Goal: Task Accomplishment & Management: Use online tool/utility

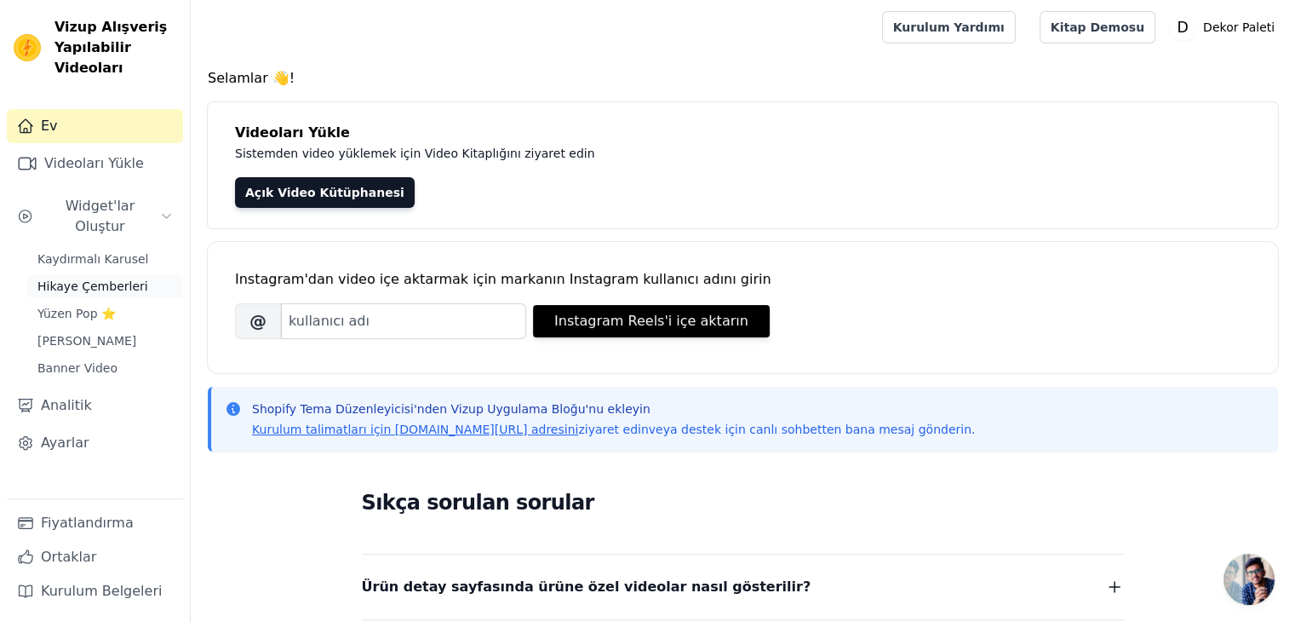
click at [113, 279] on font "Hikaye Çemberleri" at bounding box center [92, 286] width 111 height 14
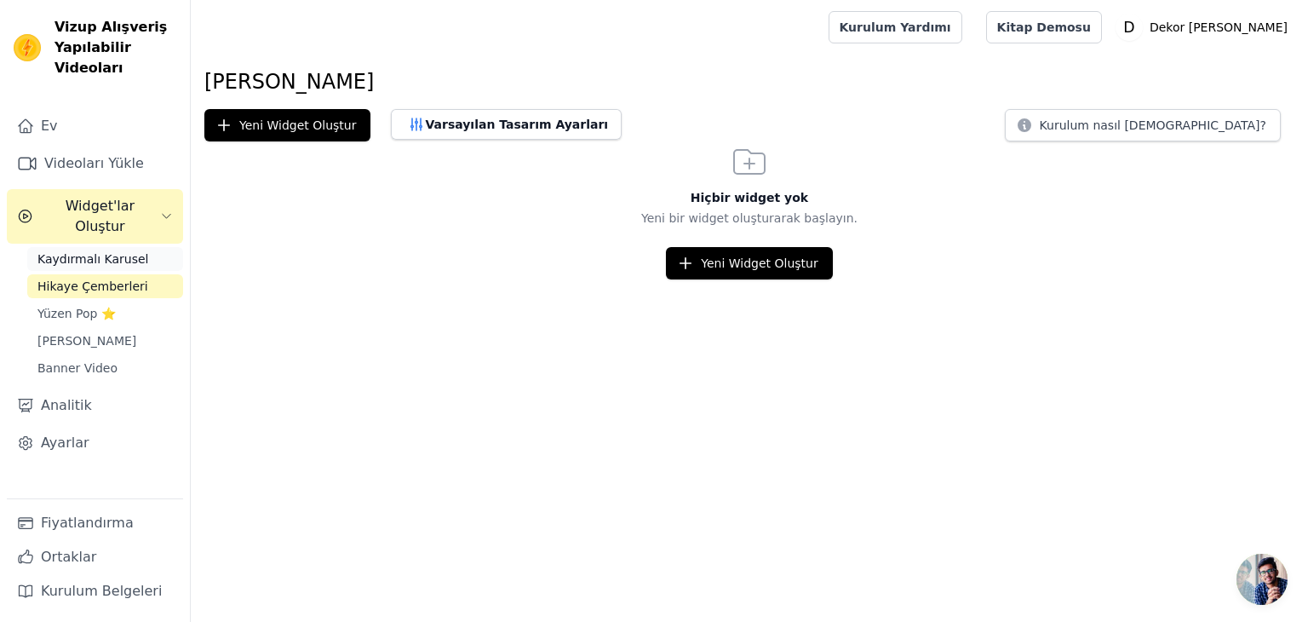
click at [67, 252] on font "Kaydırmalı Karusel" at bounding box center [92, 259] width 111 height 14
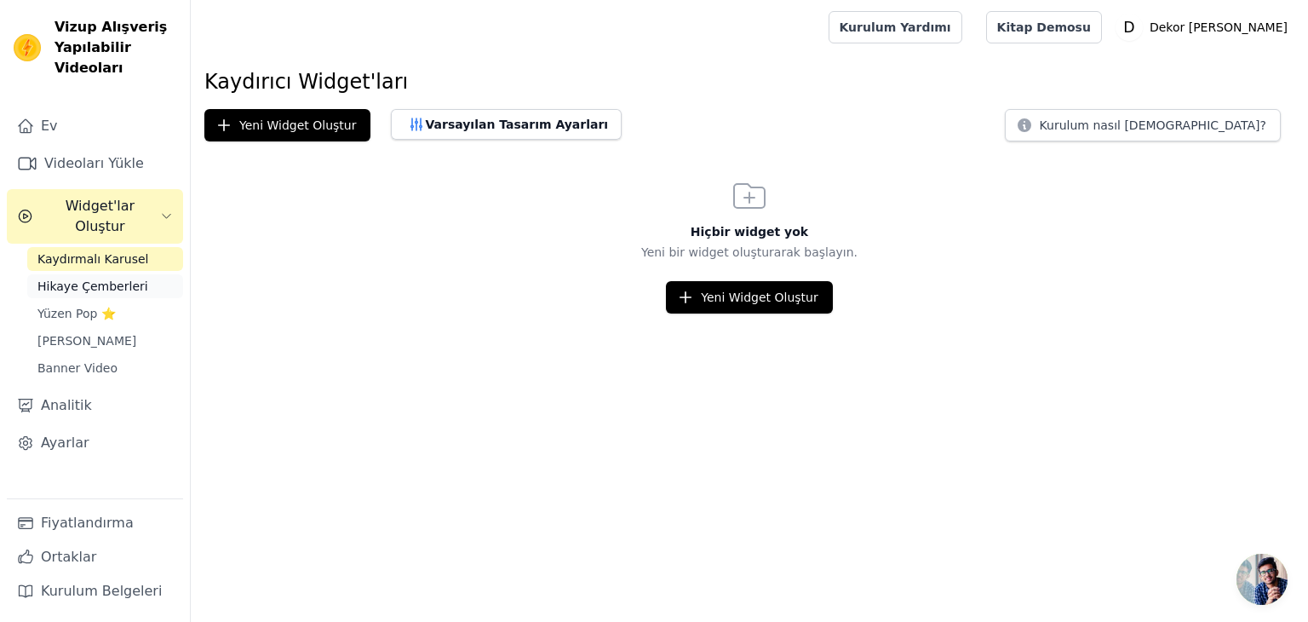
click at [87, 279] on font "Hikaye Çemberleri" at bounding box center [92, 286] width 111 height 14
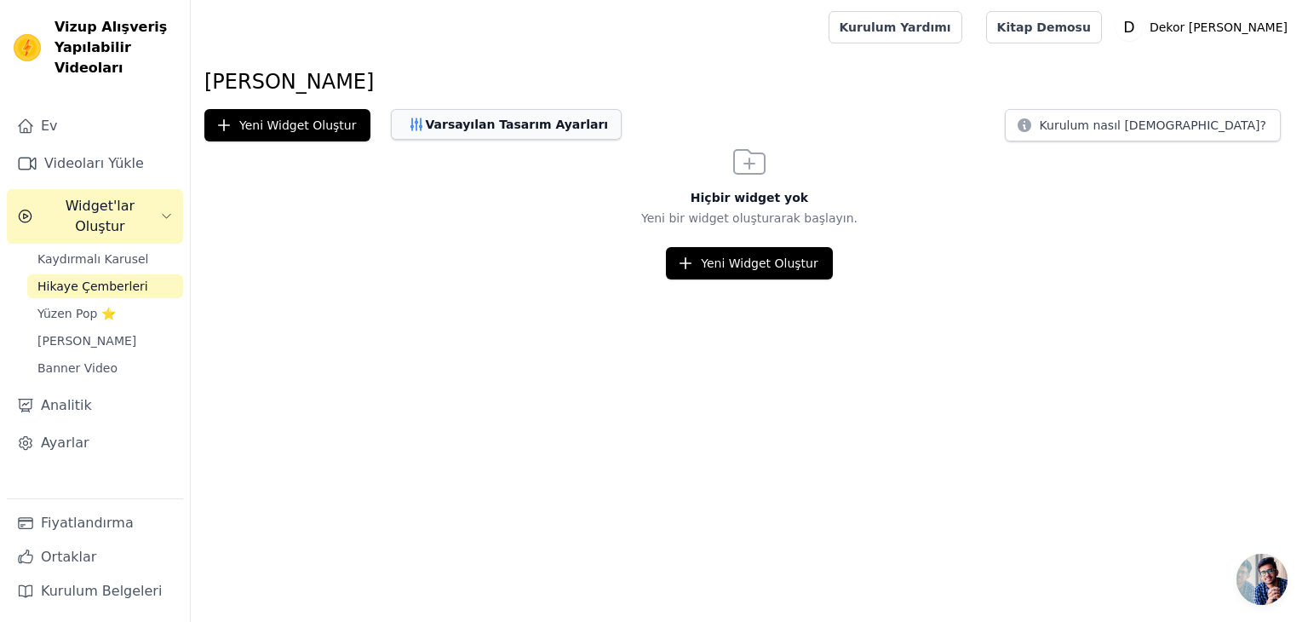
click at [532, 123] on font "Varsayılan Tasarım Ayarları" at bounding box center [516, 124] width 183 height 14
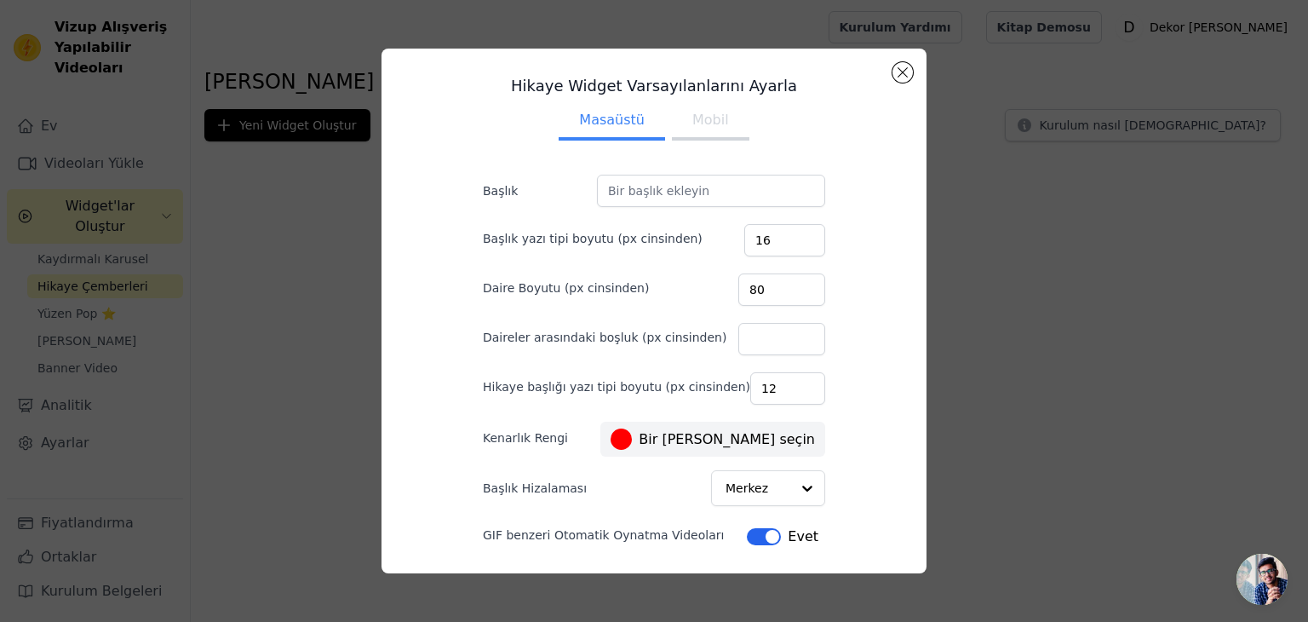
click at [711, 117] on font "Mobil" at bounding box center [710, 120] width 37 height 16
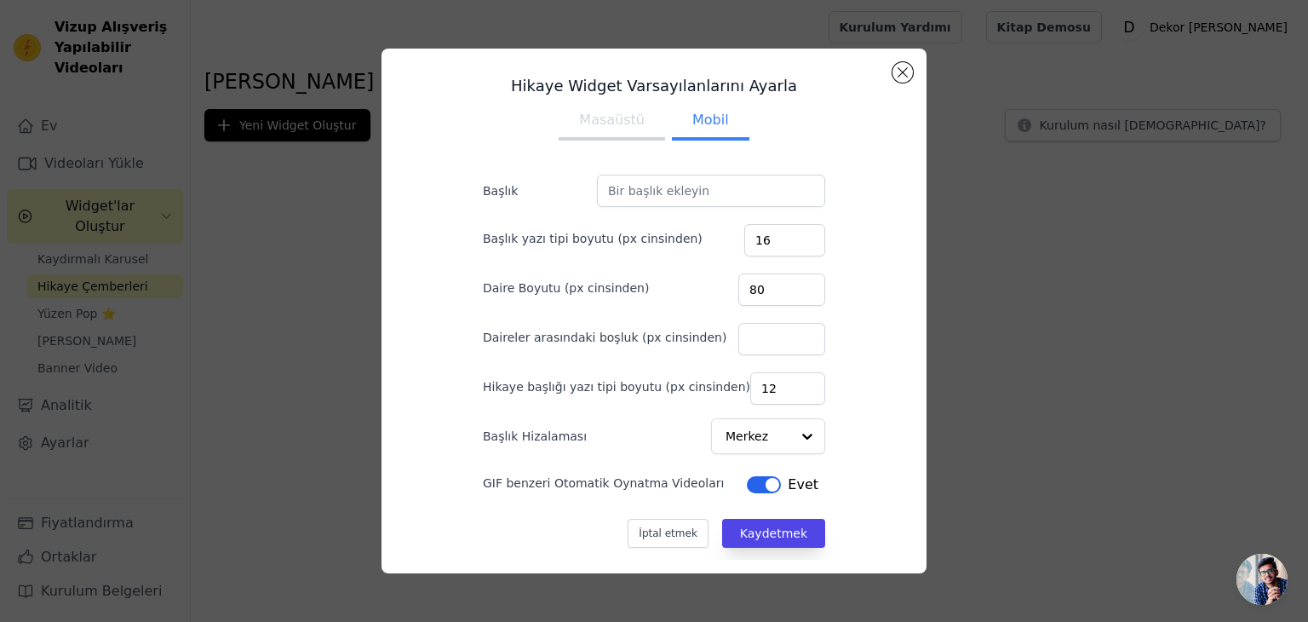
click at [589, 127] on font "Masaüstü" at bounding box center [612, 120] width 66 height 16
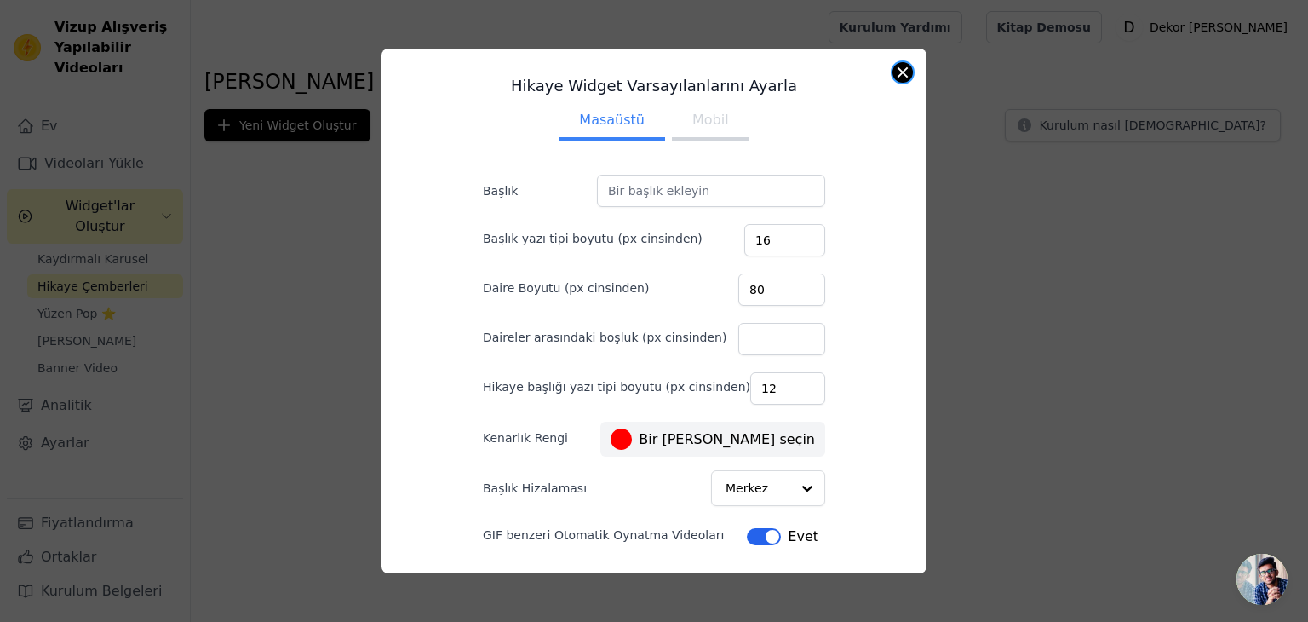
click at [903, 70] on button "Modal'ı kapat" at bounding box center [902, 72] width 20 height 20
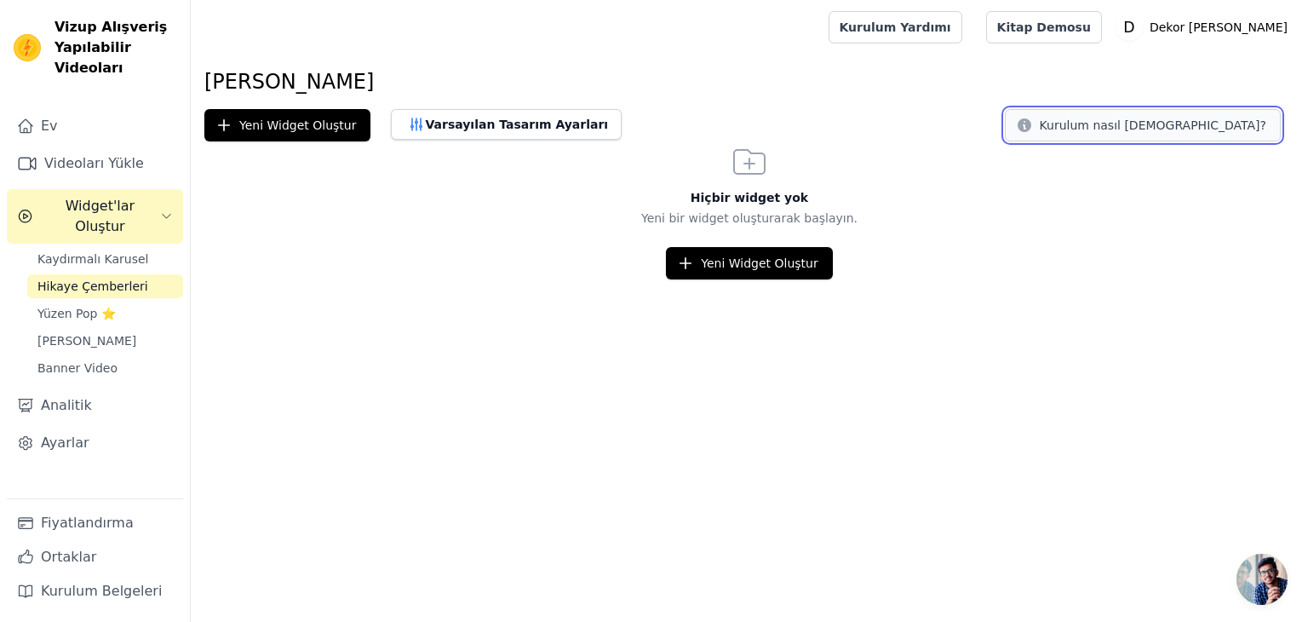
click at [1031, 129] on icon at bounding box center [1024, 125] width 14 height 14
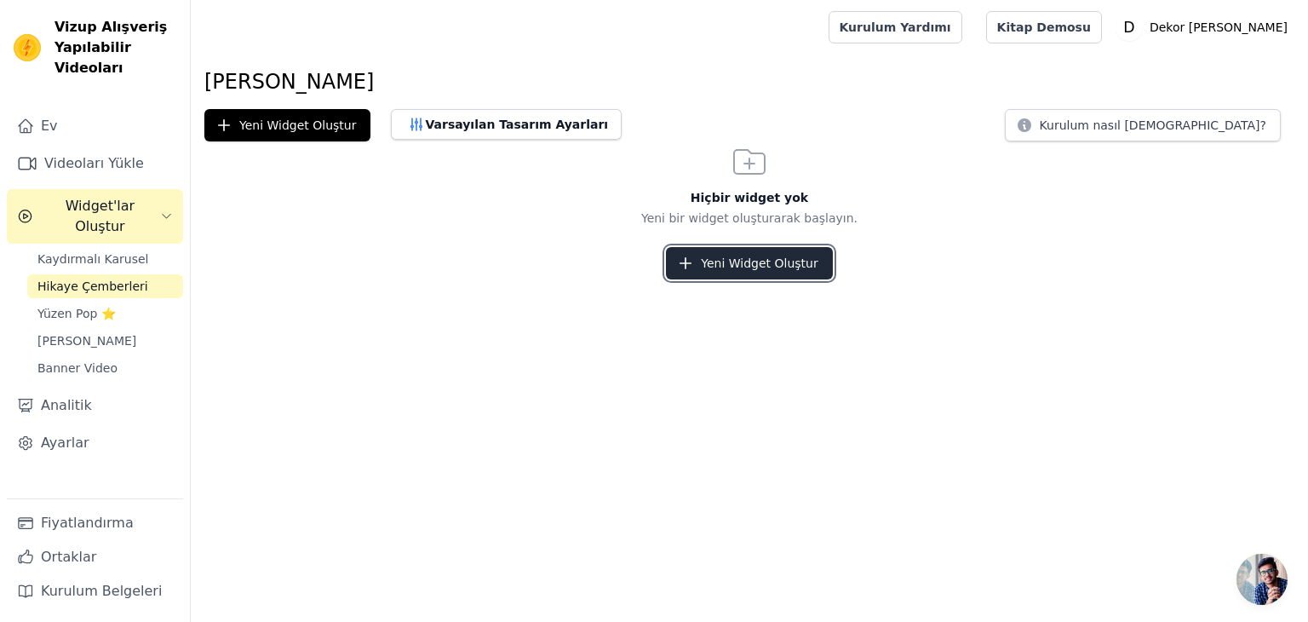
click at [717, 256] on font "Yeni Widget Oluştur" at bounding box center [759, 263] width 117 height 14
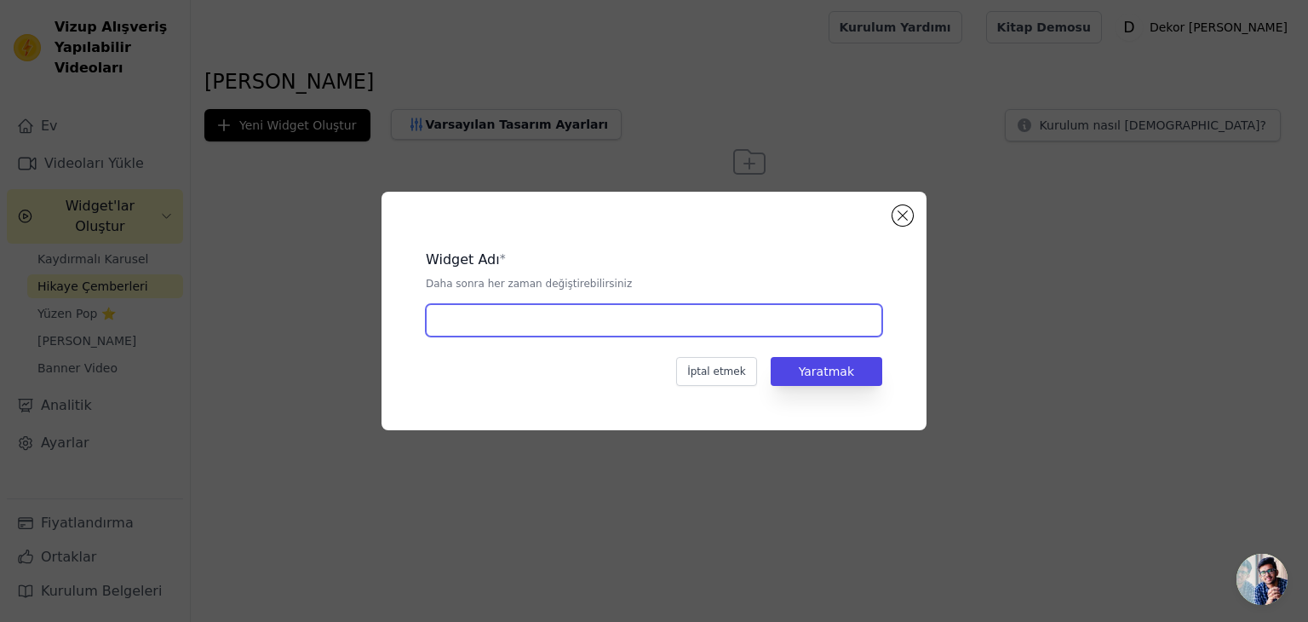
click at [626, 329] on input "text" at bounding box center [654, 320] width 456 height 32
type input "Üst Yuvarlak Widget"
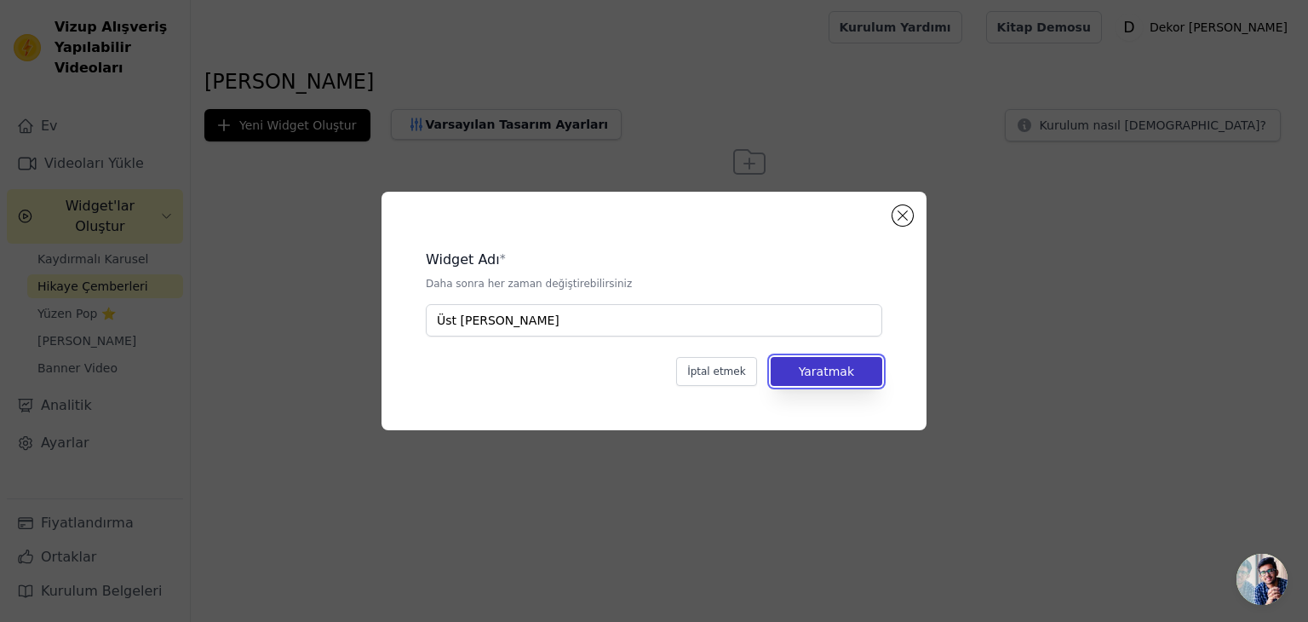
click at [834, 369] on font "Yaratmak" at bounding box center [826, 371] width 55 height 14
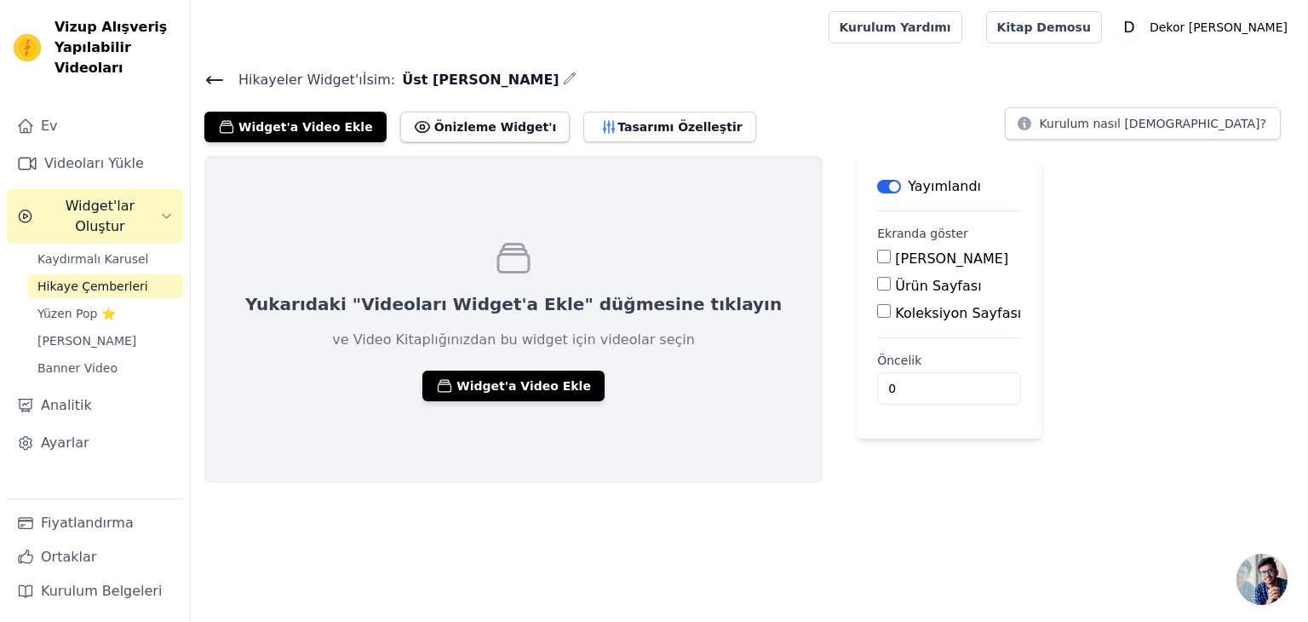
click at [895, 263] on font "[PERSON_NAME]" at bounding box center [951, 258] width 113 height 16
click at [877, 263] on input "[PERSON_NAME]" at bounding box center [884, 256] width 14 height 14
checkbox input "true"
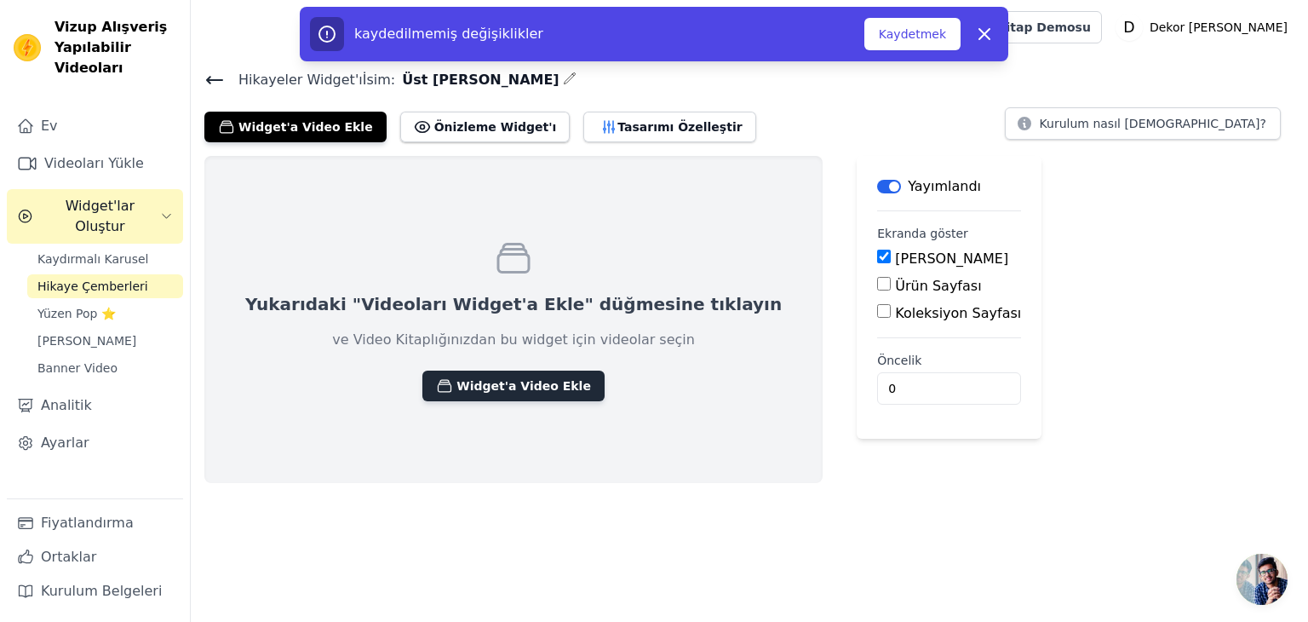
click at [468, 386] on font "Widget'a Video Ekle" at bounding box center [523, 386] width 135 height 14
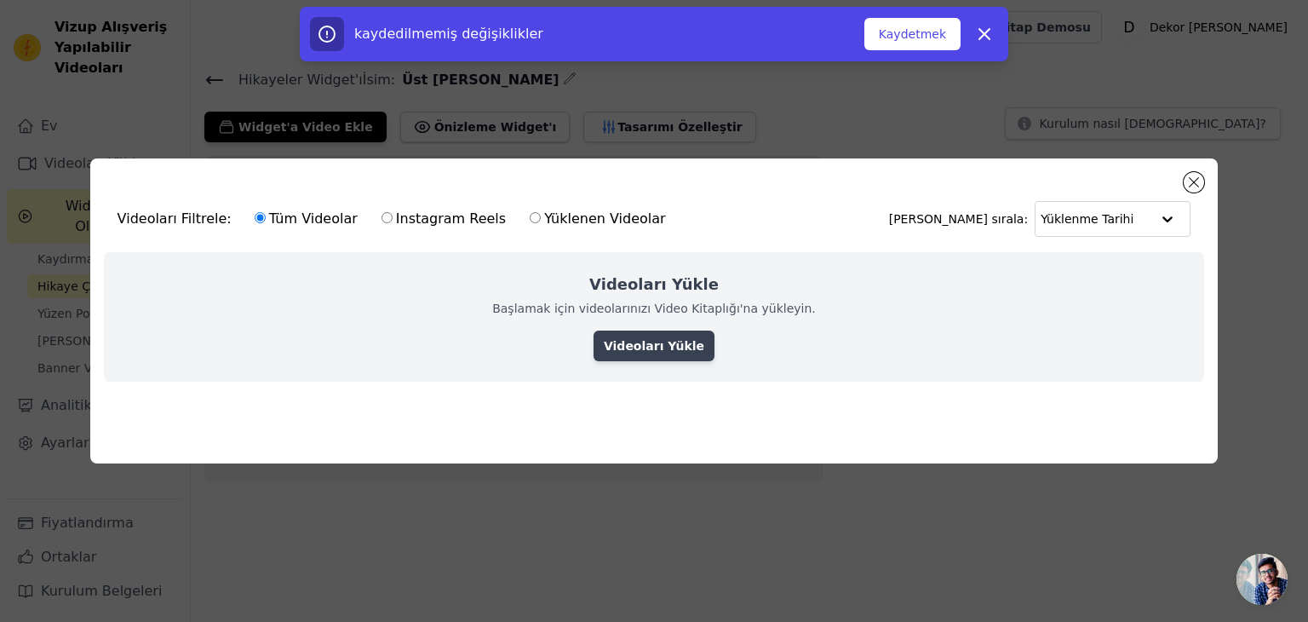
click at [662, 348] on font "Videoları Yükle" at bounding box center [654, 346] width 100 height 14
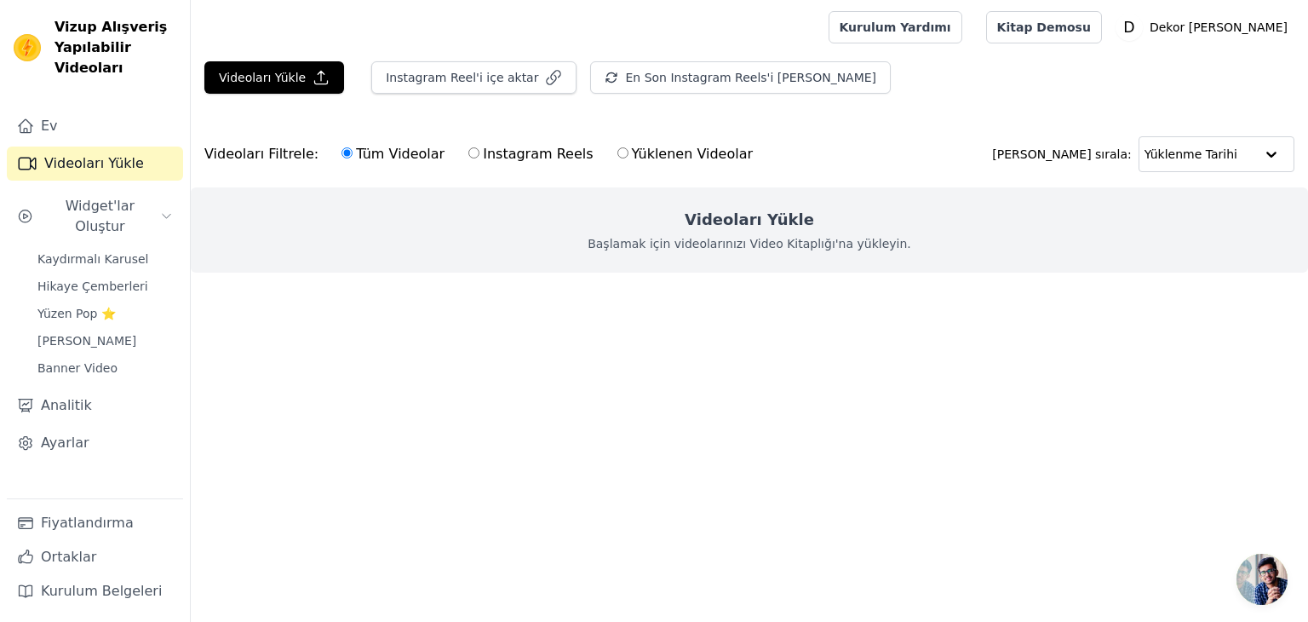
click at [617, 152] on input "Yüklenen Videolar" at bounding box center [622, 152] width 11 height 11
radio input "true"
click at [356, 149] on font "Tüm Videolar" at bounding box center [400, 154] width 89 height 16
click at [345, 149] on input "Tüm Videolar" at bounding box center [346, 152] width 11 height 11
radio input "true"
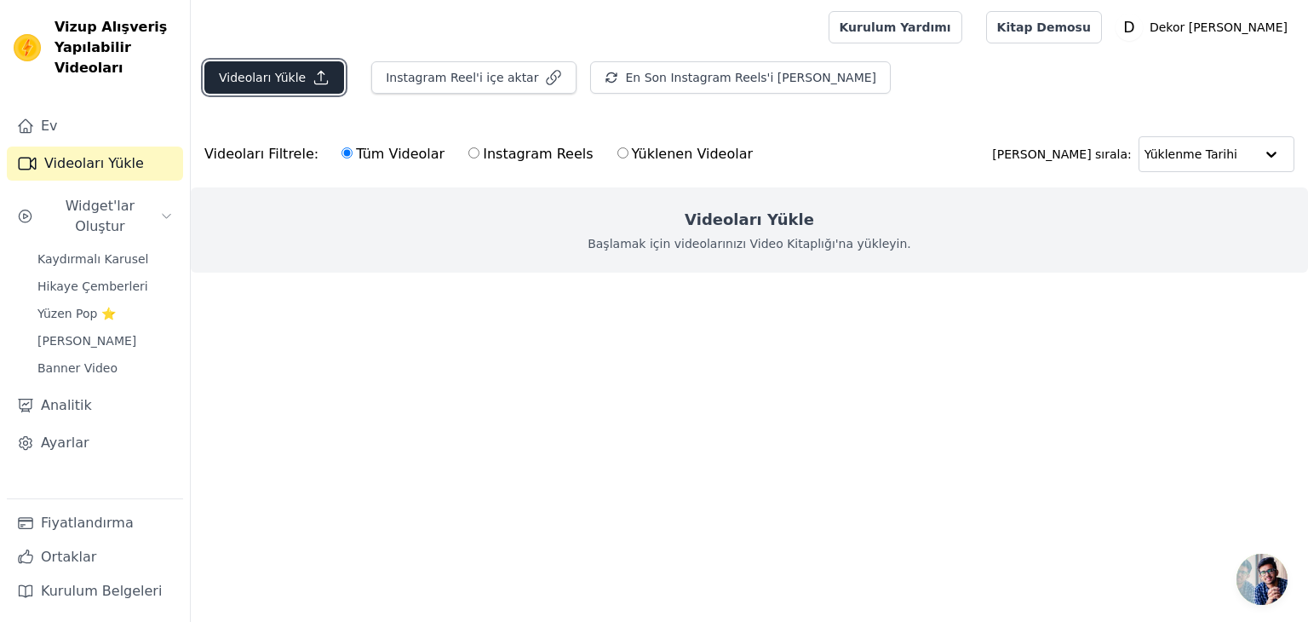
click at [295, 85] on font "Videoları Yükle" at bounding box center [262, 77] width 87 height 17
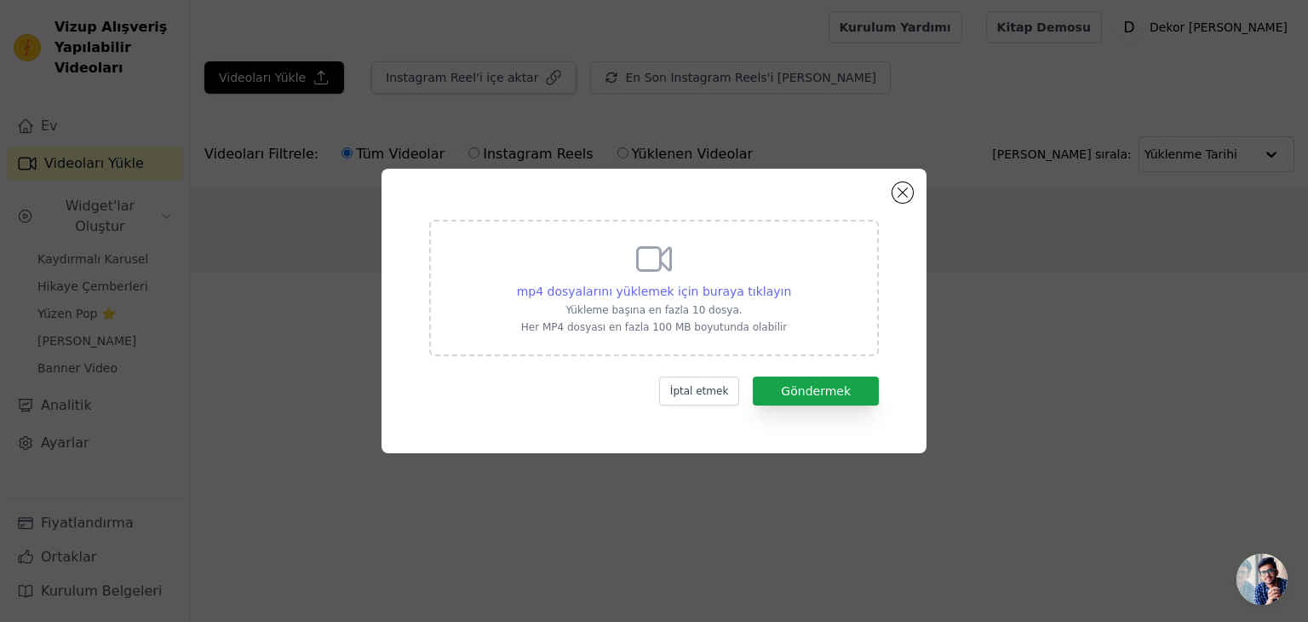
click at [671, 287] on font "mp4 dosyalarını yüklemek için buraya tıklayın" at bounding box center [654, 291] width 275 height 14
click at [790, 283] on input "mp4 dosyalarını yüklemek için buraya tıklayın Yükleme başına en fazla 10 dosya.…" at bounding box center [790, 282] width 1 height 1
type input "C:\fakepath\TÜm ÜRÜNLERDE KARGO BEDAVA (6).mp4"
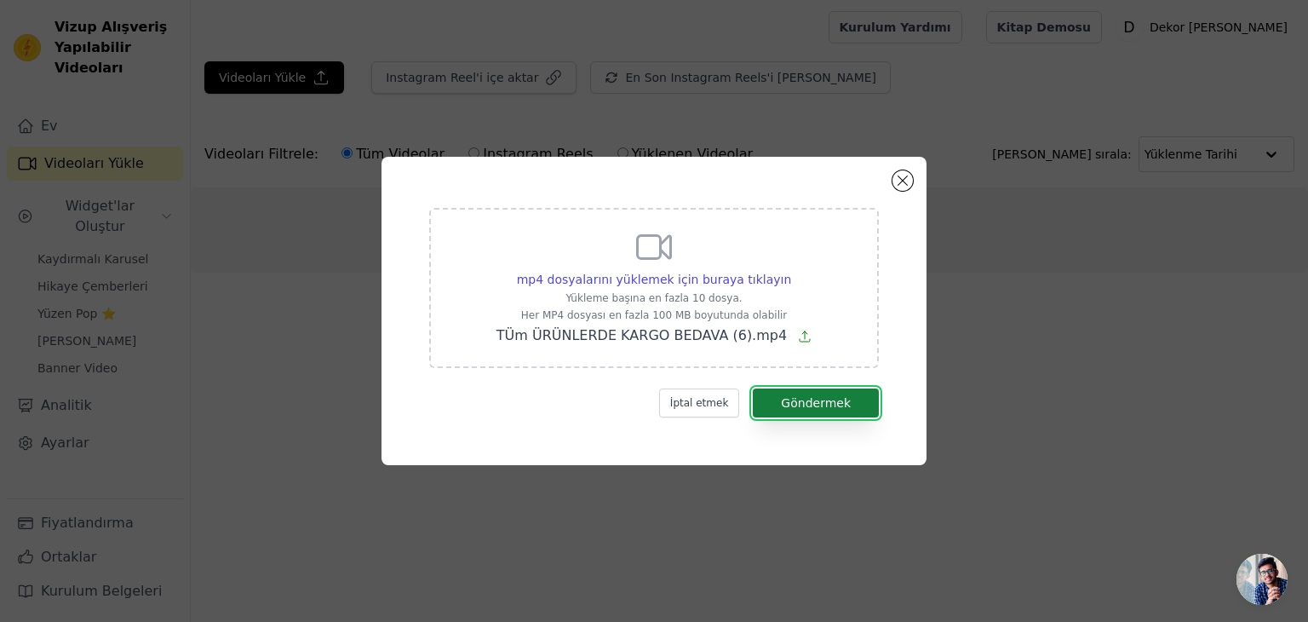
click at [786, 404] on button "Göndermek" at bounding box center [816, 402] width 126 height 29
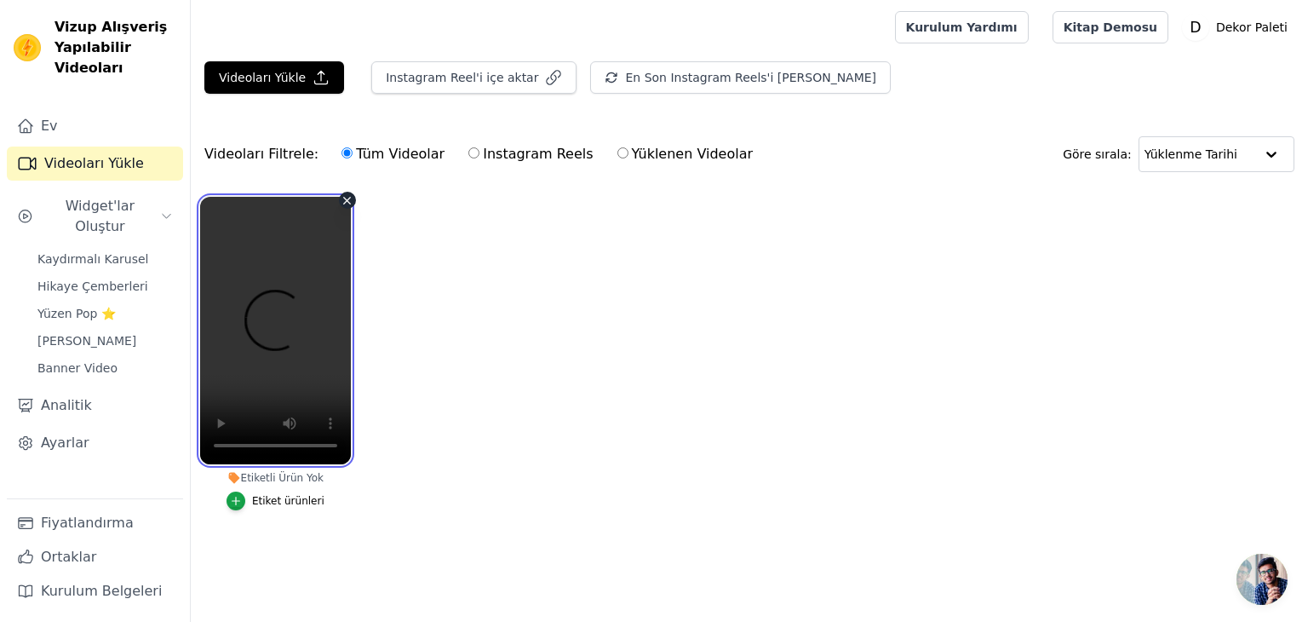
drag, startPoint x: 249, startPoint y: 334, endPoint x: 337, endPoint y: 357, distance: 91.5
click at [337, 357] on video at bounding box center [275, 330] width 151 height 267
click at [295, 498] on font "Etiket ürünleri" at bounding box center [288, 501] width 72 height 12
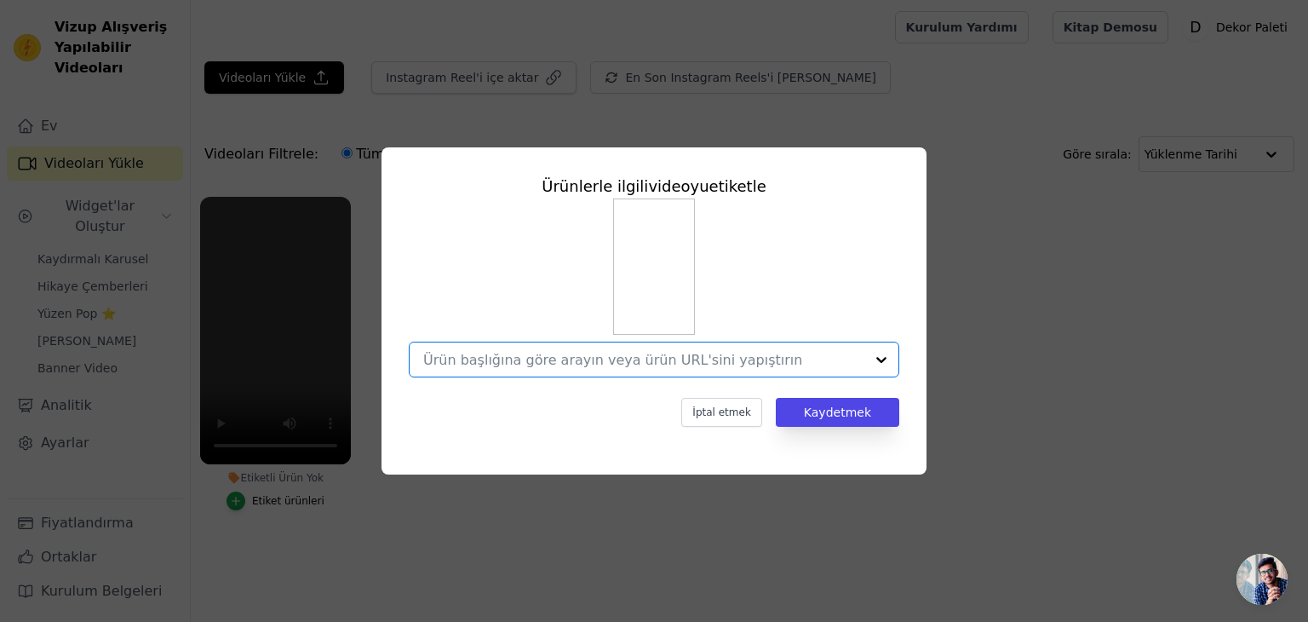
click at [742, 362] on input "Etiketli Ürün Yok Ürünlerle ilgili videoyu etiketle Option undefined, selected.…" at bounding box center [643, 360] width 441 height 16
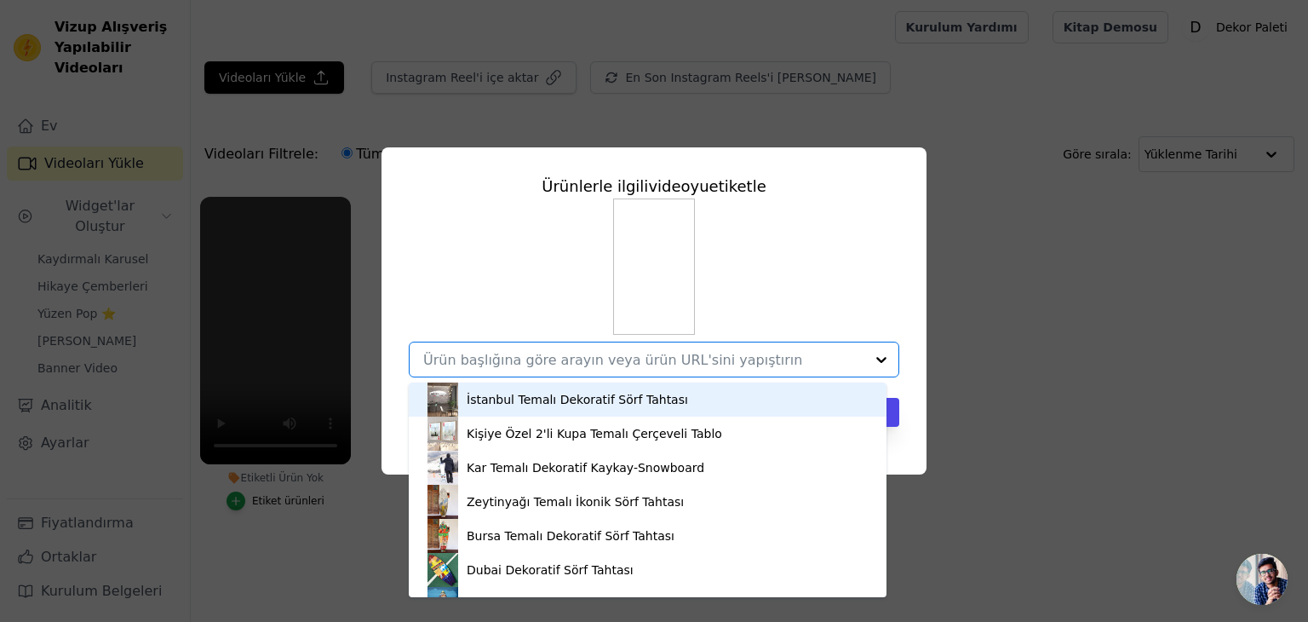
click at [742, 362] on input "Etiketli Ürün Yok Ürünlerle ilgili videoyu etiketle İstanbul Temalı Dekoratif S…" at bounding box center [643, 360] width 441 height 16
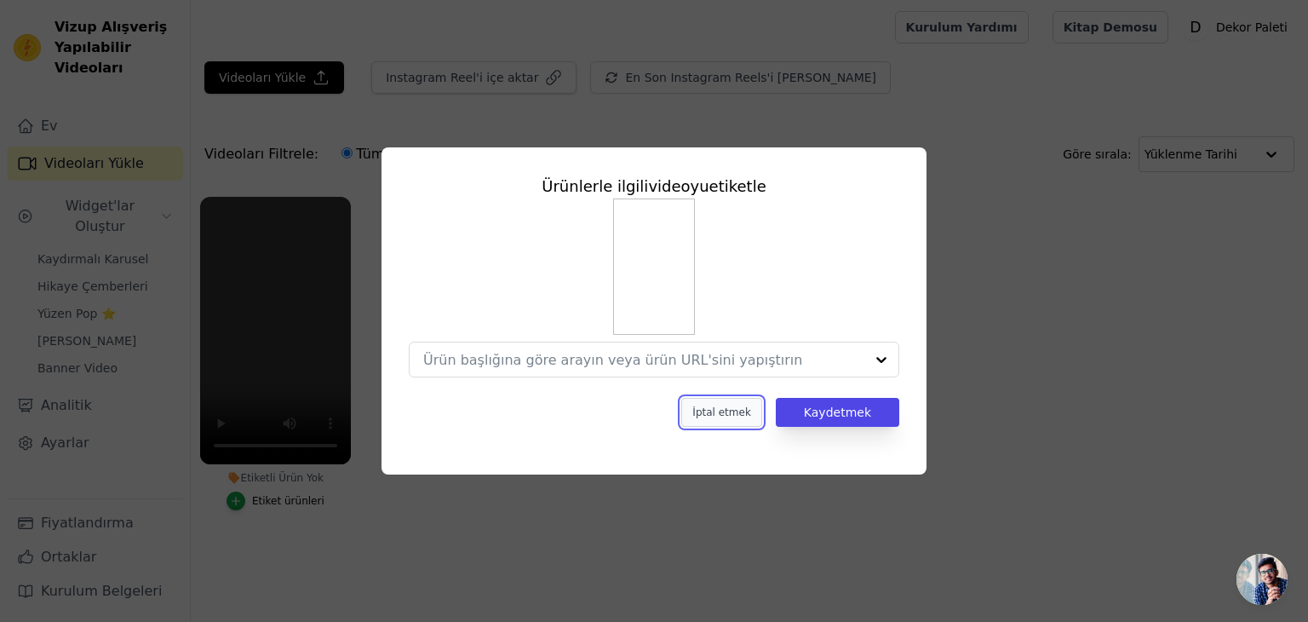
click at [741, 415] on font "İptal etmek" at bounding box center [721, 412] width 58 height 12
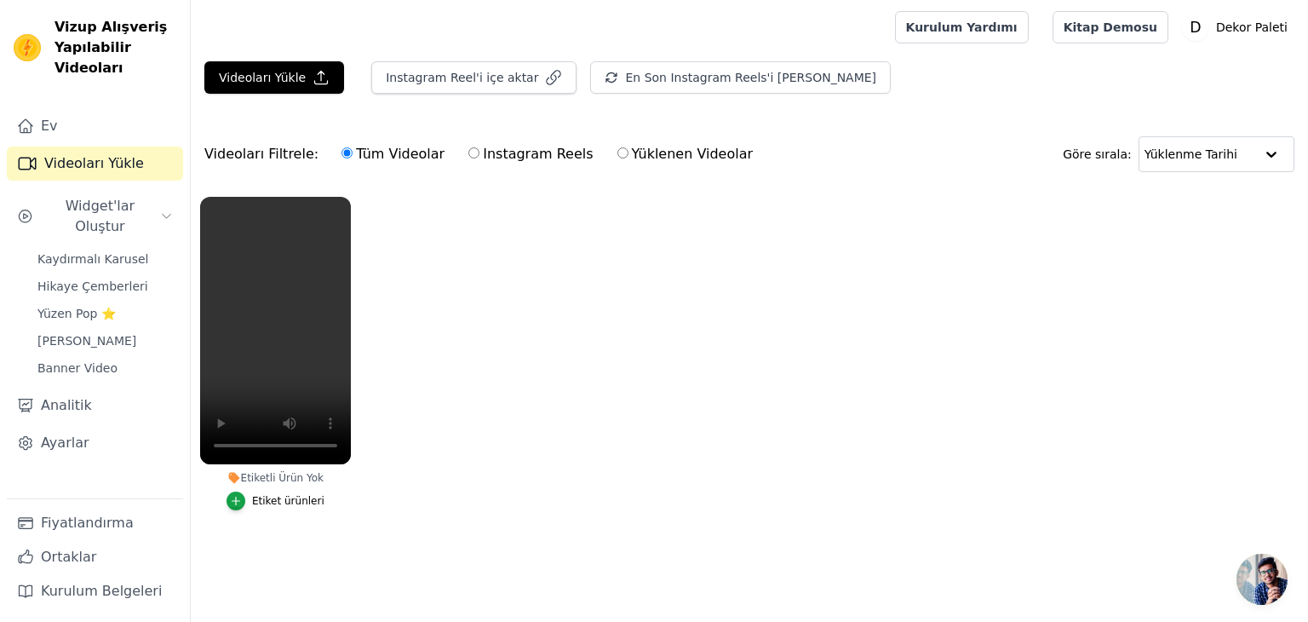
click at [468, 150] on input "Instagram Reels" at bounding box center [473, 152] width 11 height 11
radio input "true"
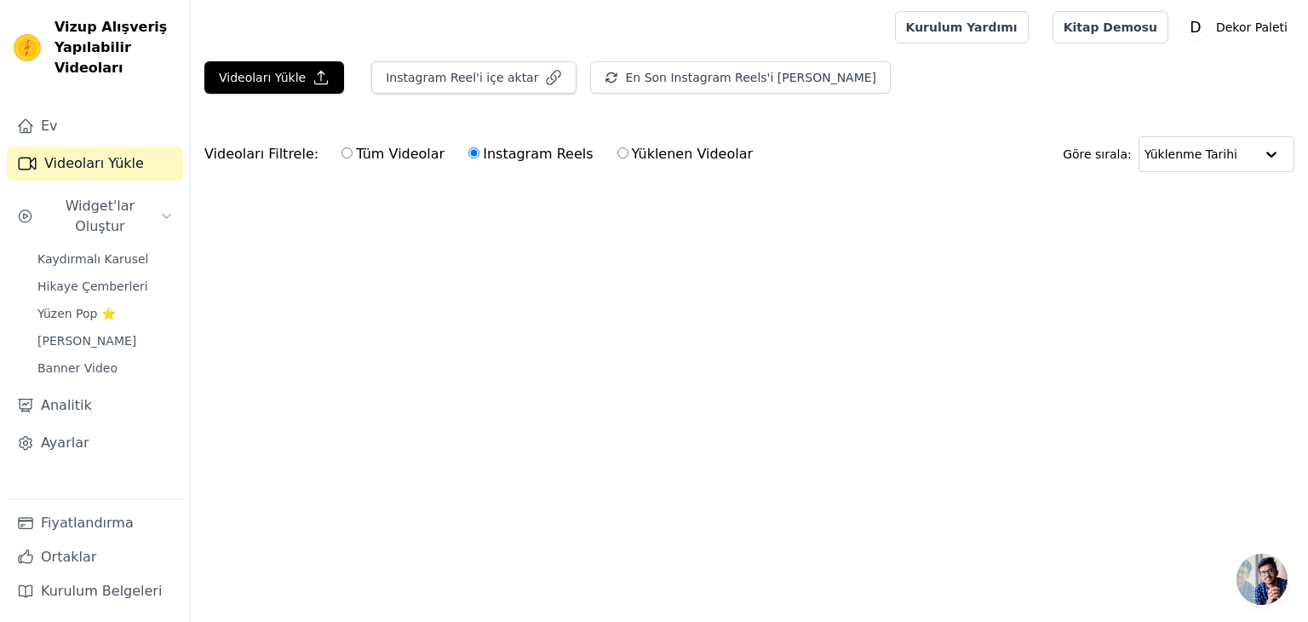
click at [361, 160] on font "Tüm Videolar" at bounding box center [400, 154] width 89 height 16
click at [352, 158] on input "Tüm Videolar" at bounding box center [346, 152] width 11 height 11
radio input "true"
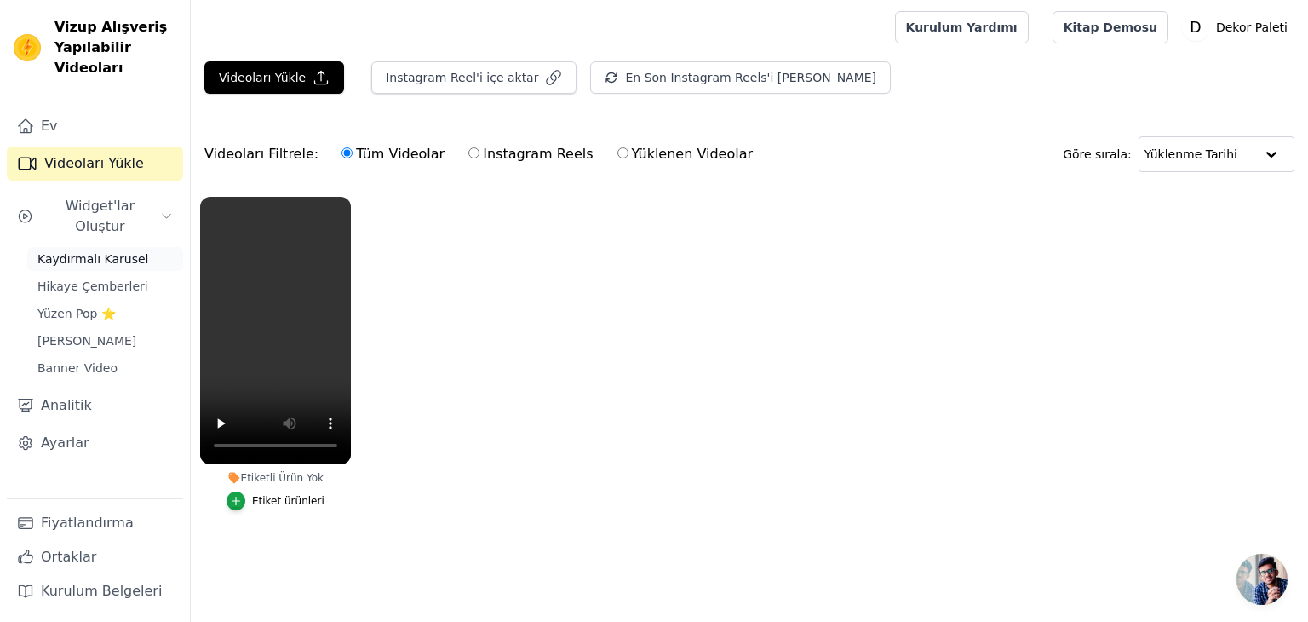
click at [104, 252] on font "Kaydırmalı Karusel" at bounding box center [92, 259] width 111 height 14
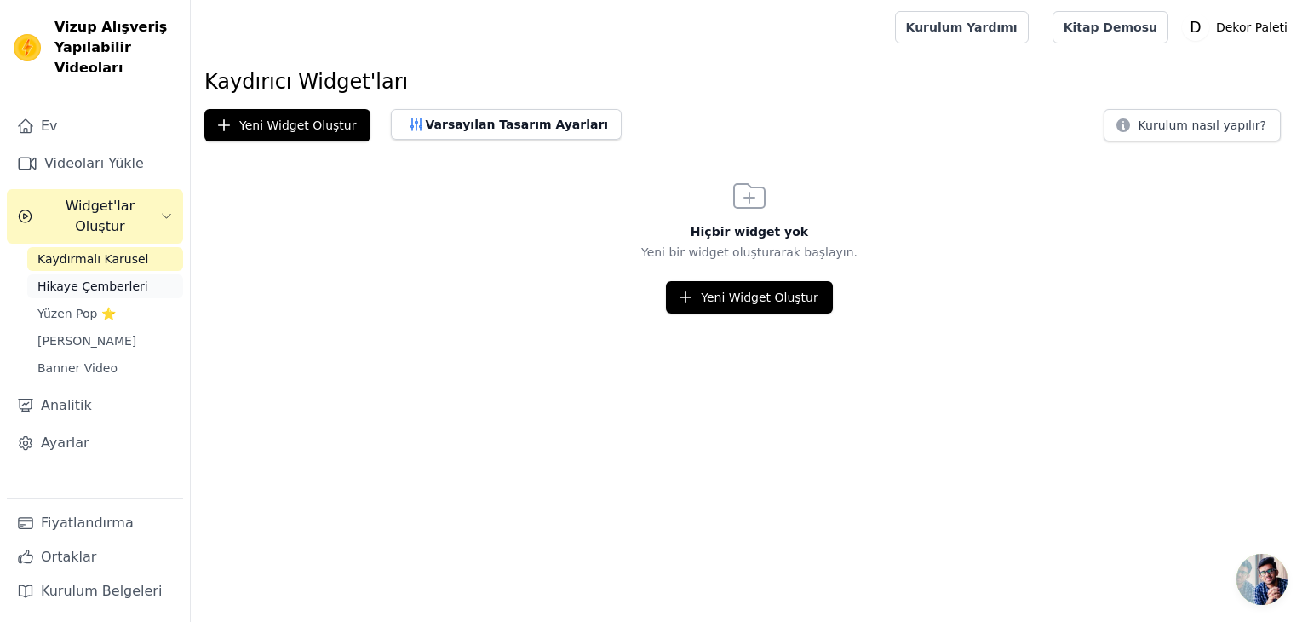
click at [138, 276] on link "Hikaye Çemberleri" at bounding box center [105, 286] width 156 height 24
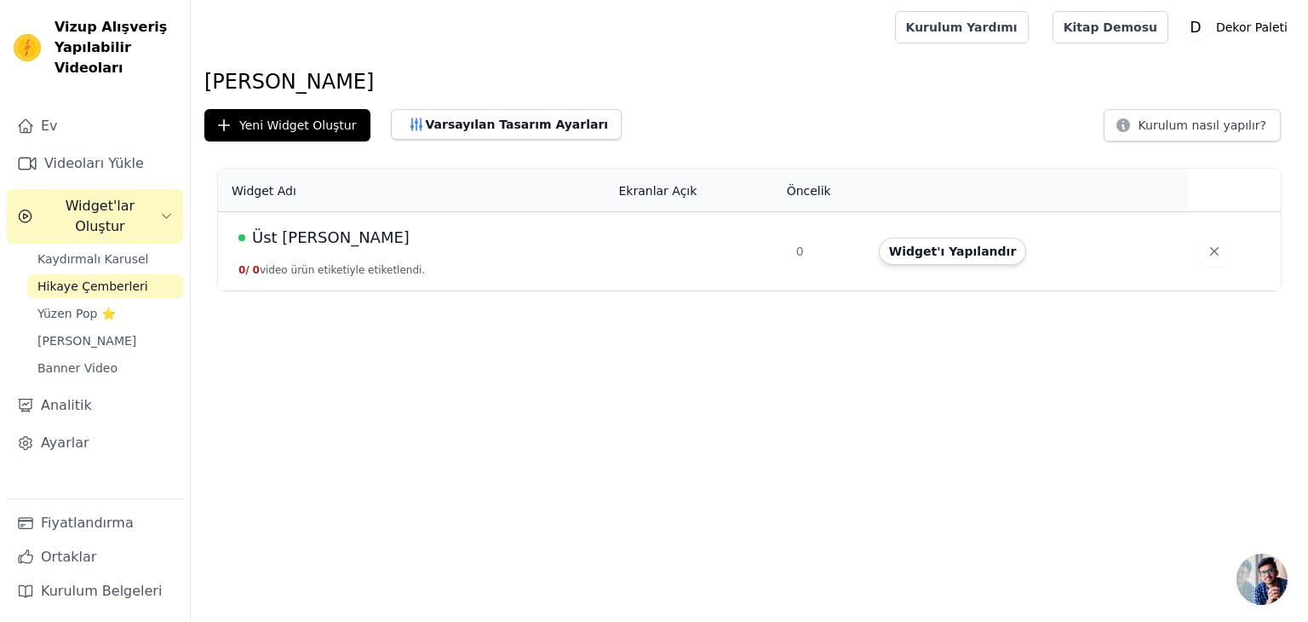
click at [433, 249] on td "Üst Yuvarlak Widget 0 / 0 video ürün etiketiyle etiketlendi." at bounding box center [413, 250] width 390 height 79
click at [954, 254] on font "Widget'ı Yapılandır" at bounding box center [953, 251] width 128 height 14
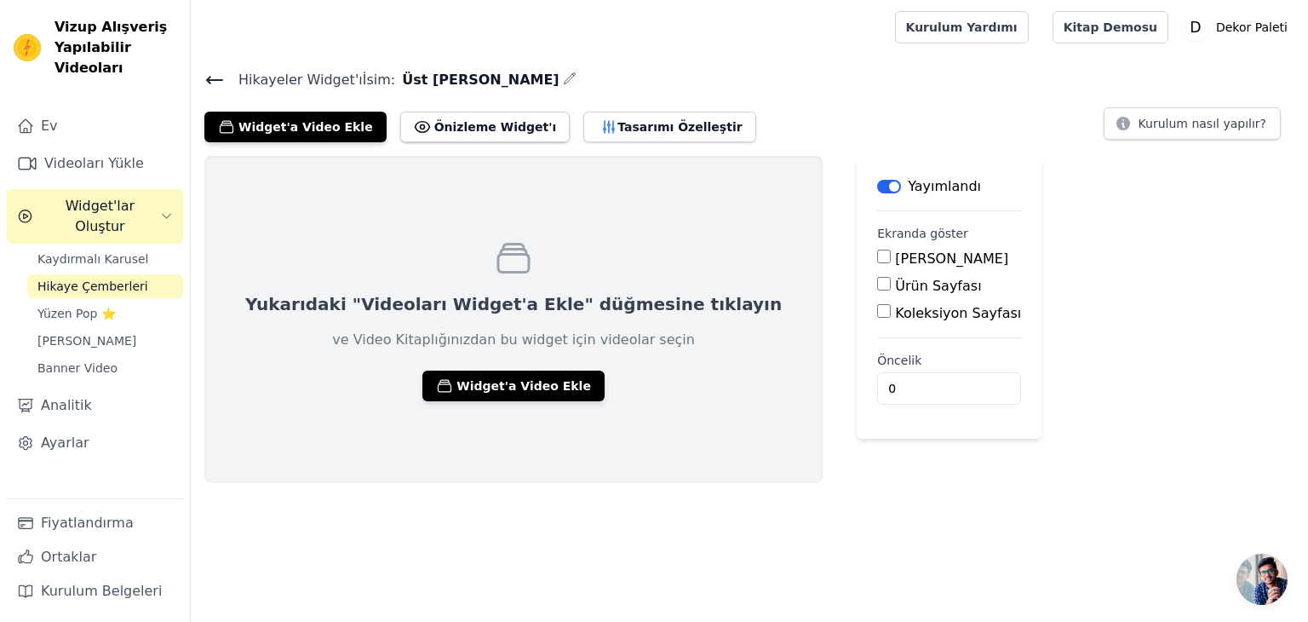
click at [895, 255] on font "[PERSON_NAME]" at bounding box center [951, 258] width 113 height 16
click at [877, 255] on input "[PERSON_NAME]" at bounding box center [884, 256] width 14 height 14
checkbox input "true"
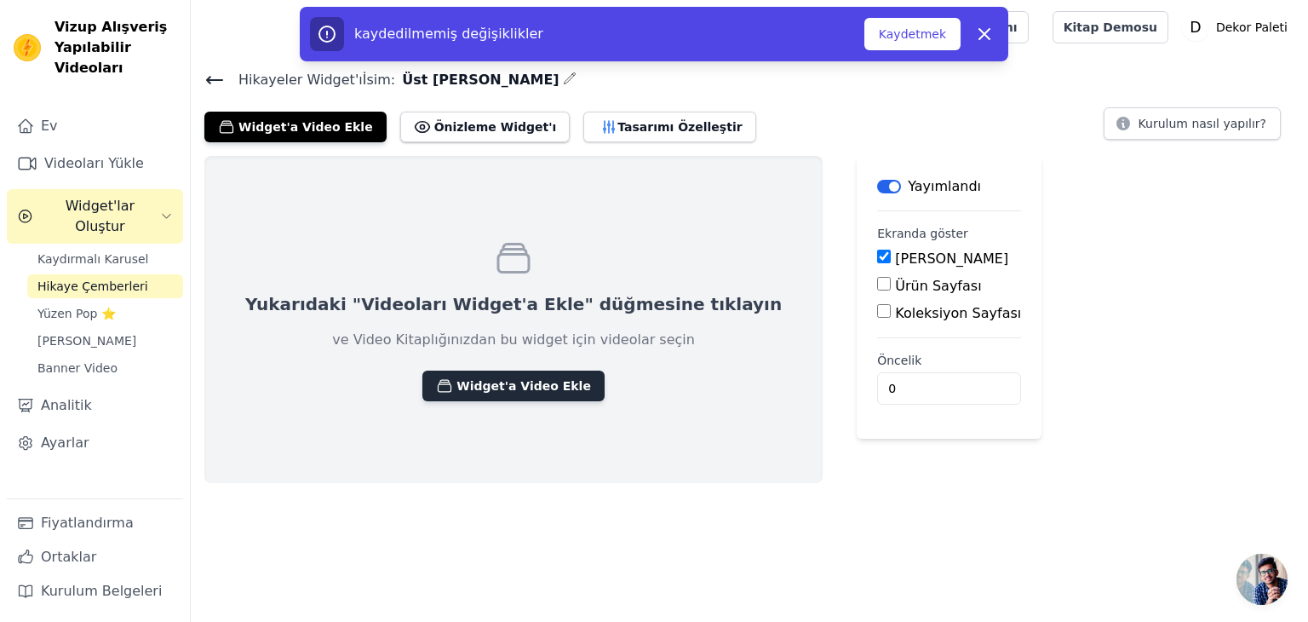
click at [456, 379] on font "Widget'a Video Ekle" at bounding box center [523, 386] width 135 height 14
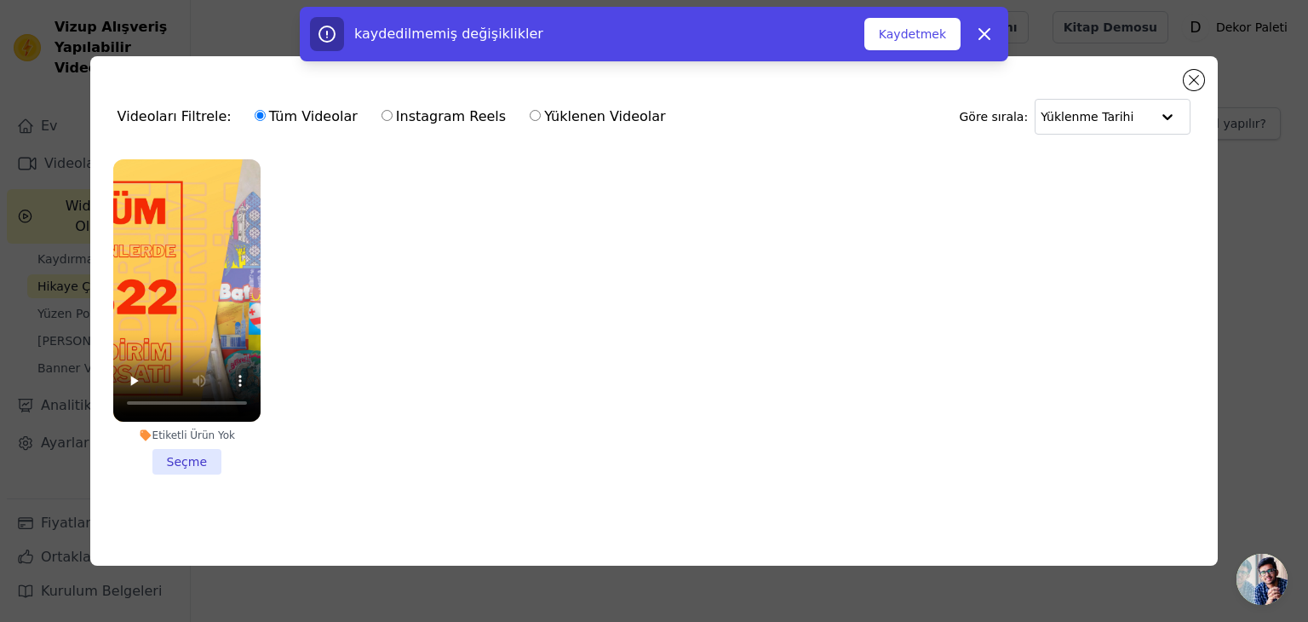
click at [175, 455] on li "Etiketli Ürün Yok Seçme" at bounding box center [186, 316] width 147 height 315
click at [0, 0] on input "Etiketli Ürün Yok Seçme" at bounding box center [0, 0] width 0 height 0
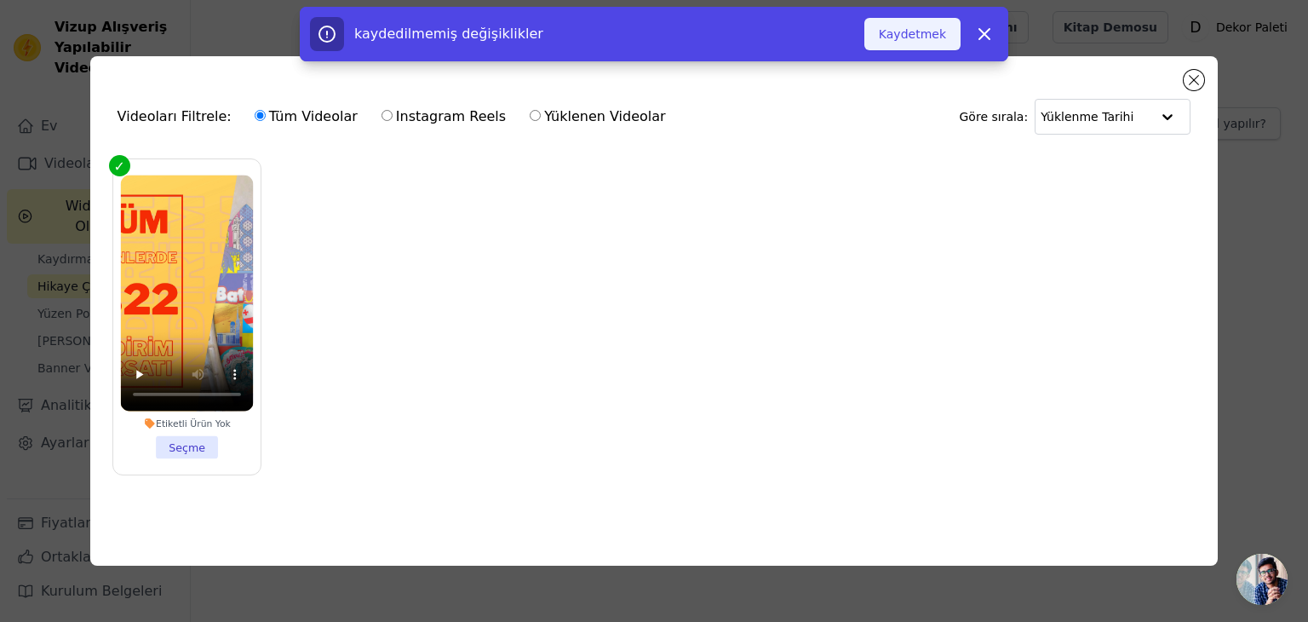
click at [936, 43] on button "Kaydetmek" at bounding box center [912, 34] width 96 height 32
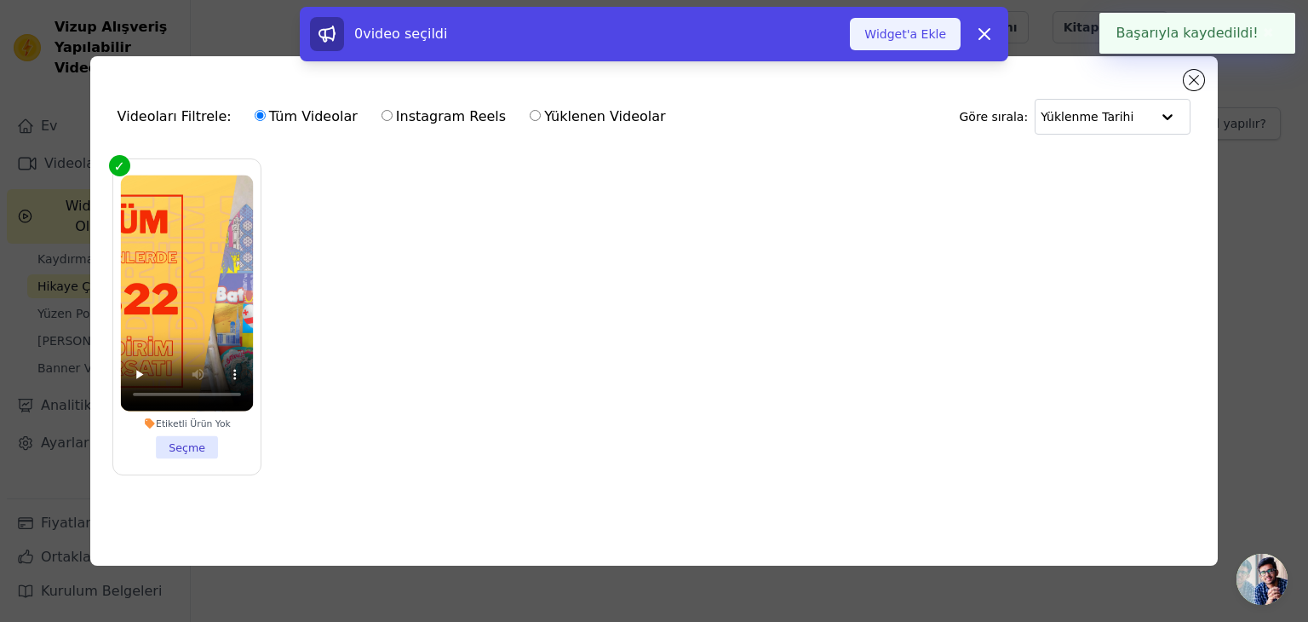
click at [926, 32] on font "Widget'a Ekle" at bounding box center [905, 34] width 82 height 14
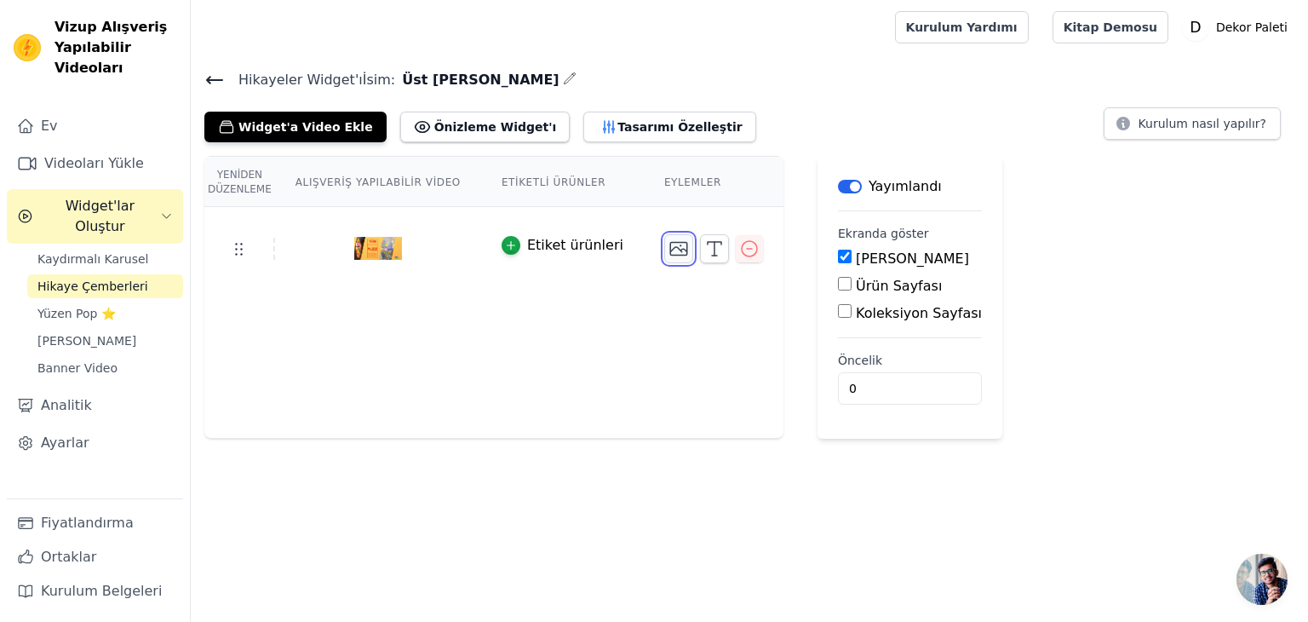
click at [668, 251] on icon "button" at bounding box center [678, 248] width 20 height 20
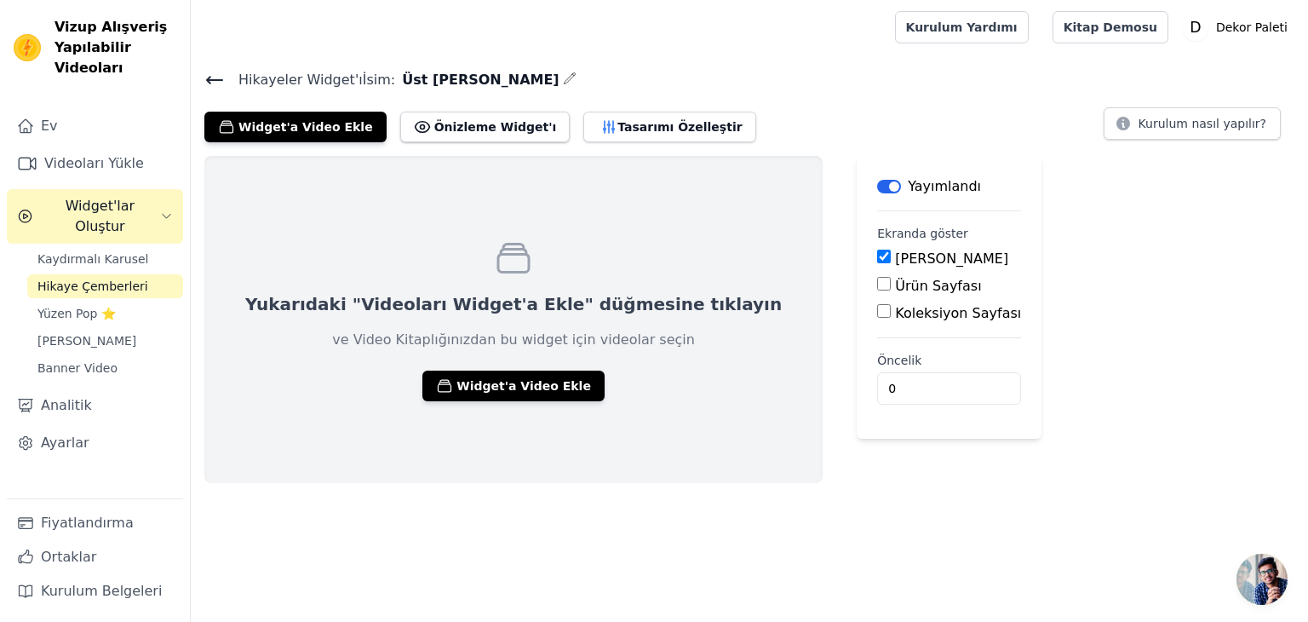
click at [123, 279] on font "Hikaye Çemberleri" at bounding box center [92, 286] width 111 height 14
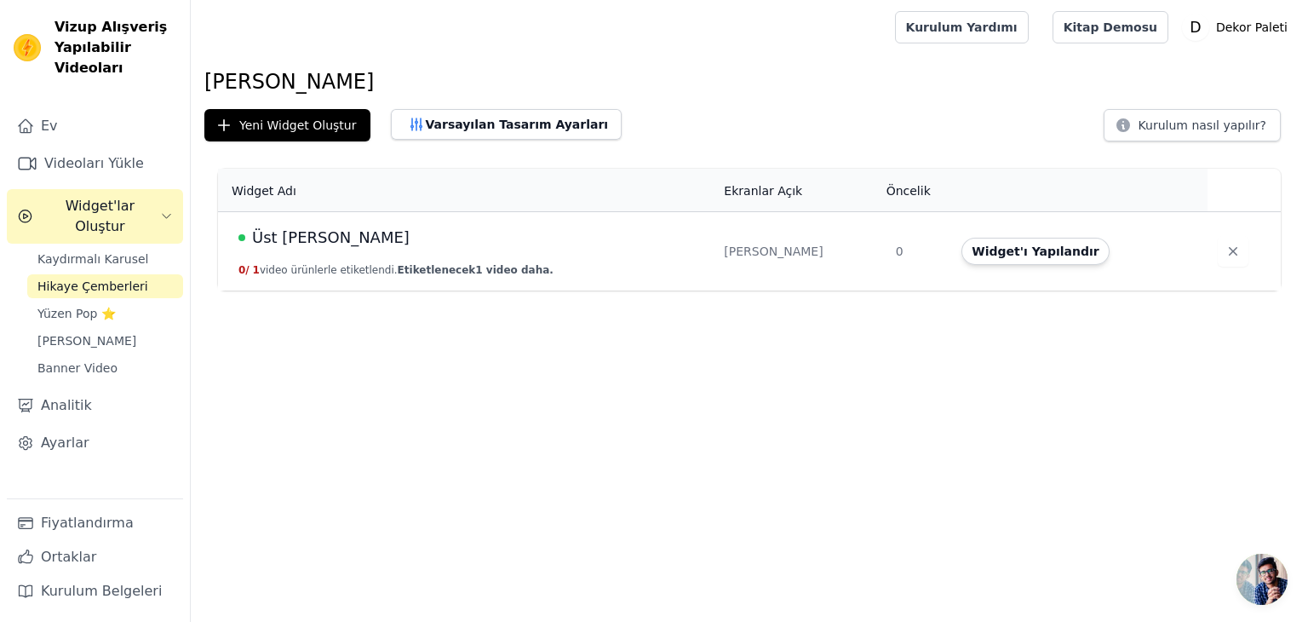
click at [362, 246] on font "Üst Yuvarlak Widget" at bounding box center [331, 237] width 158 height 18
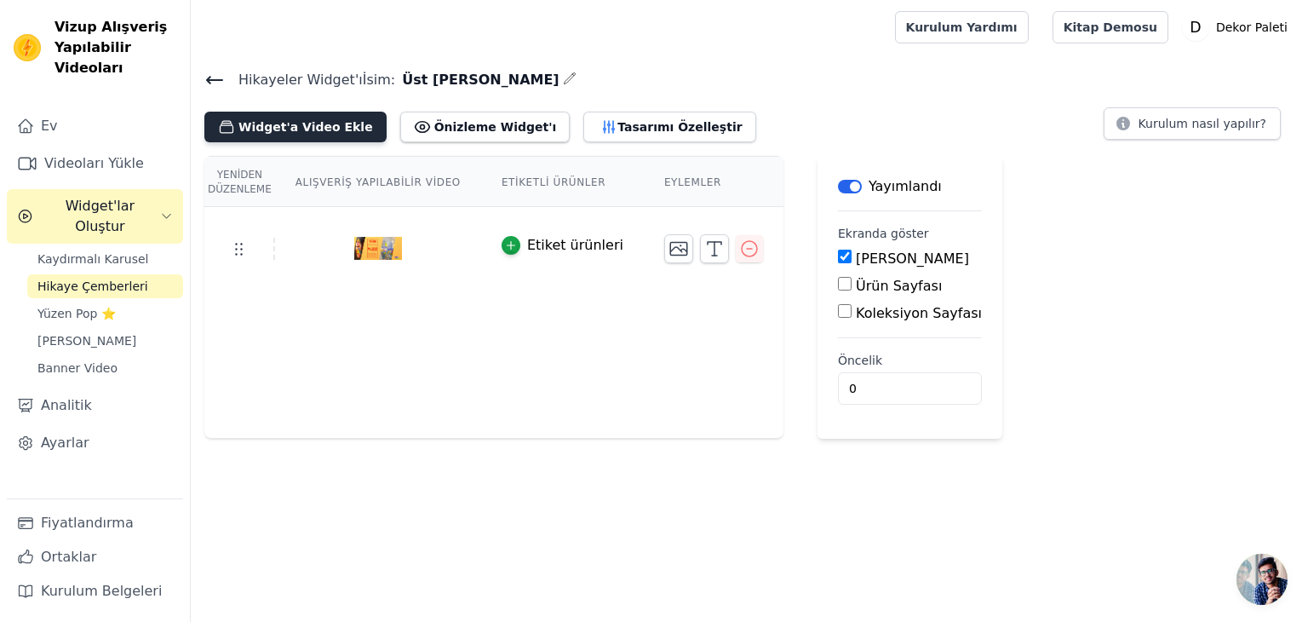
click at [296, 134] on button "Widget'a Video Ekle" at bounding box center [295, 127] width 182 height 31
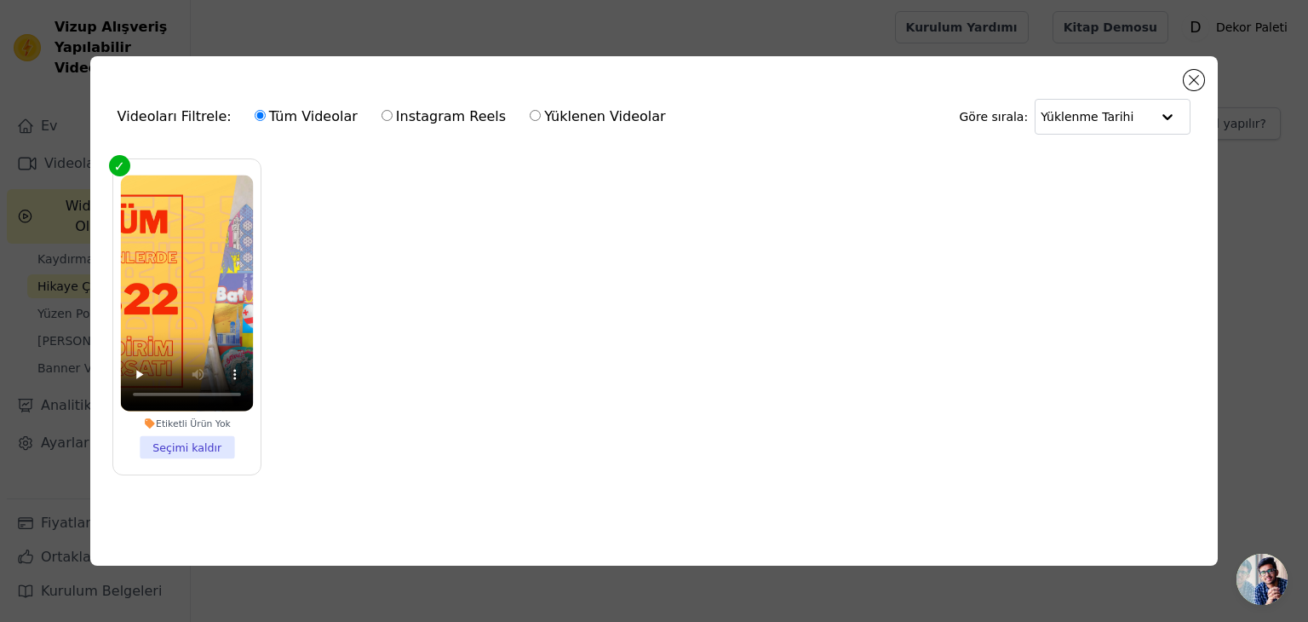
click at [545, 110] on font "Yüklenen Videolar" at bounding box center [605, 116] width 122 height 16
click at [541, 110] on input "Yüklenen Videolar" at bounding box center [535, 115] width 11 height 11
radio input "true"
click at [1191, 79] on button "Modal'ı kapat" at bounding box center [1193, 80] width 20 height 20
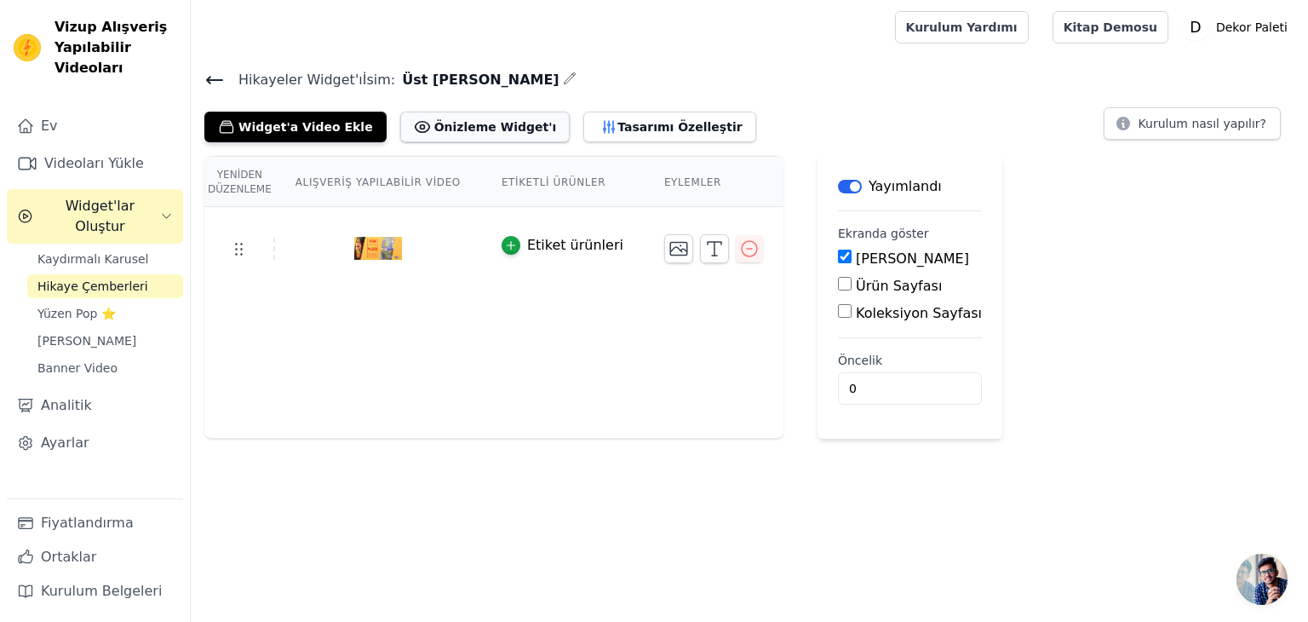
click at [478, 140] on button "Önizleme Widget'ı" at bounding box center [485, 127] width 170 height 31
click at [75, 114] on link "Ev" at bounding box center [95, 126] width 176 height 34
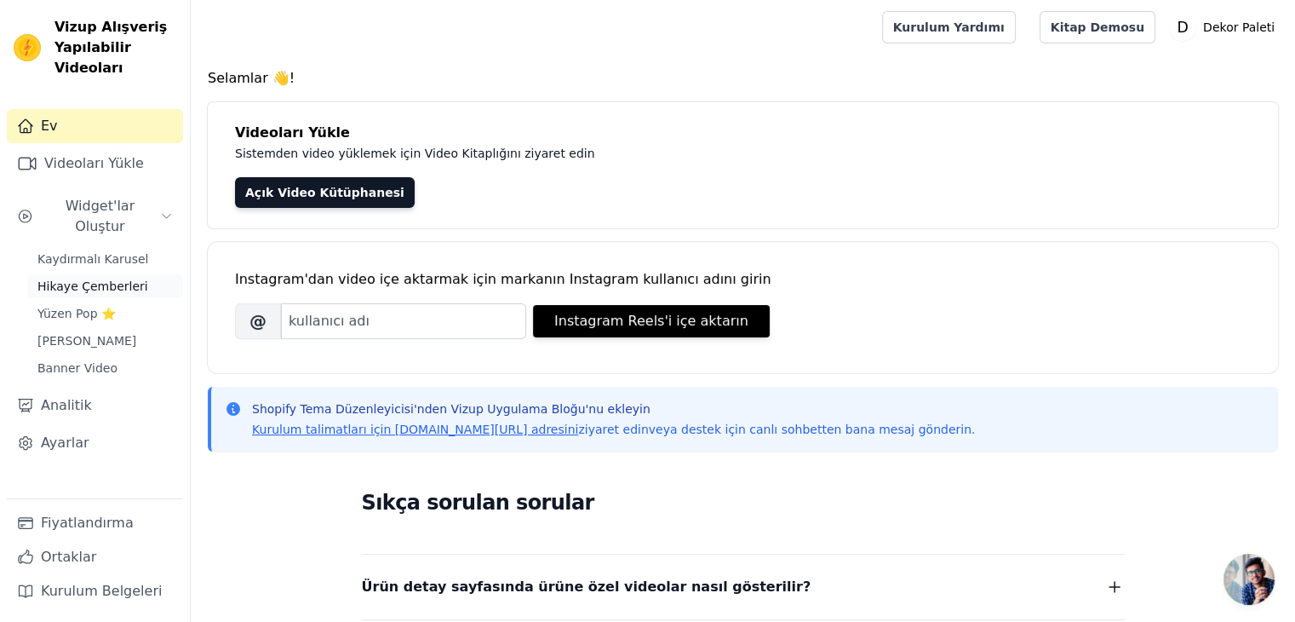
click at [131, 279] on font "Hikaye Çemberleri" at bounding box center [92, 286] width 111 height 14
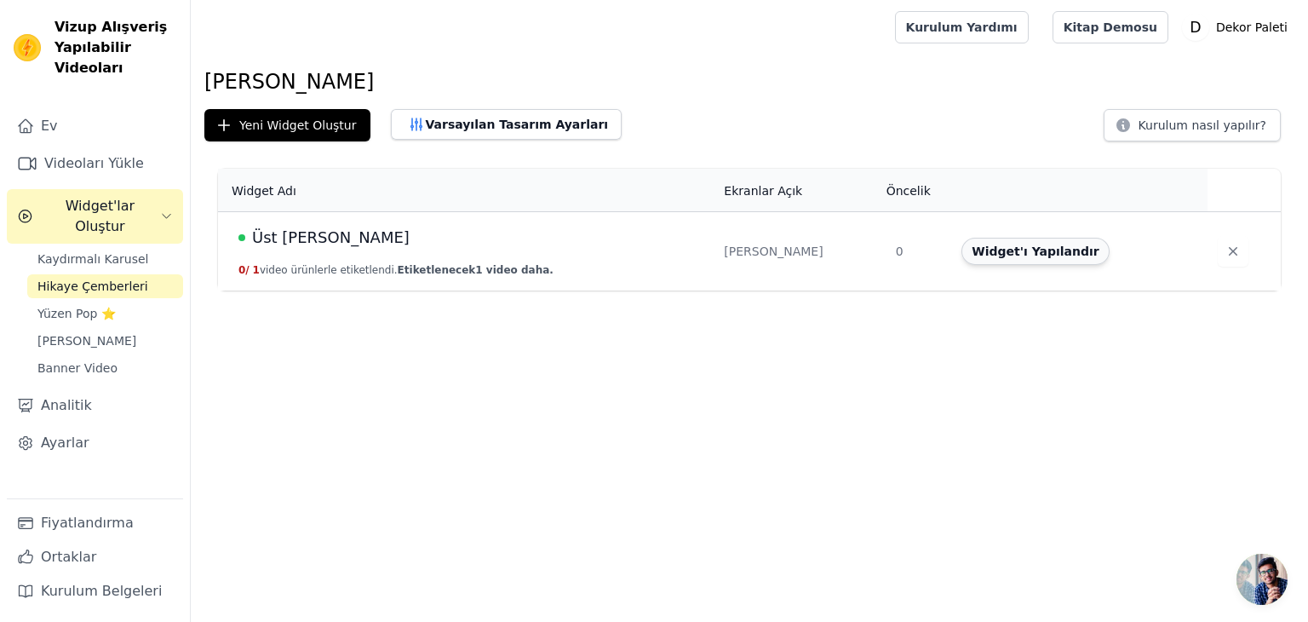
click at [1044, 256] on font "Widget'ı Yapılandır" at bounding box center [1035, 251] width 128 height 14
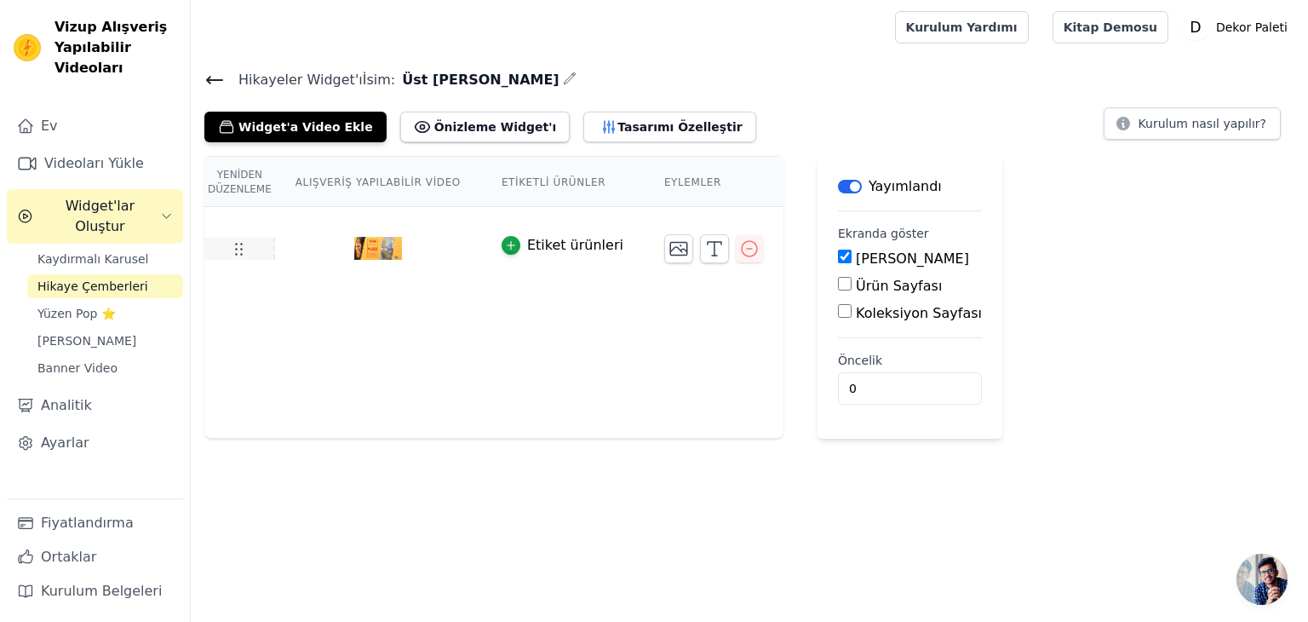
click at [237, 249] on icon at bounding box center [238, 248] width 20 height 20
click at [237, 248] on icon at bounding box center [238, 248] width 20 height 20
click at [378, 247] on img at bounding box center [378, 249] width 48 height 82
click at [736, 261] on button "button" at bounding box center [749, 248] width 27 height 27
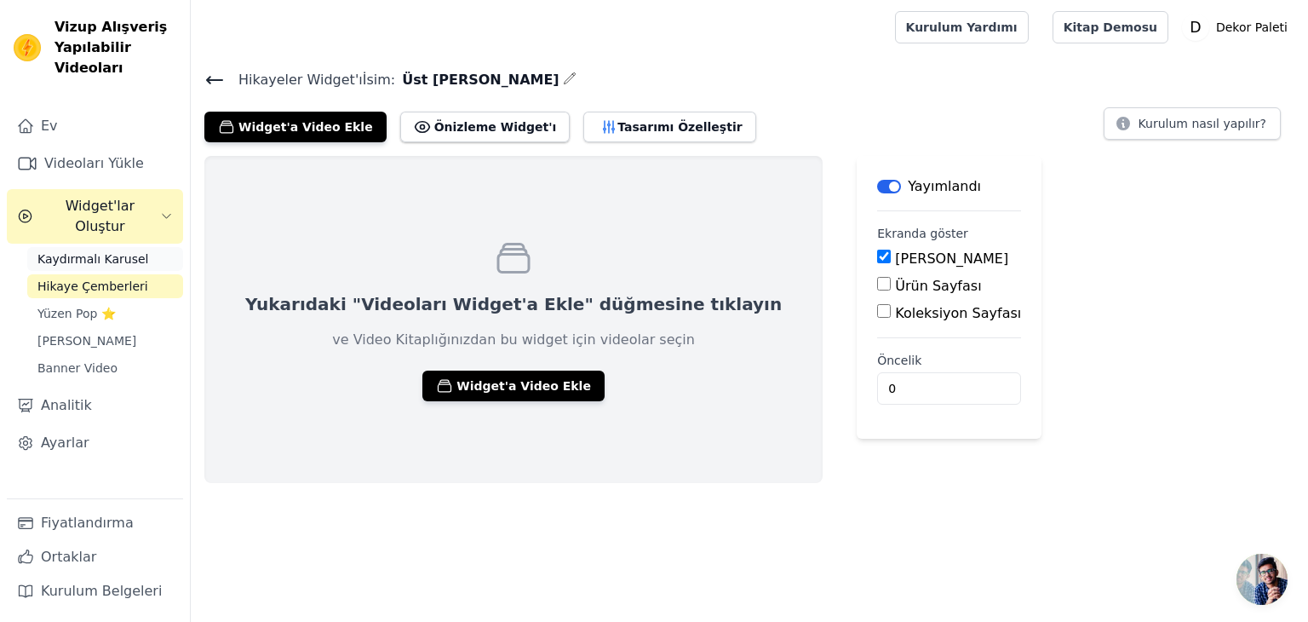
click at [135, 248] on link "Kaydırmalı Karusel" at bounding box center [105, 259] width 156 height 24
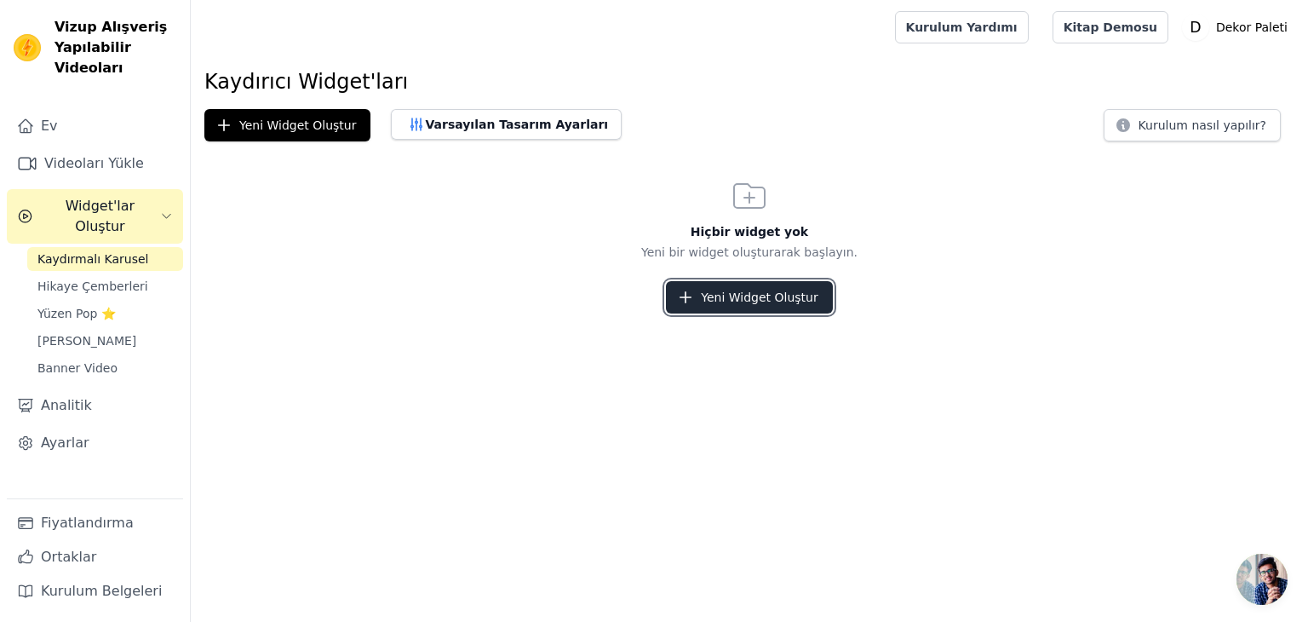
click at [772, 295] on font "Yeni Widget Oluştur" at bounding box center [759, 297] width 117 height 14
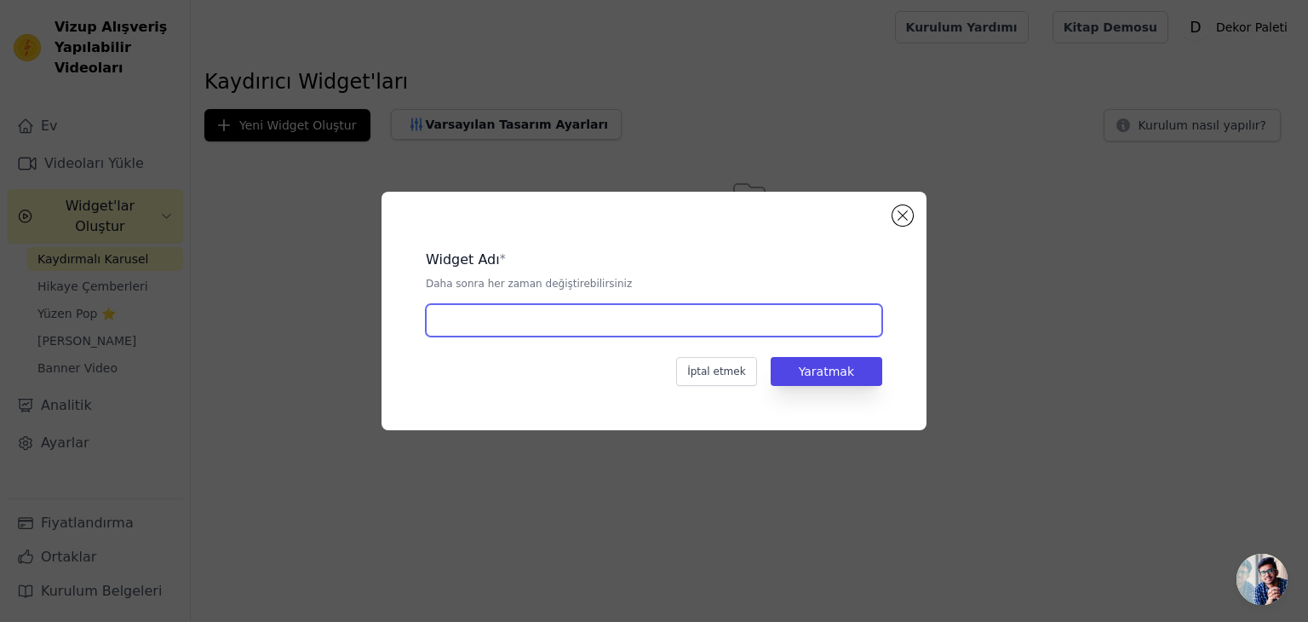
click at [746, 309] on input "text" at bounding box center [654, 320] width 456 height 32
type input "Deneme Kaydırmalı"
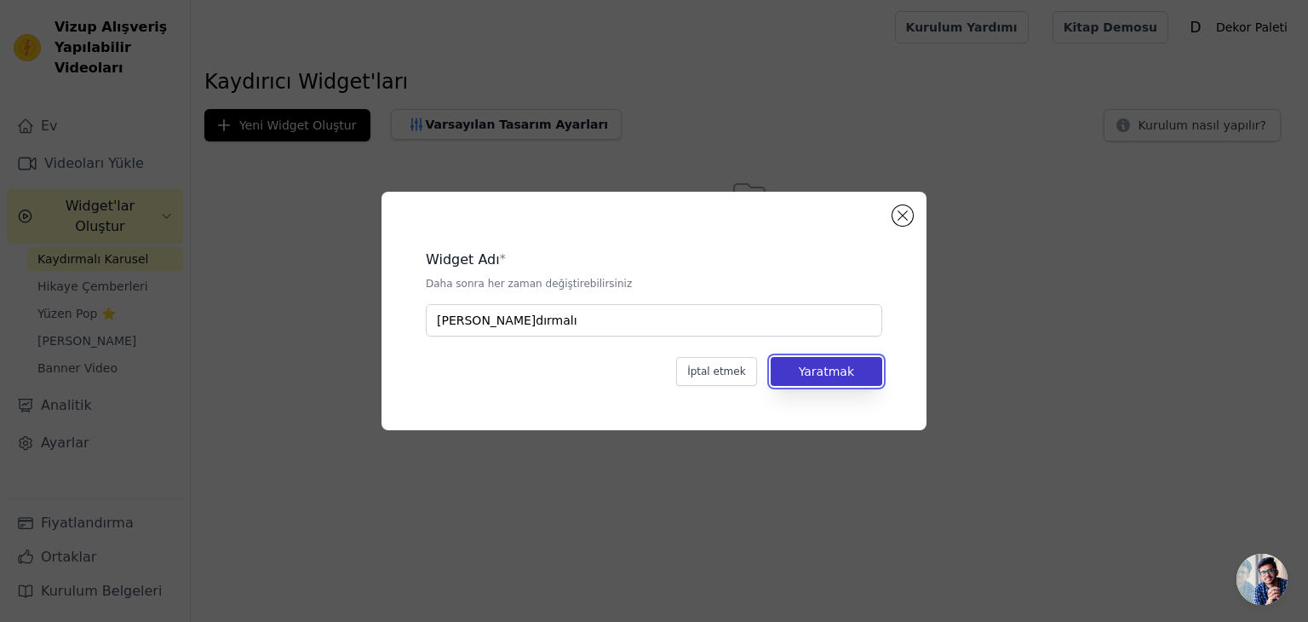
click at [804, 367] on font "Yaratmak" at bounding box center [826, 371] width 55 height 14
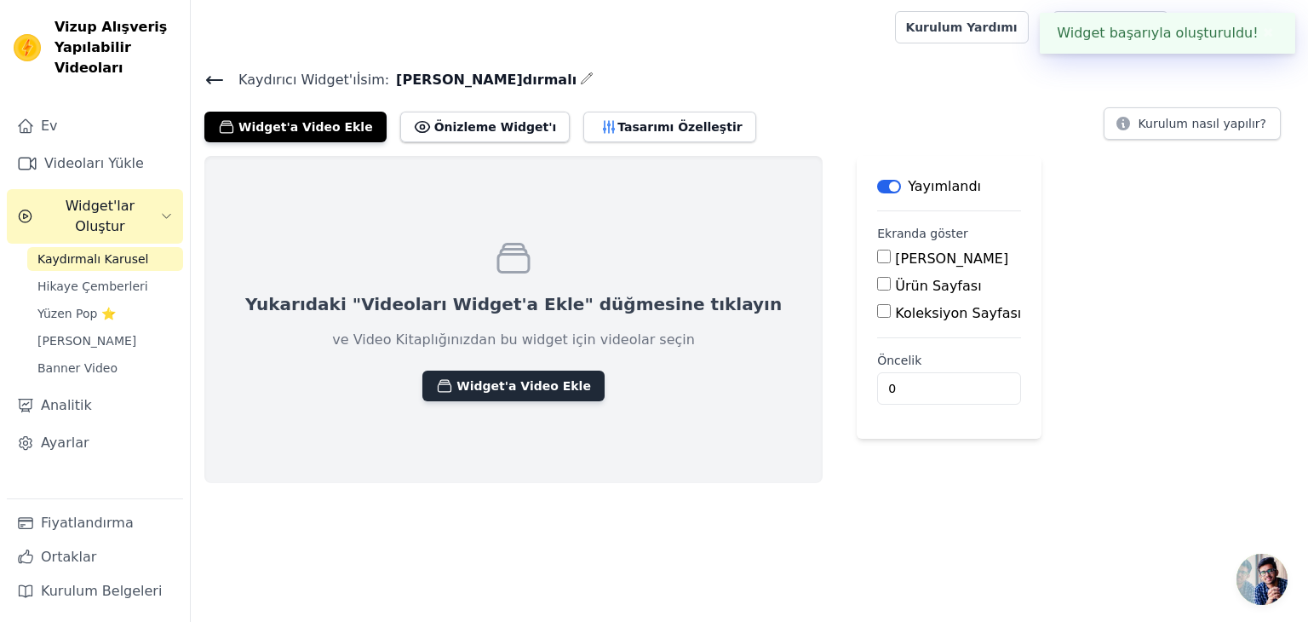
click at [487, 380] on font "Widget'a Video Ekle" at bounding box center [523, 386] width 135 height 14
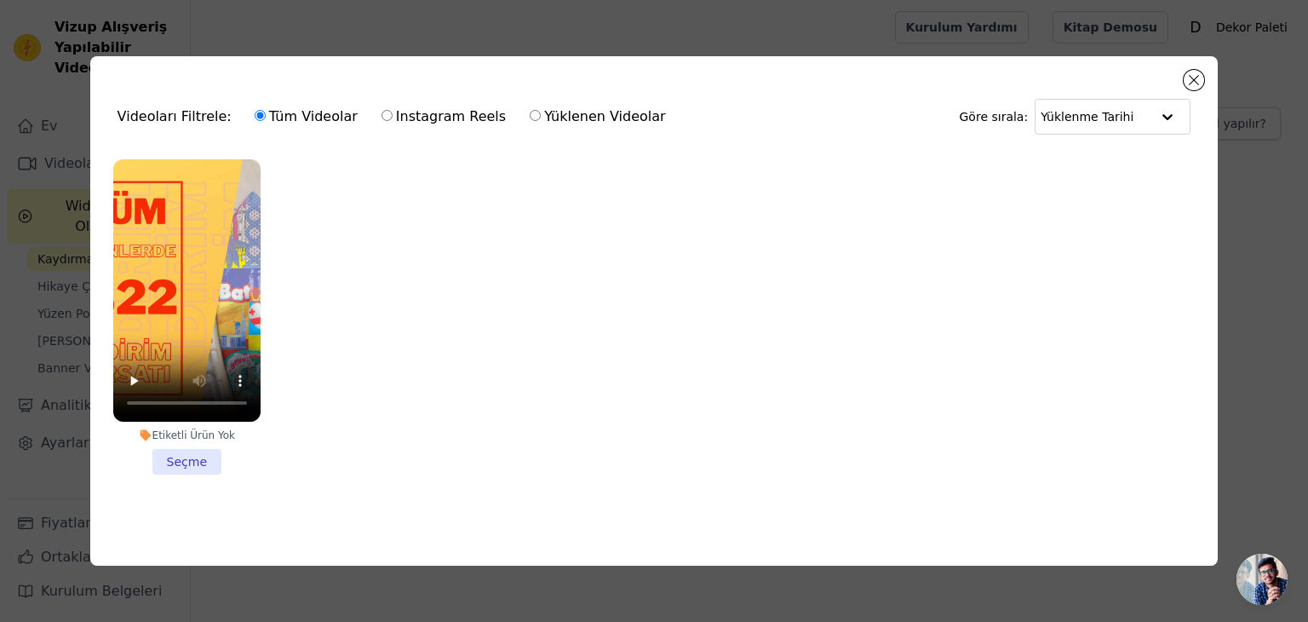
click at [198, 450] on li "Etiketli Ürün Yok Seçme" at bounding box center [186, 316] width 147 height 315
click at [0, 0] on input "Etiketli Ürün Yok Seçme" at bounding box center [0, 0] width 0 height 0
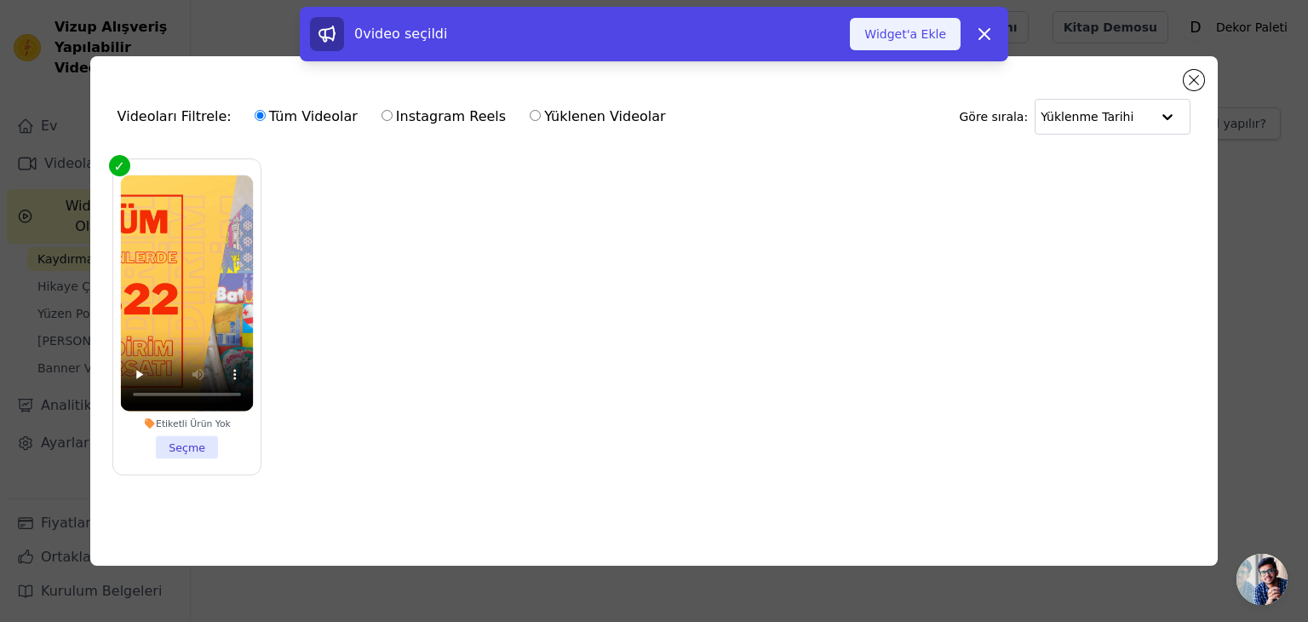
click at [940, 30] on font "Widget'a Ekle" at bounding box center [905, 34] width 82 height 14
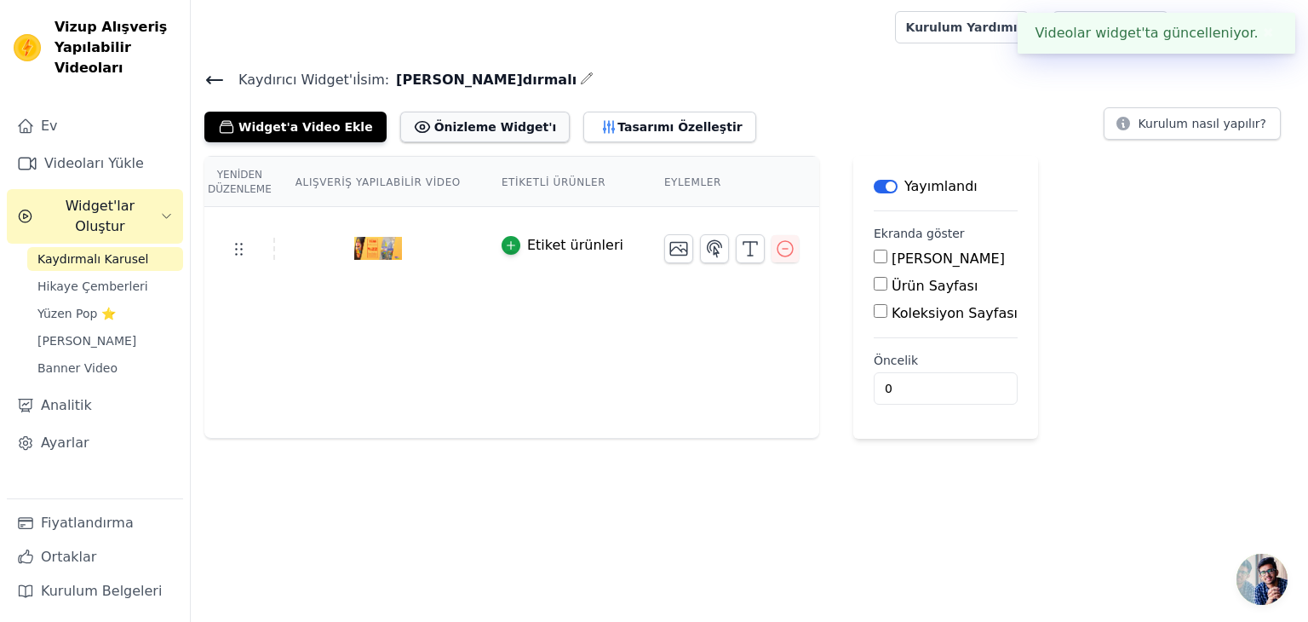
click at [452, 129] on font "Önizleme Widget'ı" at bounding box center [495, 127] width 123 height 14
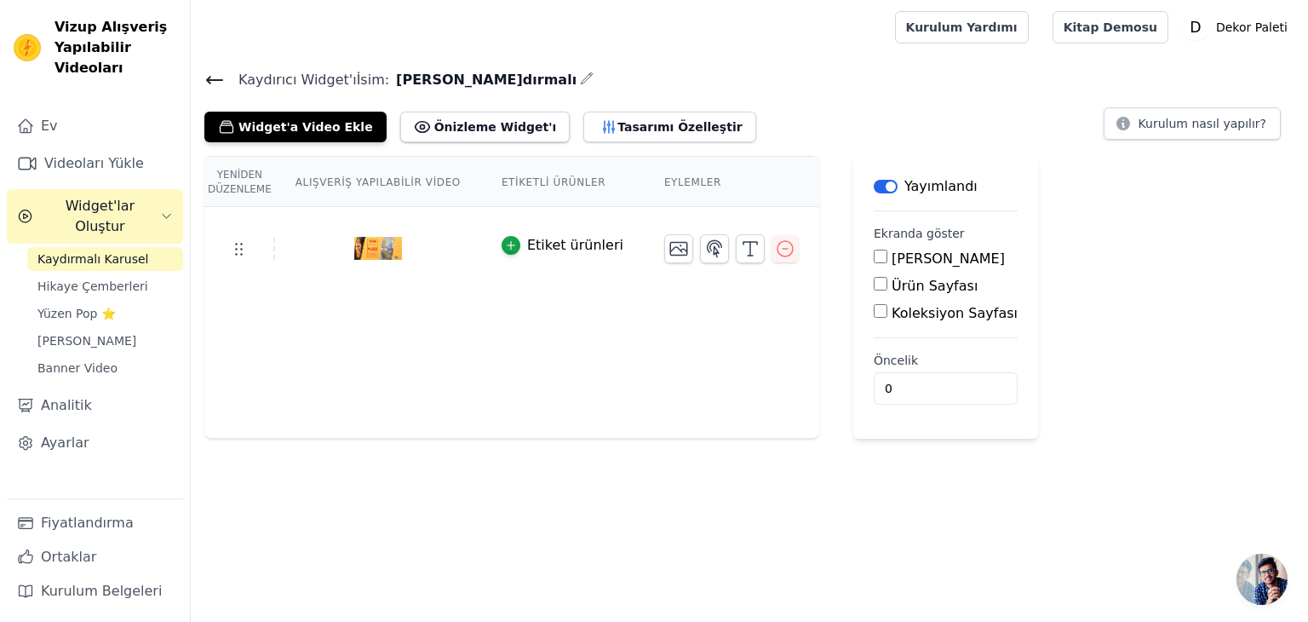
click at [221, 79] on icon at bounding box center [214, 80] width 15 height 7
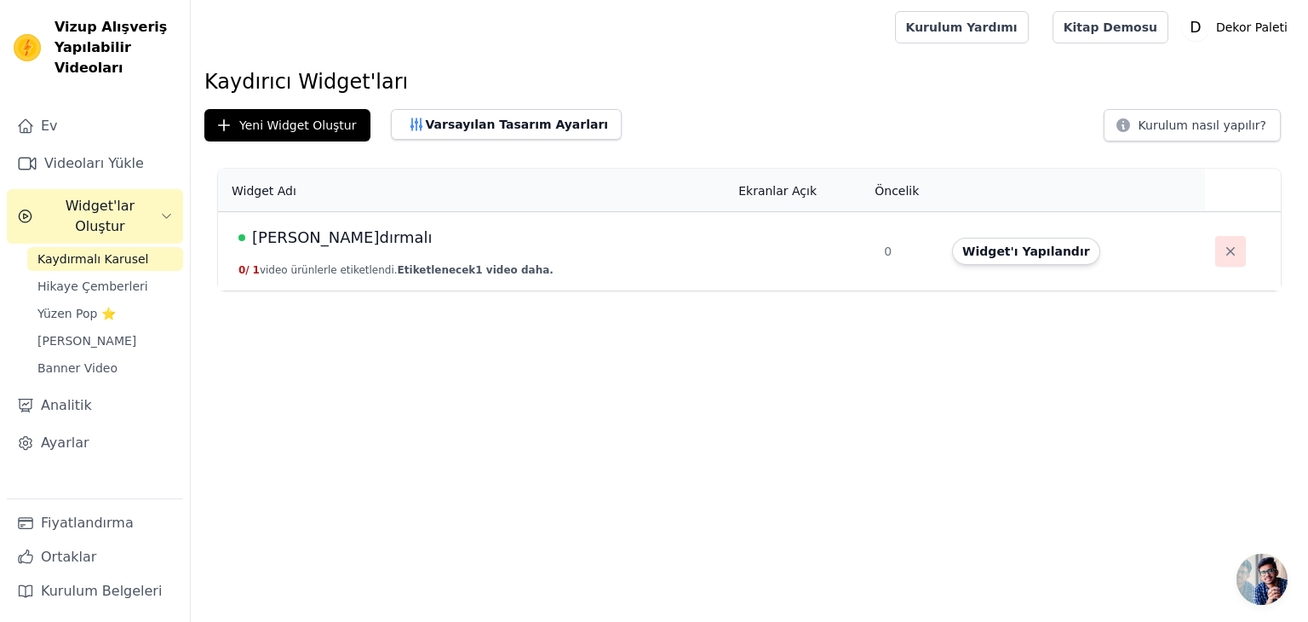
click at [1222, 256] on icon "button" at bounding box center [1230, 251] width 17 height 17
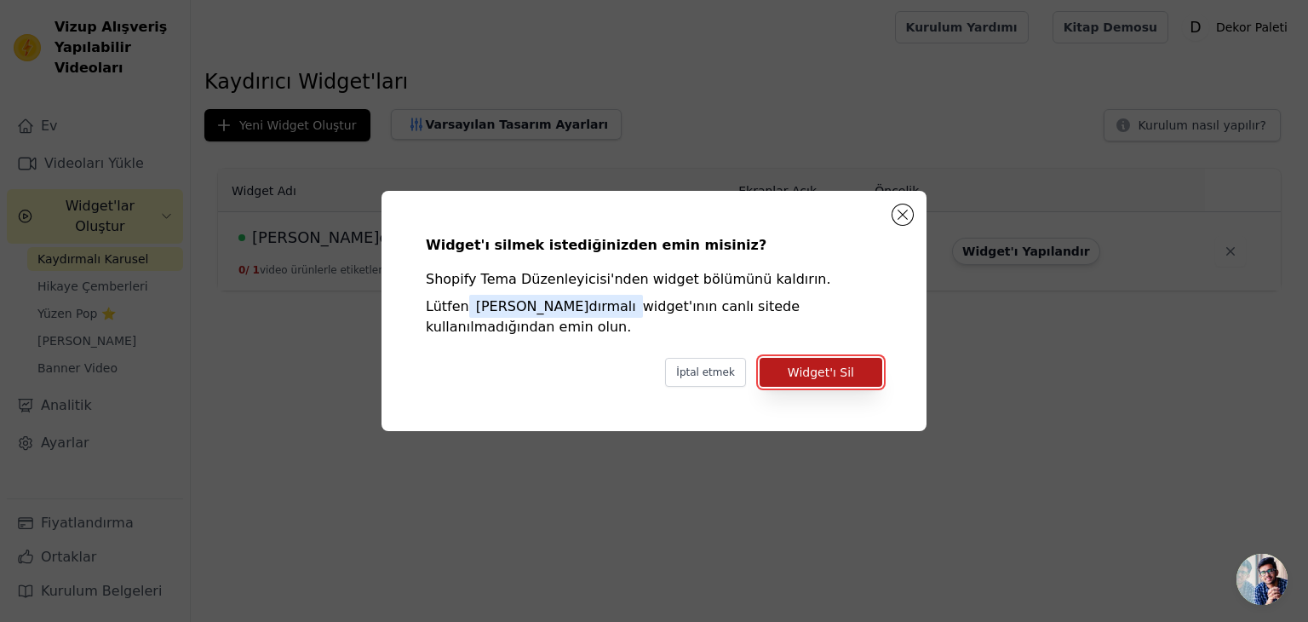
click at [811, 375] on font "Widget'ı Sil" at bounding box center [821, 372] width 66 height 14
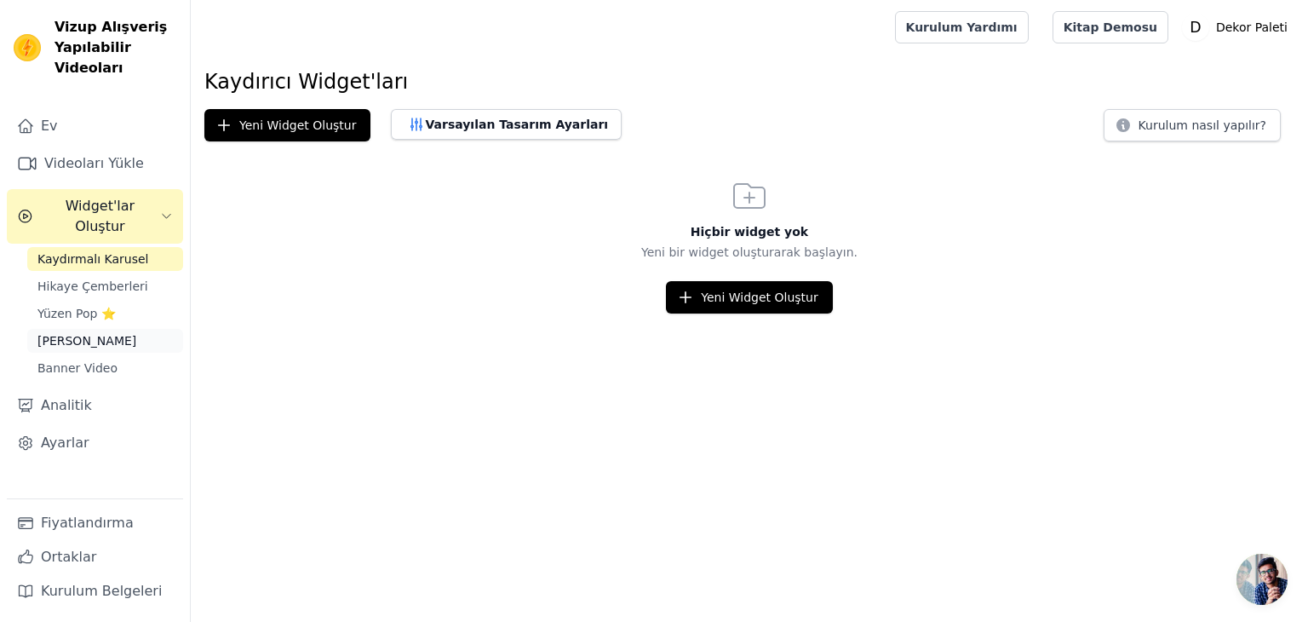
click at [127, 329] on link "[PERSON_NAME]" at bounding box center [105, 341] width 156 height 24
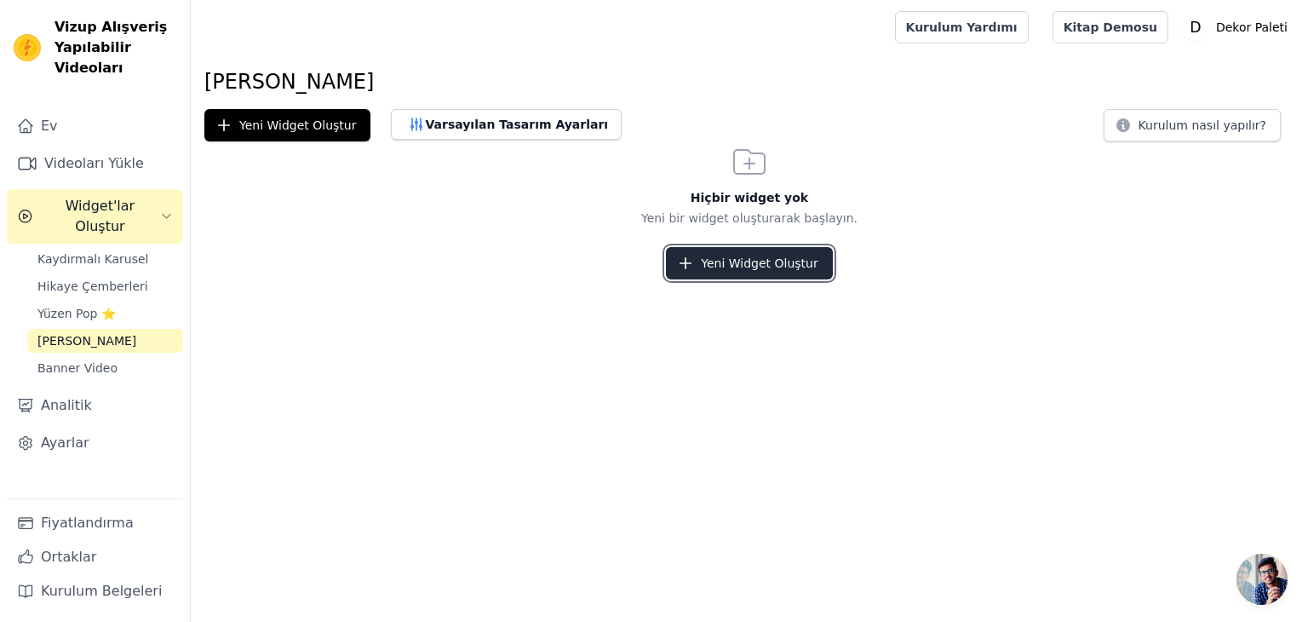
click at [732, 252] on button "Yeni Widget Oluştur" at bounding box center [749, 263] width 166 height 32
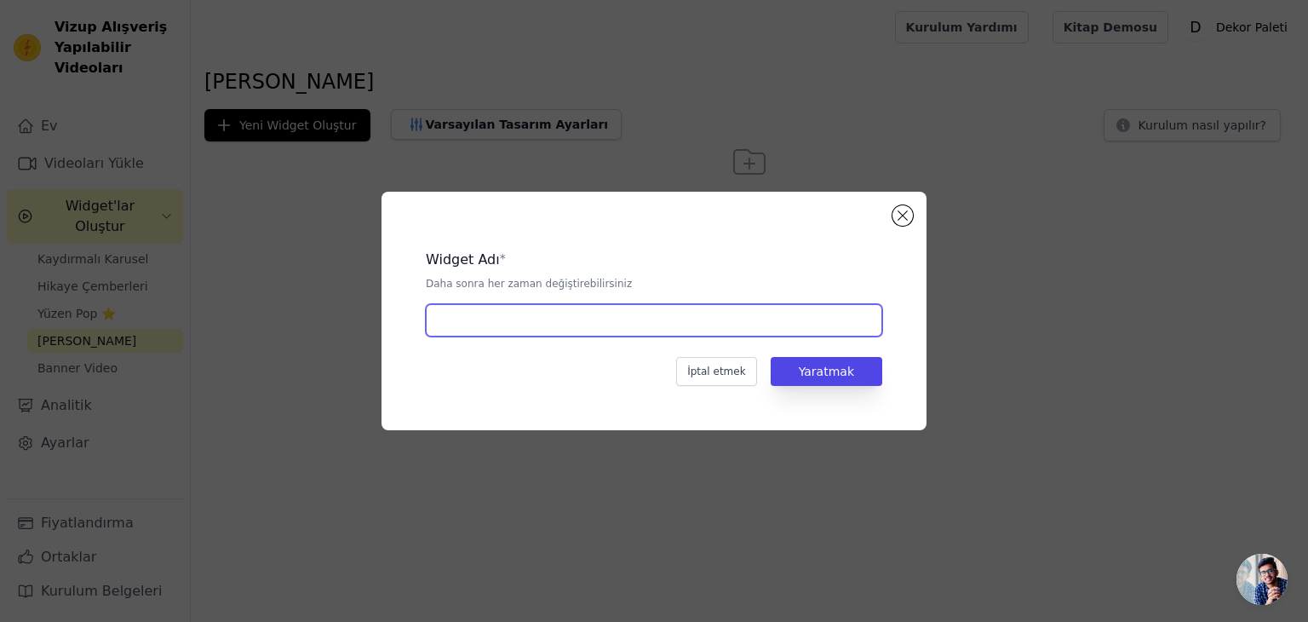
click at [610, 318] on input "text" at bounding box center [654, 320] width 456 height 32
type input "ızgara"
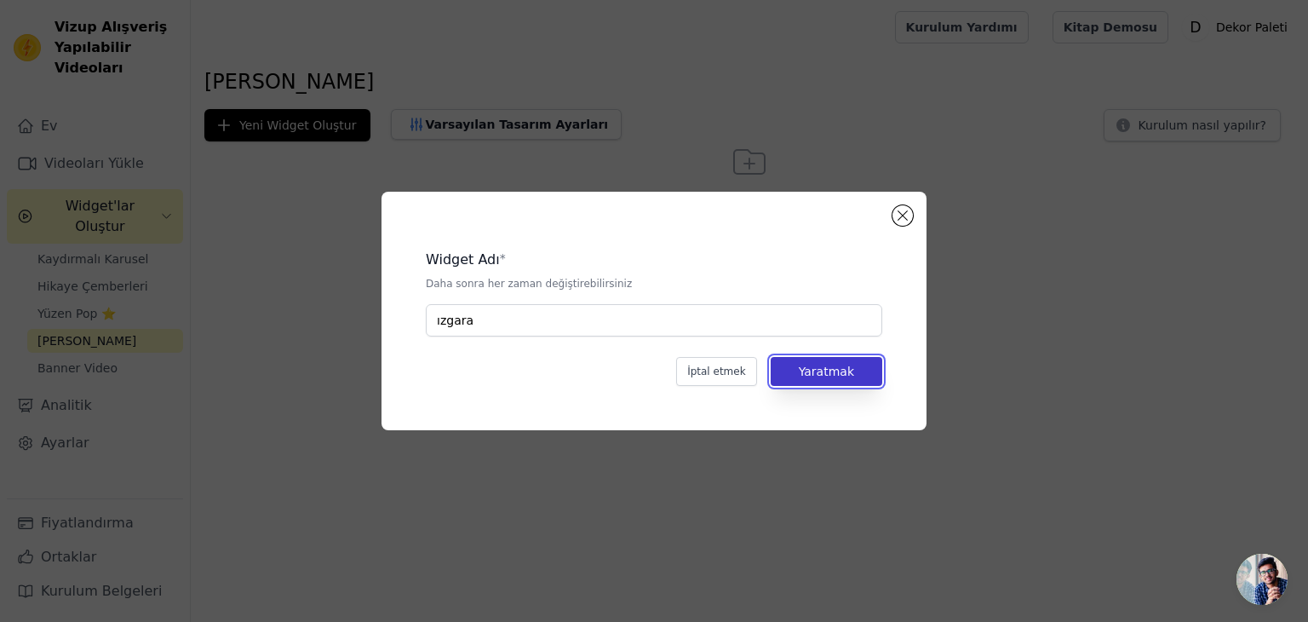
click at [855, 384] on button "Yaratmak" at bounding box center [827, 371] width 112 height 29
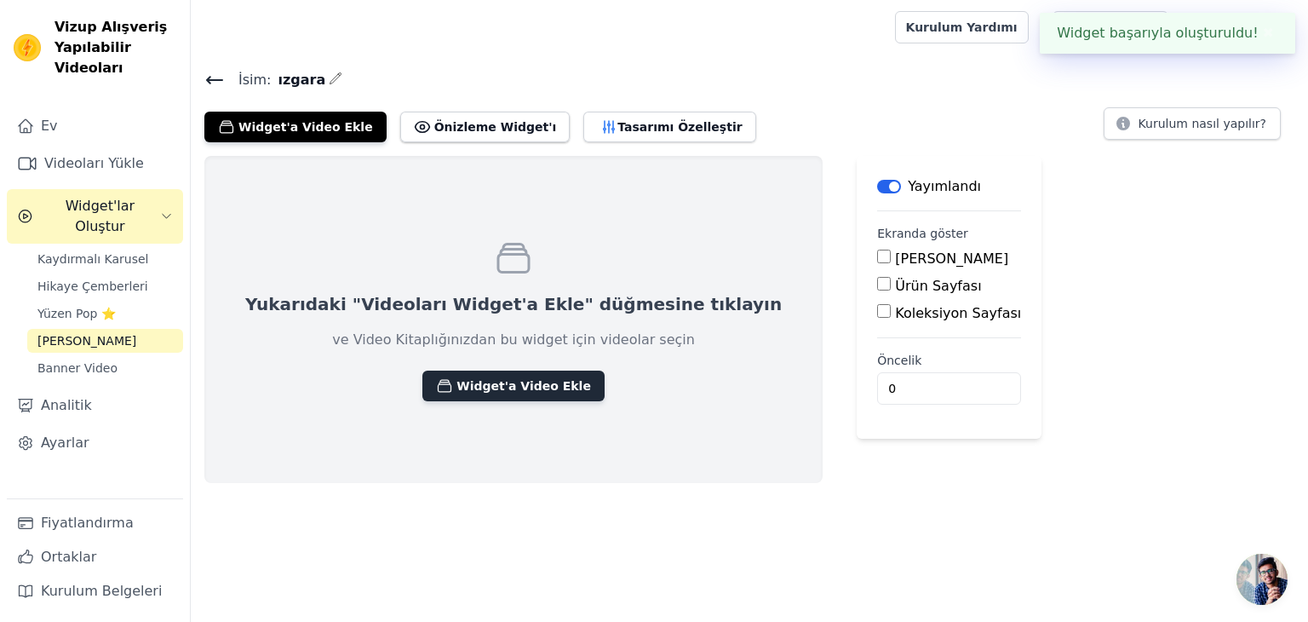
click at [484, 377] on font "Widget'a Video Ekle" at bounding box center [523, 385] width 135 height 17
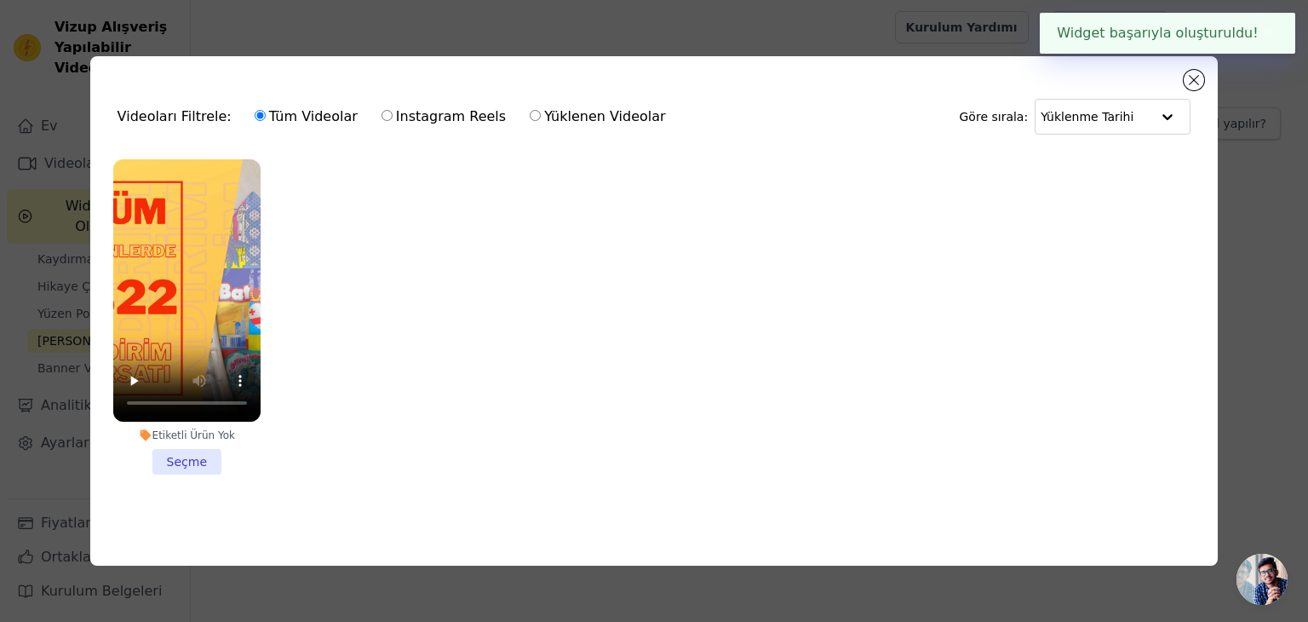
click at [191, 463] on li "Etiketli Ürün Yok Seçme" at bounding box center [186, 316] width 147 height 315
click at [0, 0] on input "Etiketli Ürün Yok Seçme" at bounding box center [0, 0] width 0 height 0
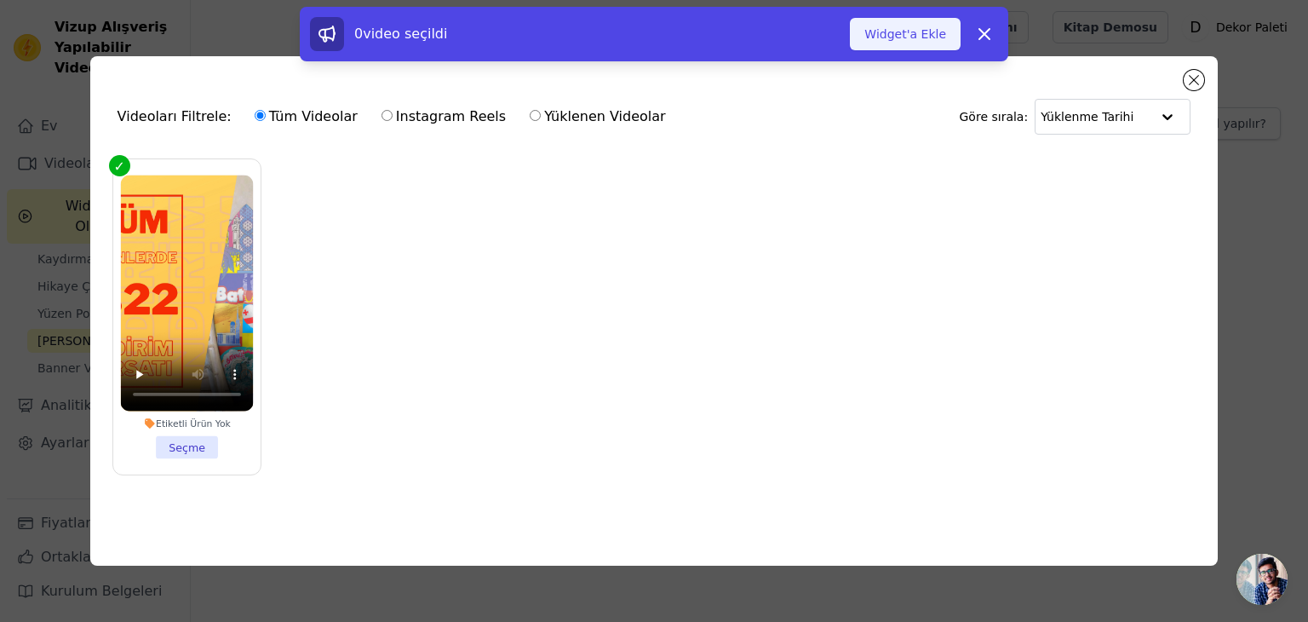
click at [913, 40] on font "Widget'a Ekle" at bounding box center [905, 34] width 82 height 14
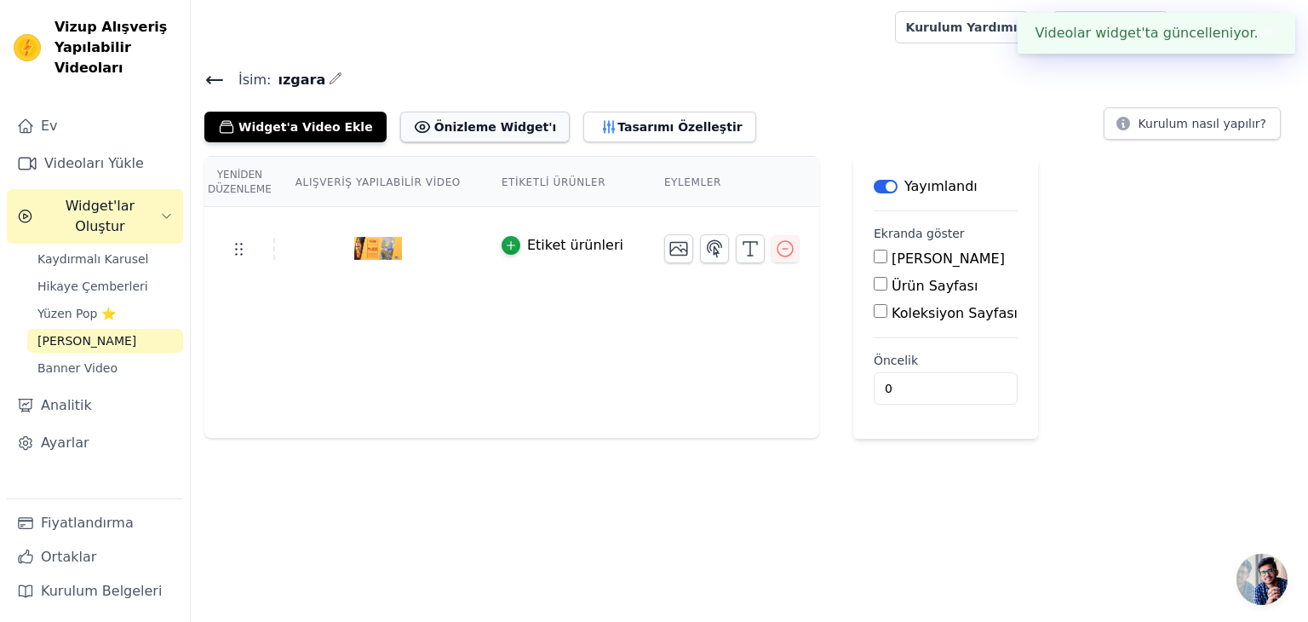
click at [476, 134] on button "Önizleme Widget'ı" at bounding box center [485, 127] width 170 height 31
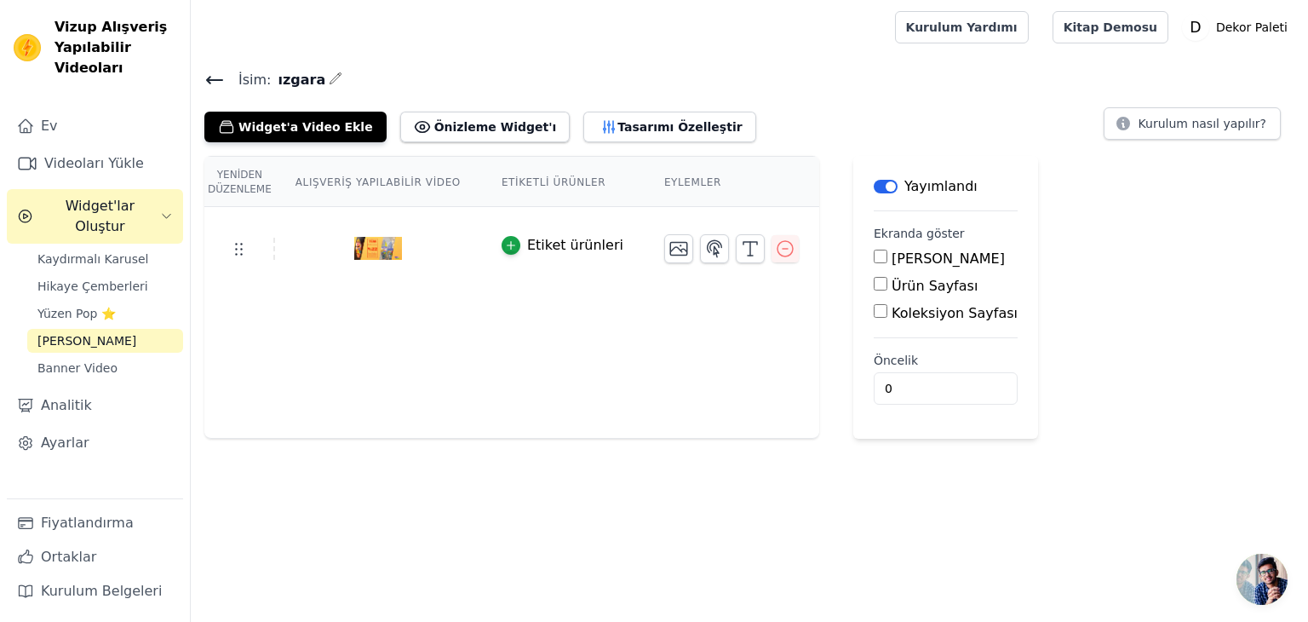
click at [118, 329] on link "[PERSON_NAME]" at bounding box center [105, 341] width 156 height 24
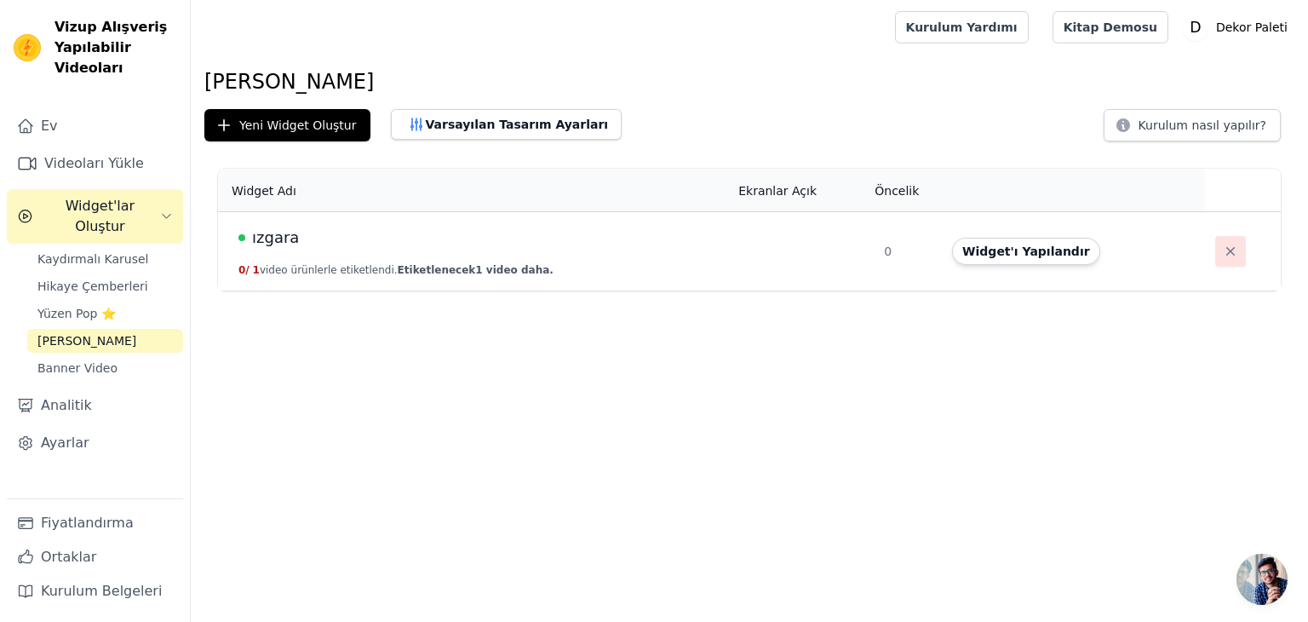
click at [1222, 249] on icon "button" at bounding box center [1230, 251] width 17 height 17
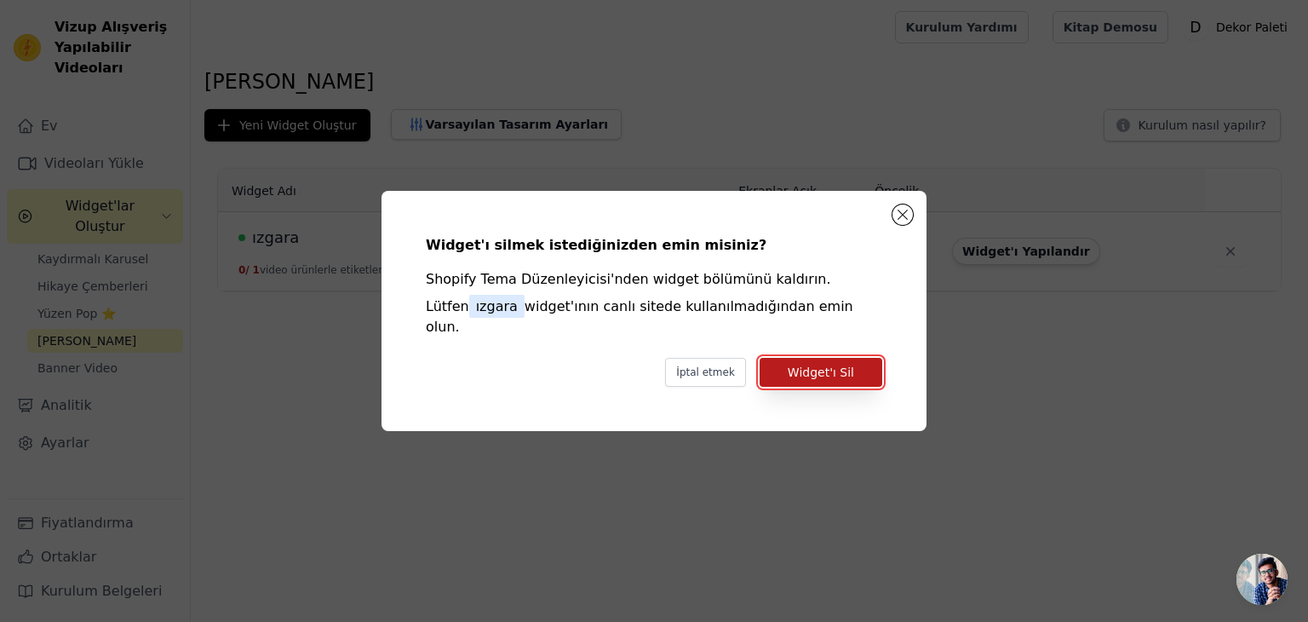
click at [855, 363] on button "Widget'ı Sil" at bounding box center [820, 372] width 123 height 29
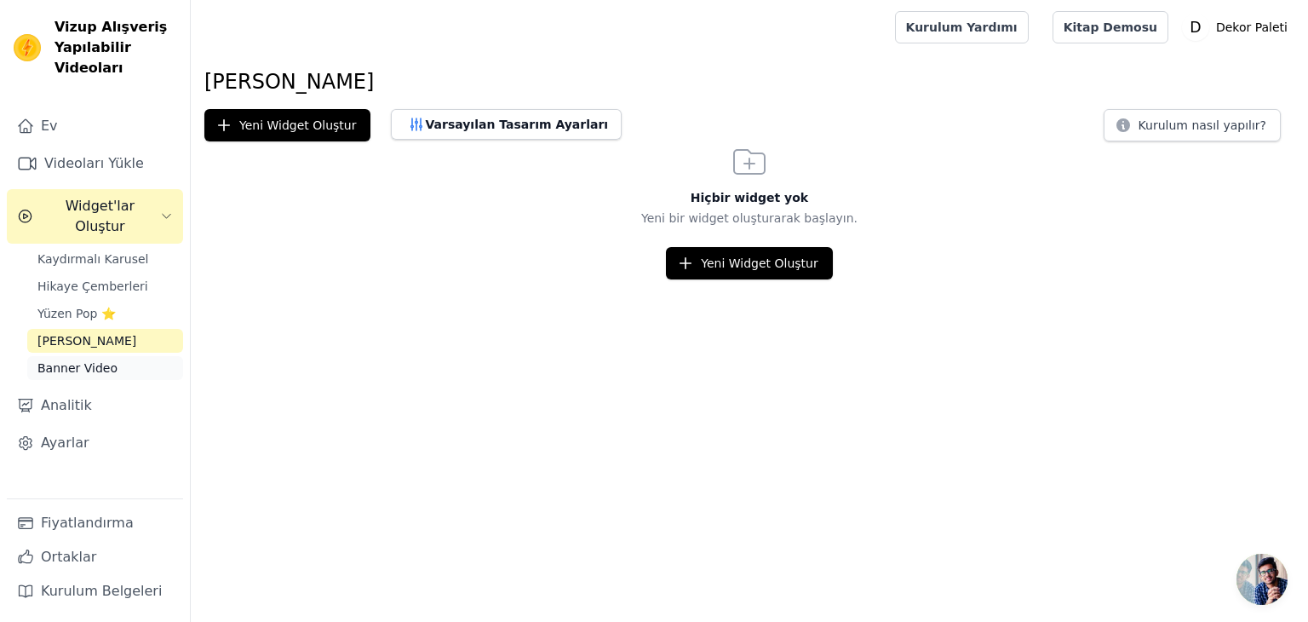
drag, startPoint x: 0, startPoint y: 0, endPoint x: 100, endPoint y: 341, distance: 355.1
click at [100, 361] on font "Banner Video" at bounding box center [77, 368] width 80 height 14
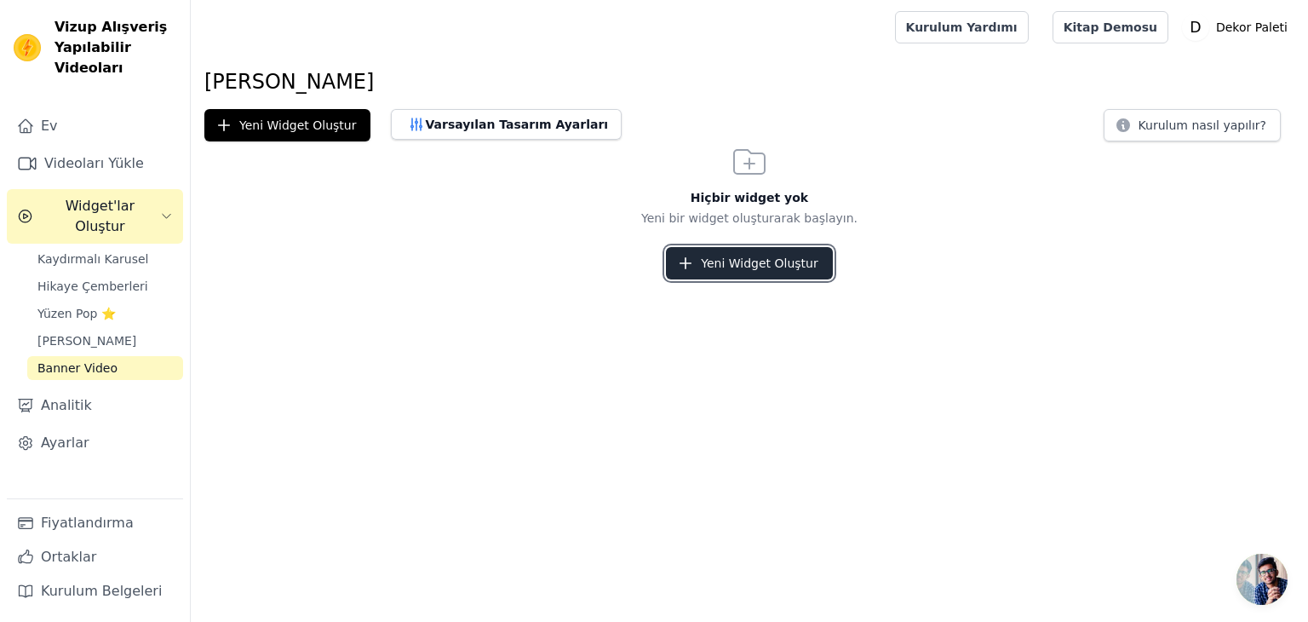
click at [702, 270] on button "Yeni Widget Oluştur" at bounding box center [749, 263] width 166 height 32
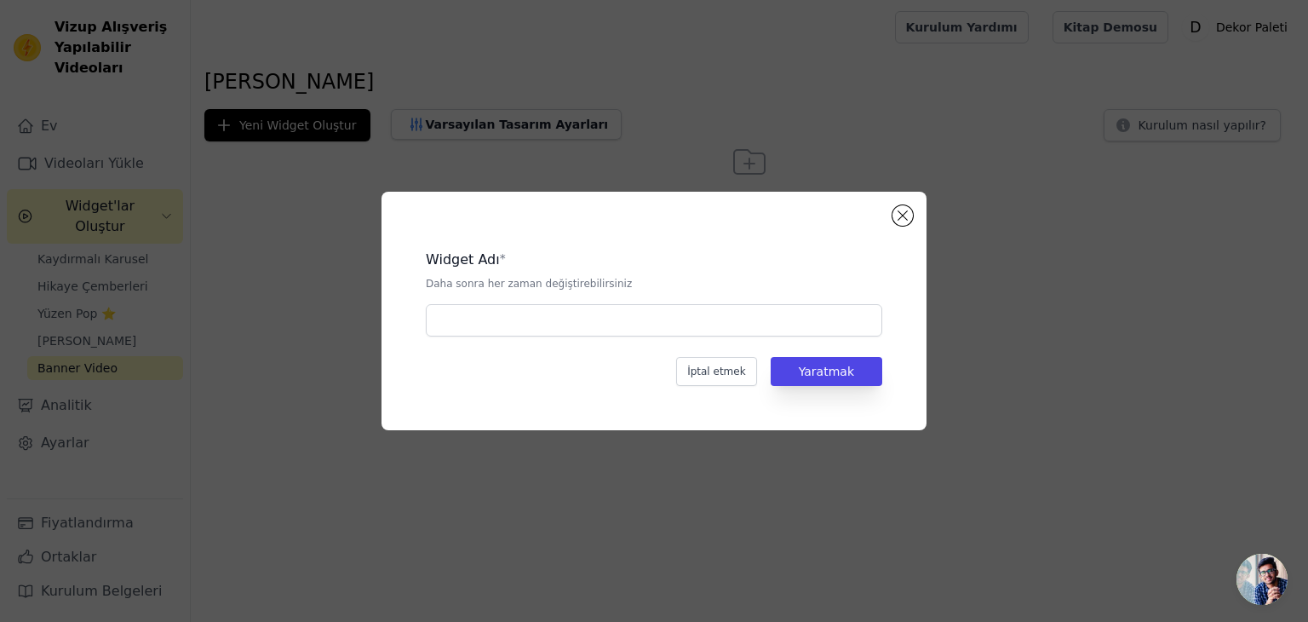
click at [556, 338] on div "Widget Adı * Daha sonra her zaman değiştirebilirsiniz İptal etmek Yaratmak" at bounding box center [654, 311] width 490 height 184
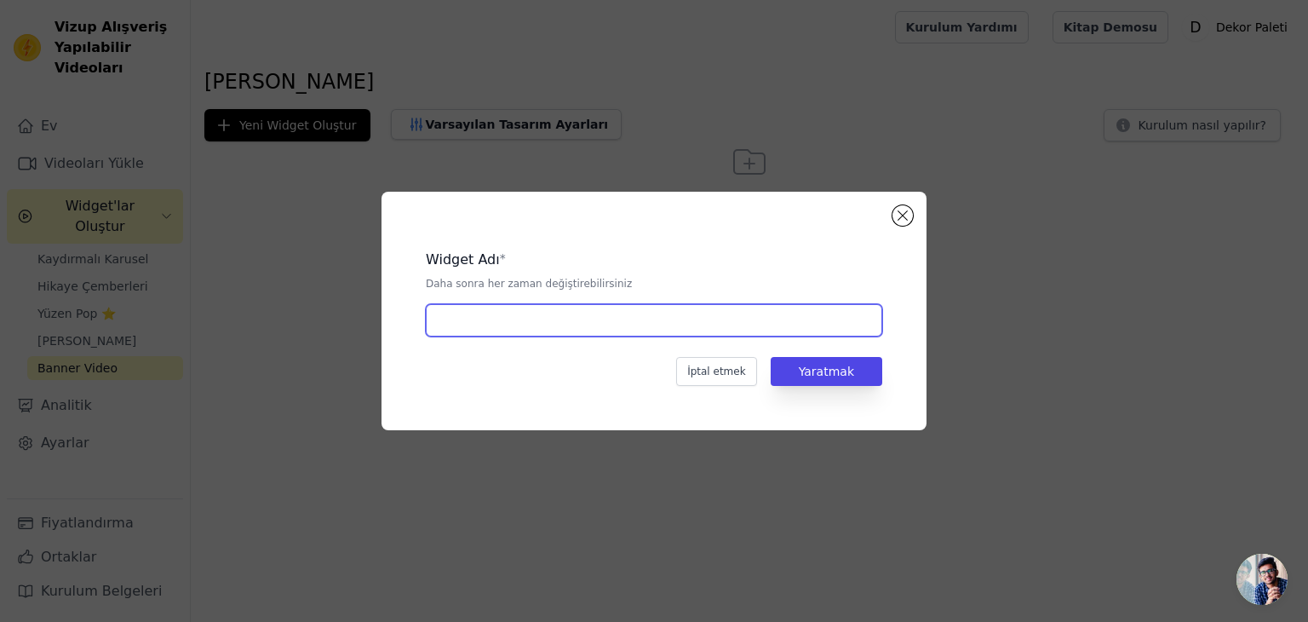
click at [562, 333] on input "text" at bounding box center [654, 320] width 456 height 32
type input "bbb"
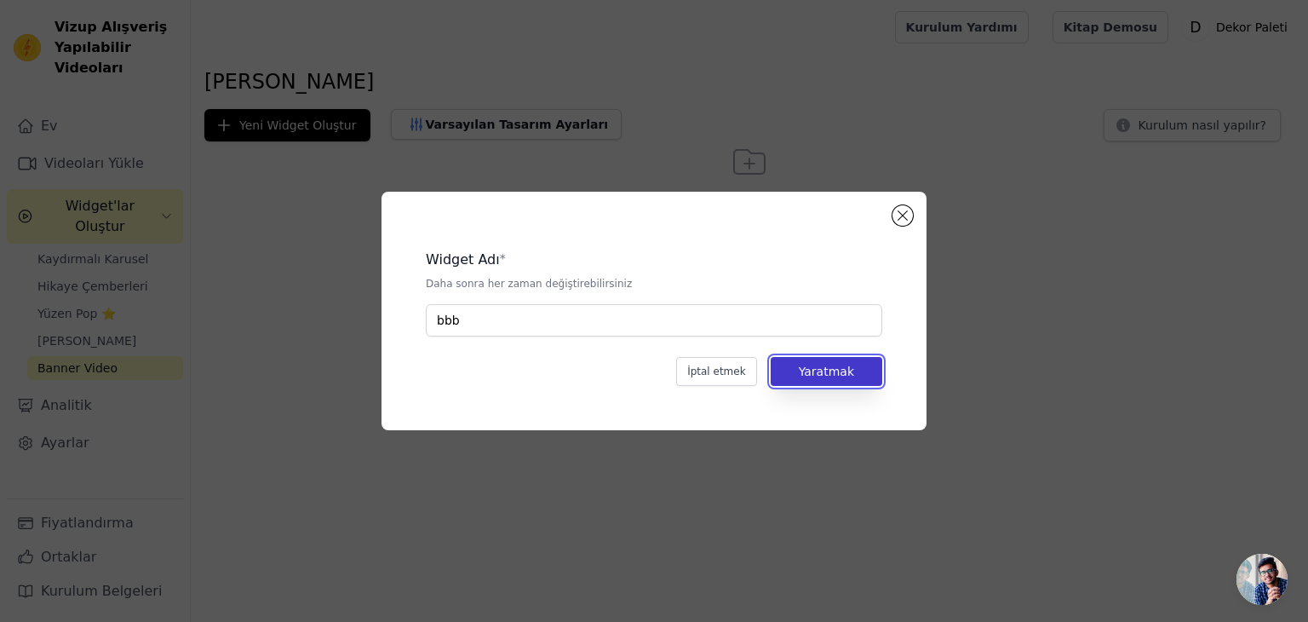
click at [868, 372] on button "Yaratmak" at bounding box center [827, 371] width 112 height 29
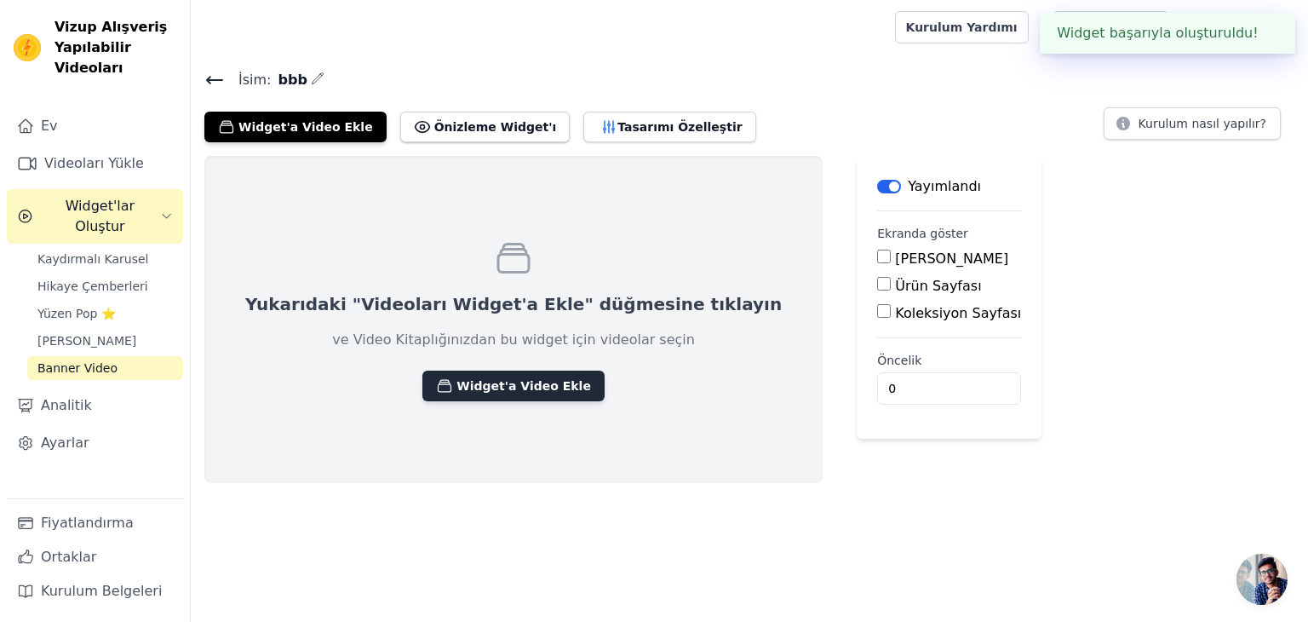
click at [456, 379] on font "Widget'a Video Ekle" at bounding box center [523, 386] width 135 height 14
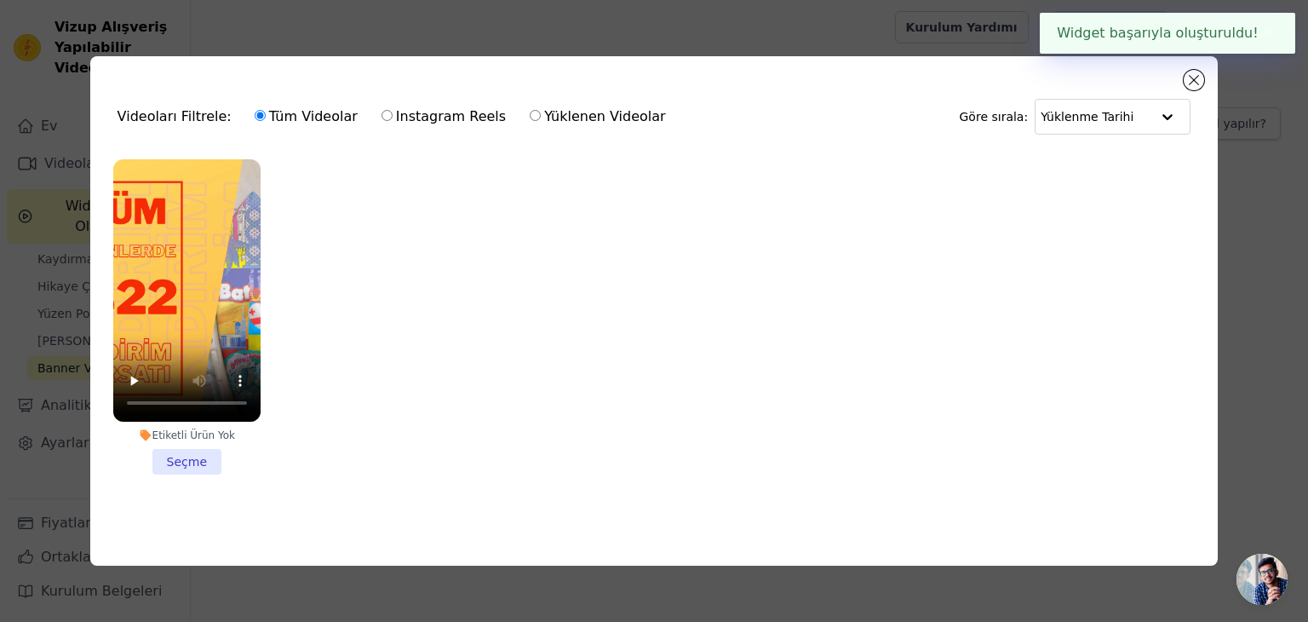
click at [162, 445] on li "Etiketli Ürün Yok Seçme" at bounding box center [186, 316] width 147 height 315
click at [0, 0] on input "Etiketli Ürün Yok Seçme" at bounding box center [0, 0] width 0 height 0
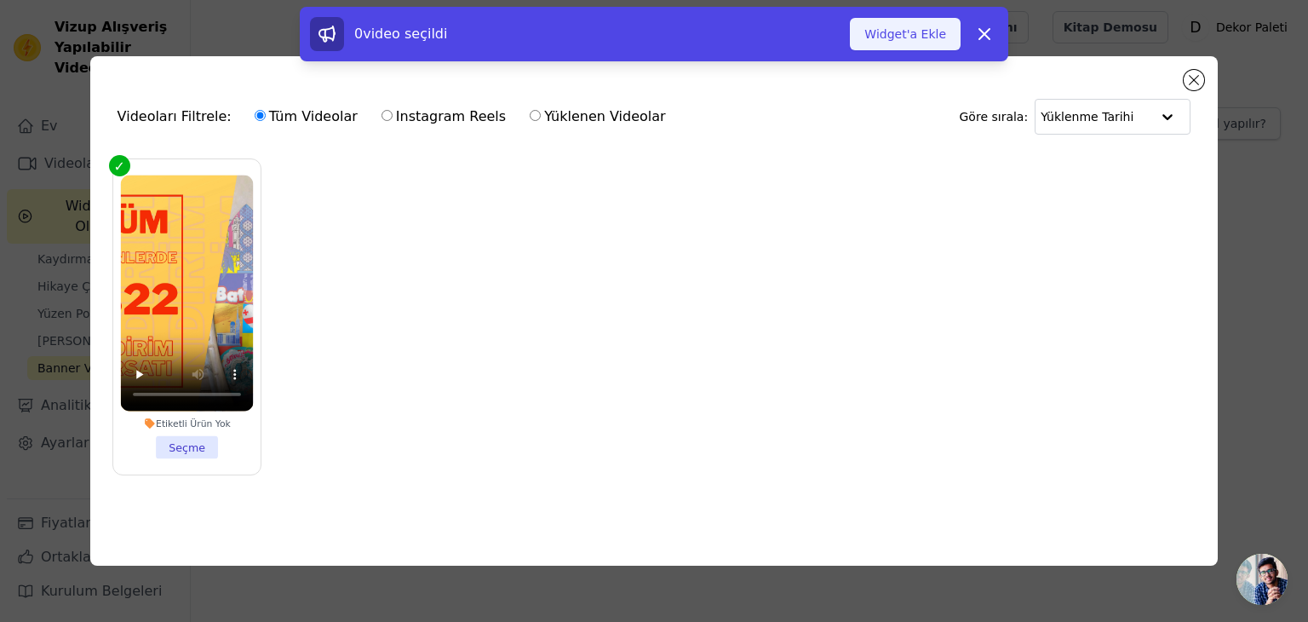
click at [896, 49] on button "Widget'a Ekle" at bounding box center [905, 34] width 111 height 32
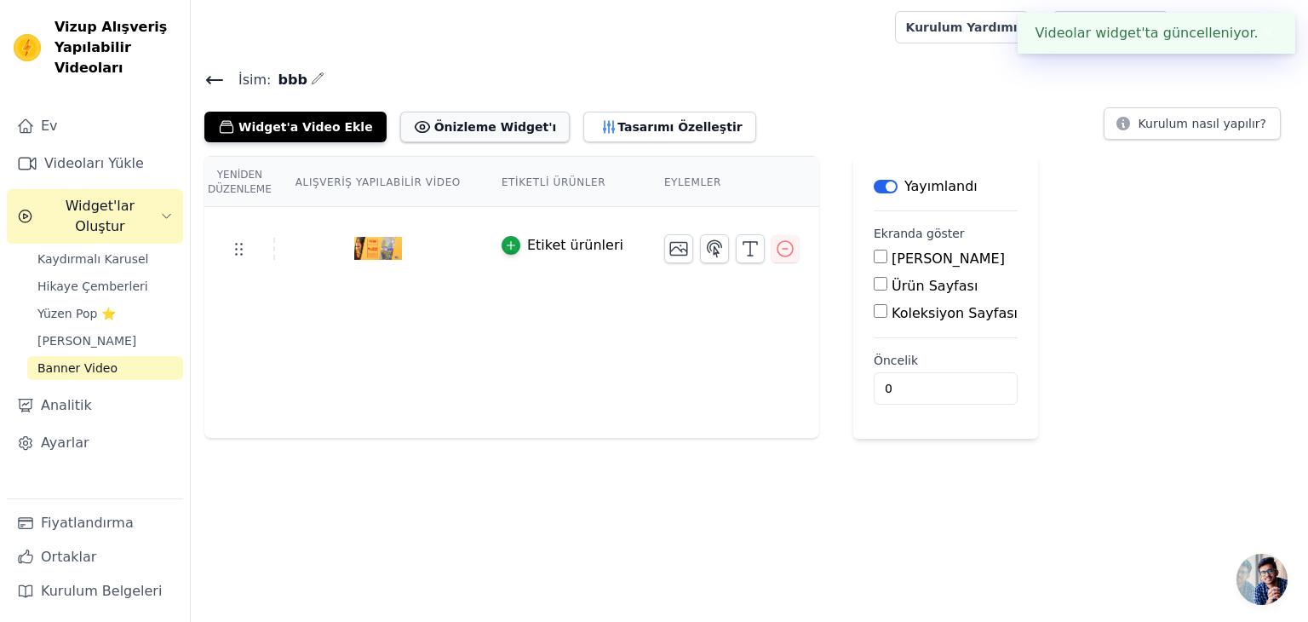
click at [446, 123] on font "Önizleme Widget'ı" at bounding box center [495, 127] width 123 height 14
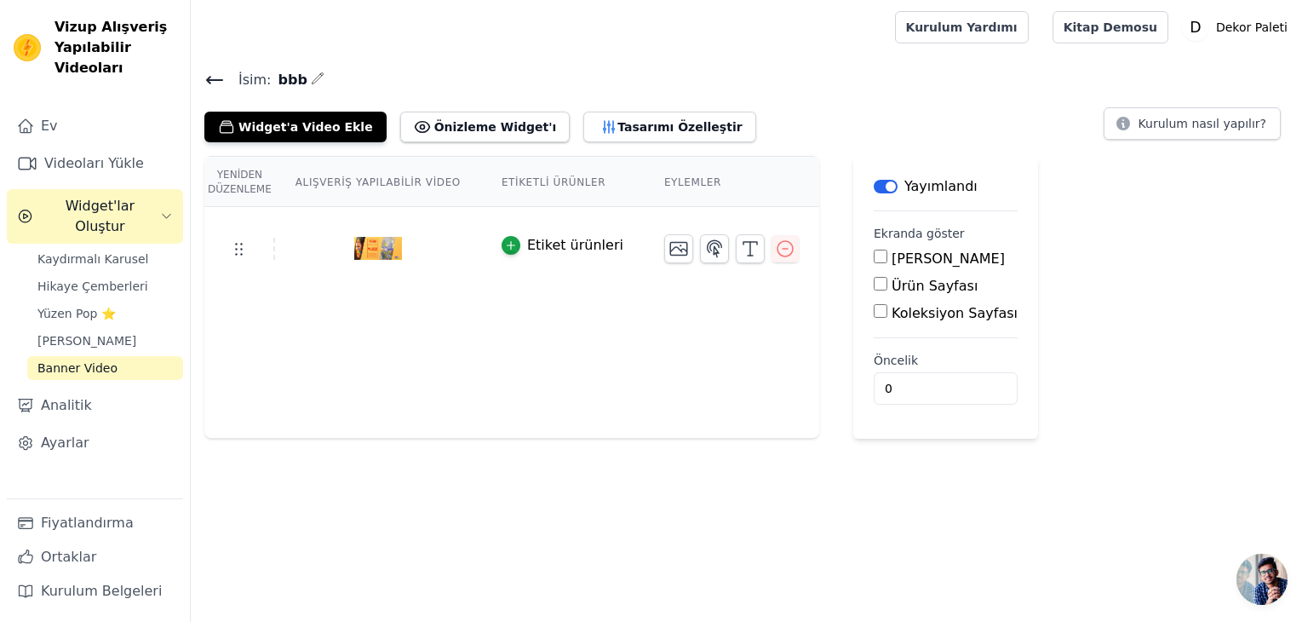
click at [209, 71] on icon at bounding box center [214, 80] width 20 height 20
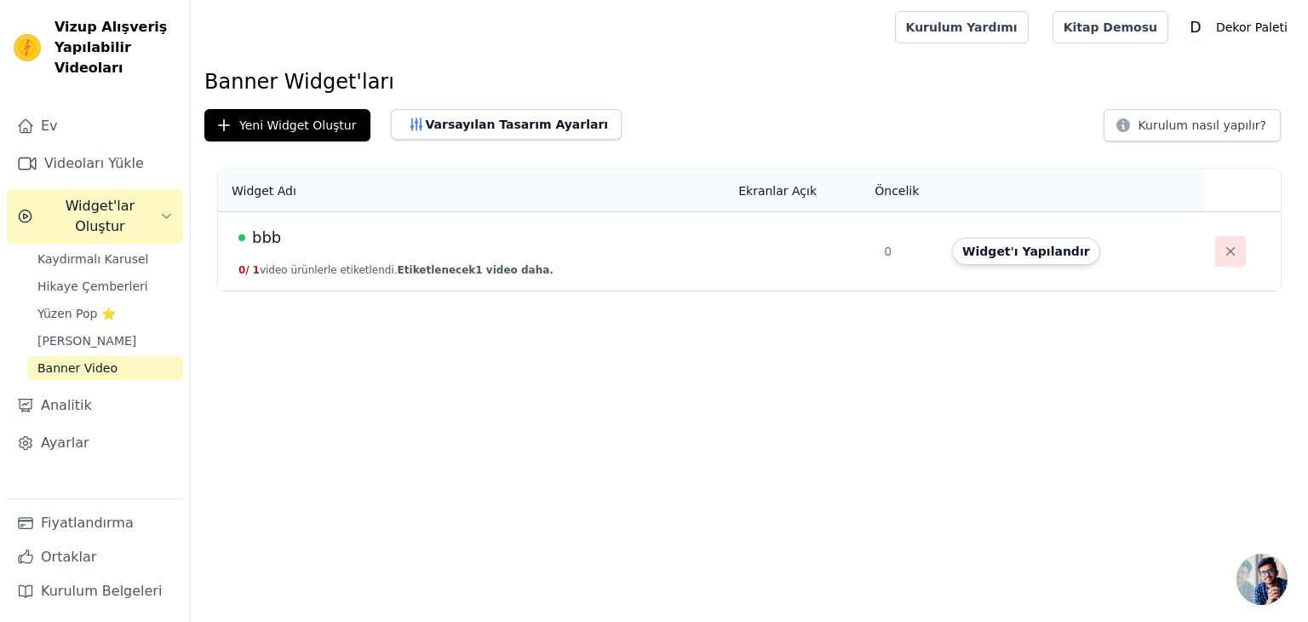
click at [1222, 258] on icon "button" at bounding box center [1230, 251] width 17 height 17
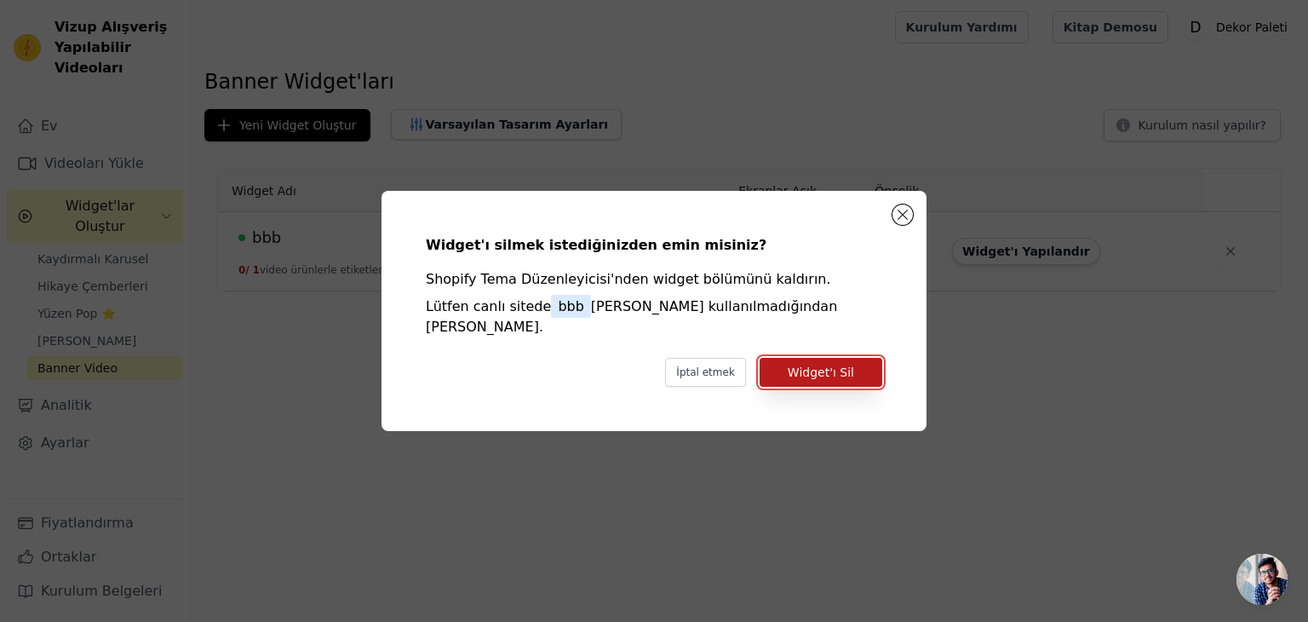
click at [811, 365] on font "Widget'ı Sil" at bounding box center [821, 372] width 66 height 14
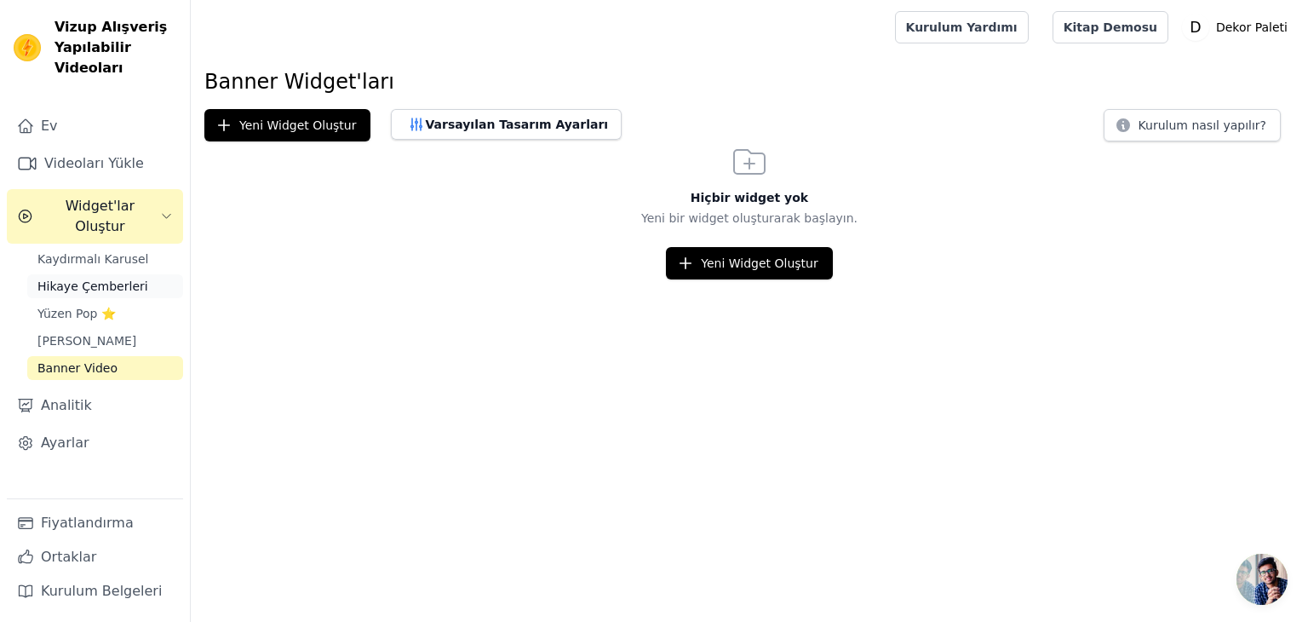
click at [113, 279] on font "Hikaye Çemberleri" at bounding box center [92, 286] width 111 height 14
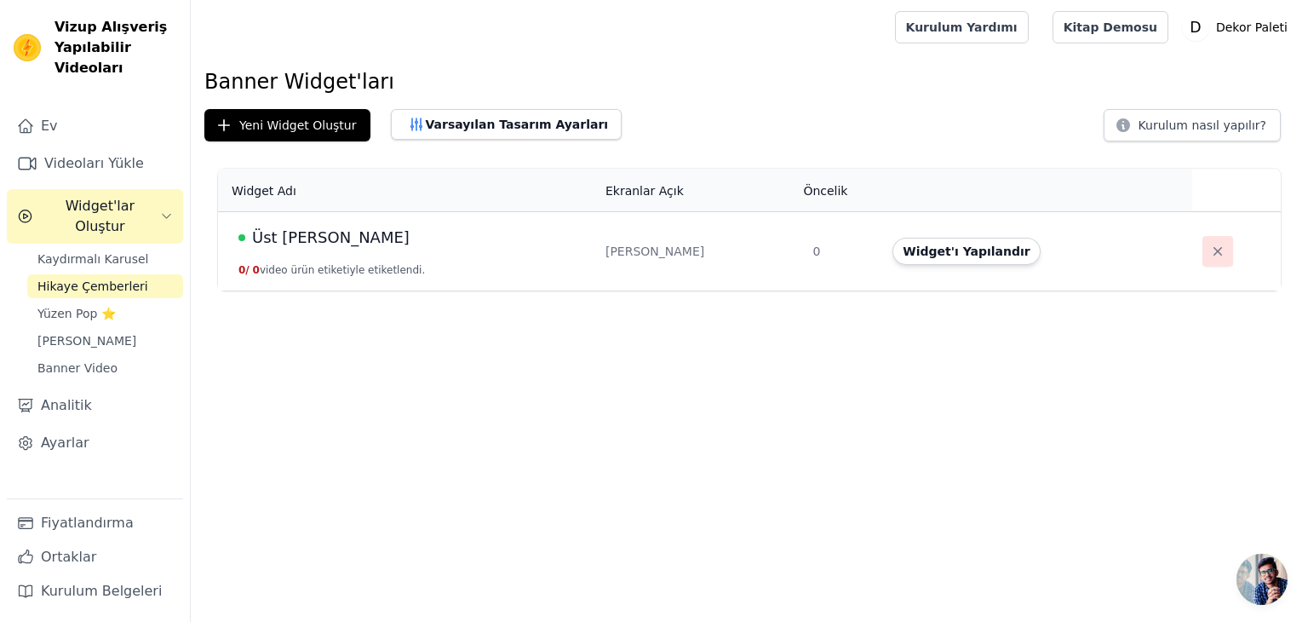
click at [1202, 261] on button "button" at bounding box center [1217, 251] width 31 height 31
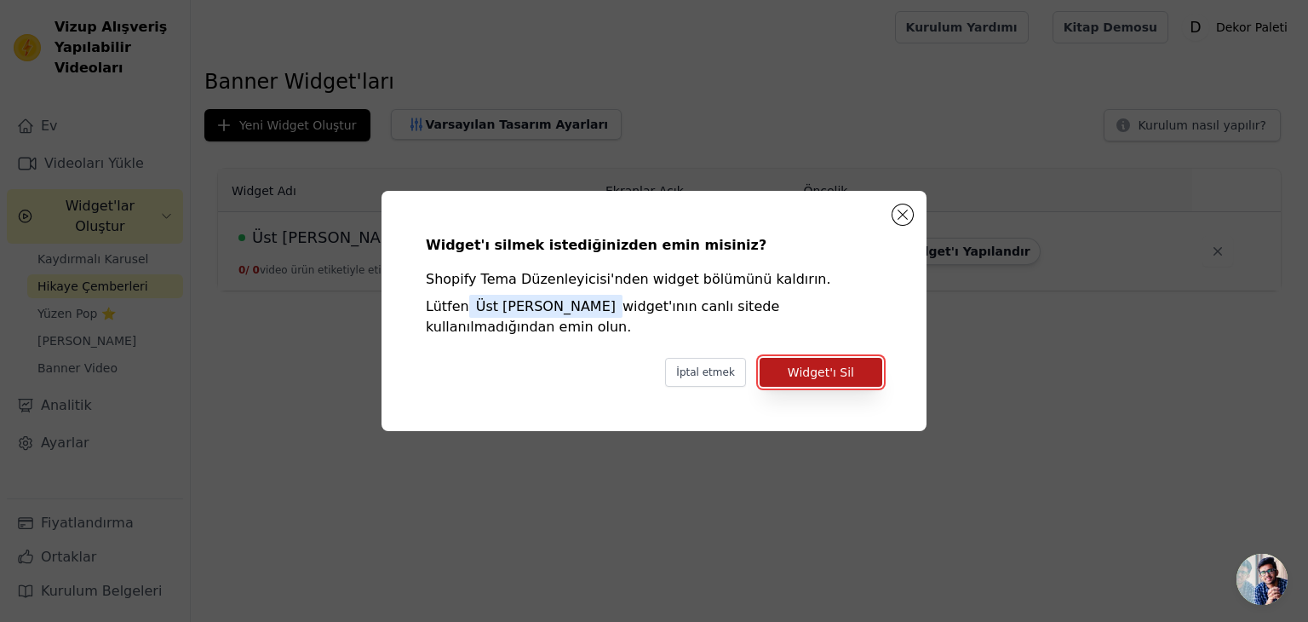
click at [824, 372] on font "Widget'ı Sil" at bounding box center [821, 372] width 66 height 14
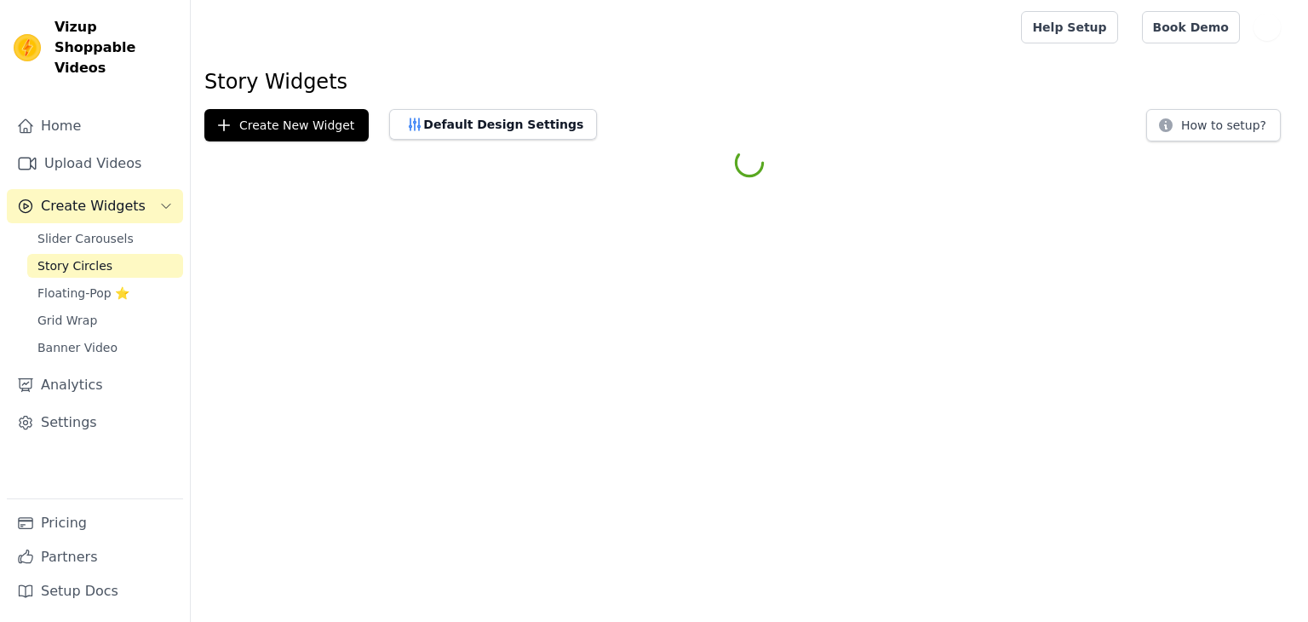
click at [428, 132] on button "Default Design Settings" at bounding box center [493, 124] width 208 height 31
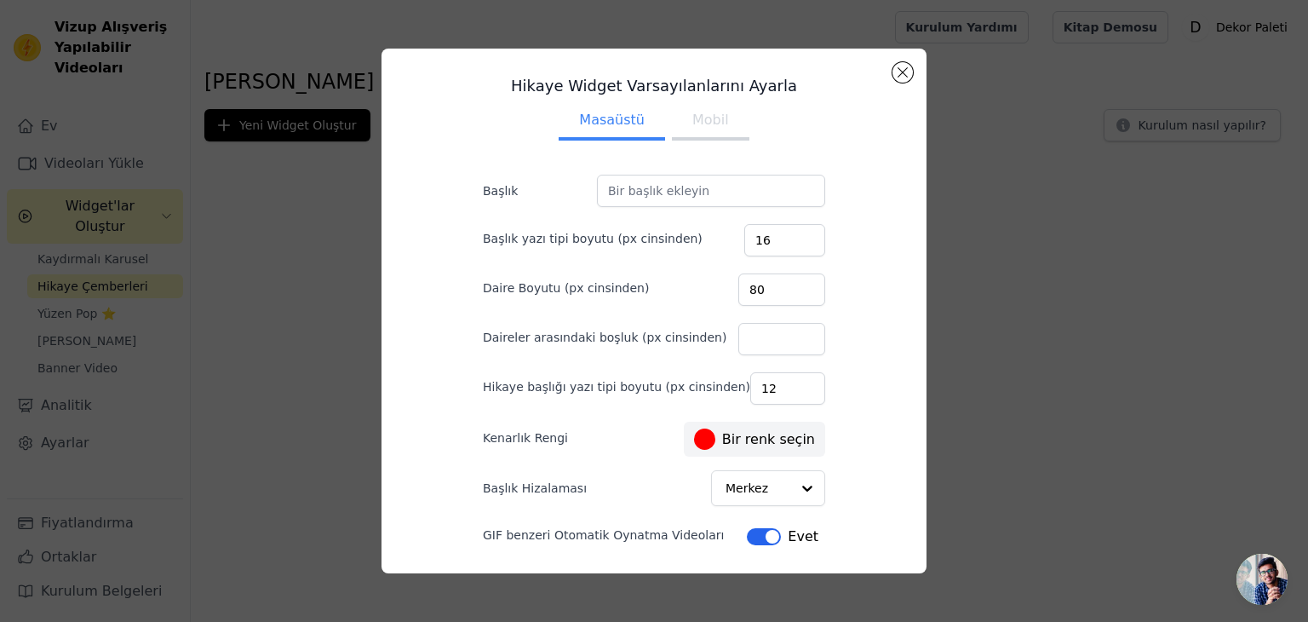
click at [705, 122] on font "Mobil" at bounding box center [710, 120] width 37 height 16
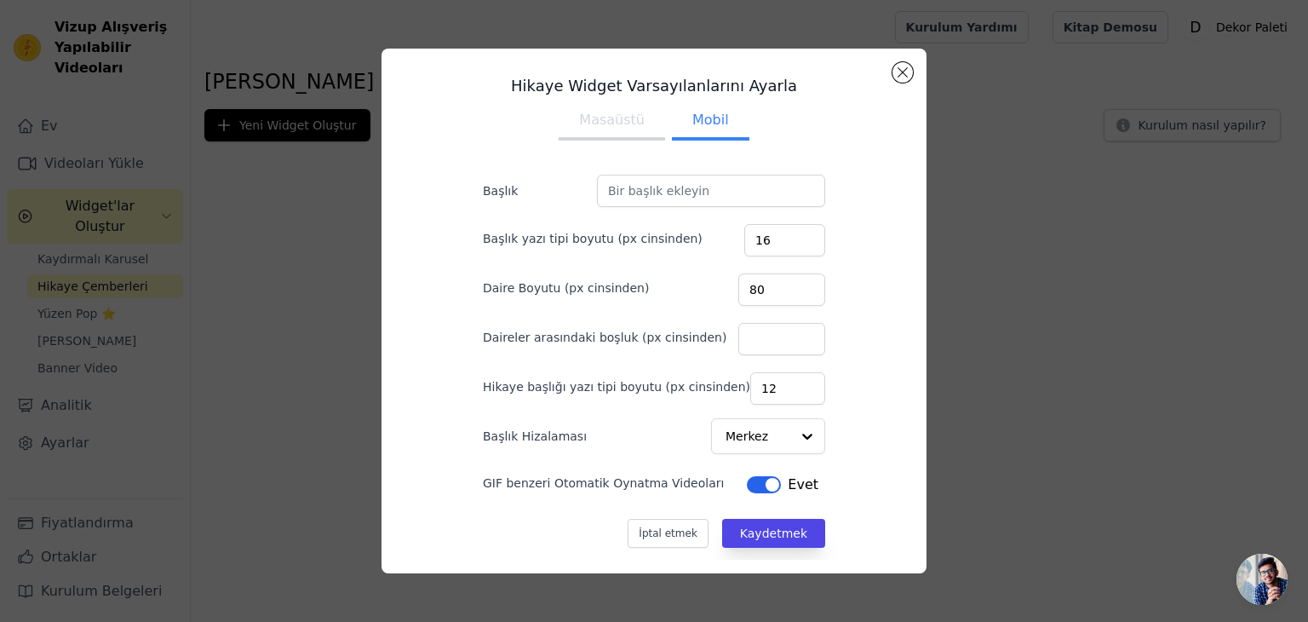
click at [605, 127] on font "Masaüstü" at bounding box center [612, 120] width 66 height 16
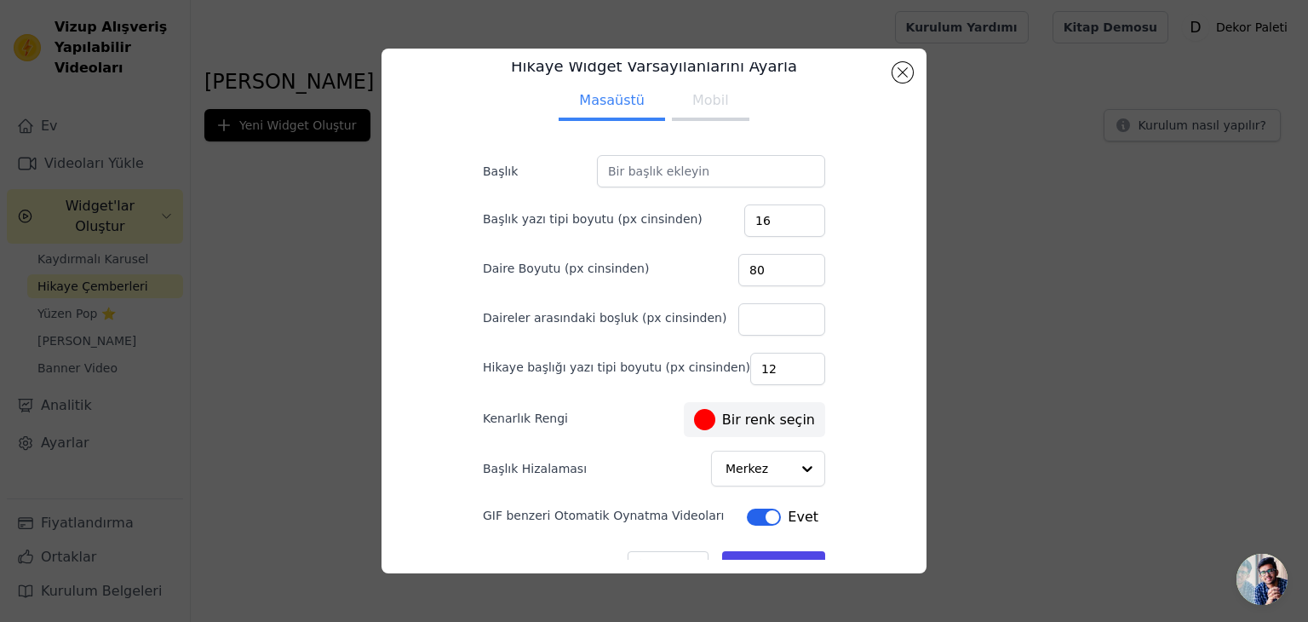
scroll to position [51, 0]
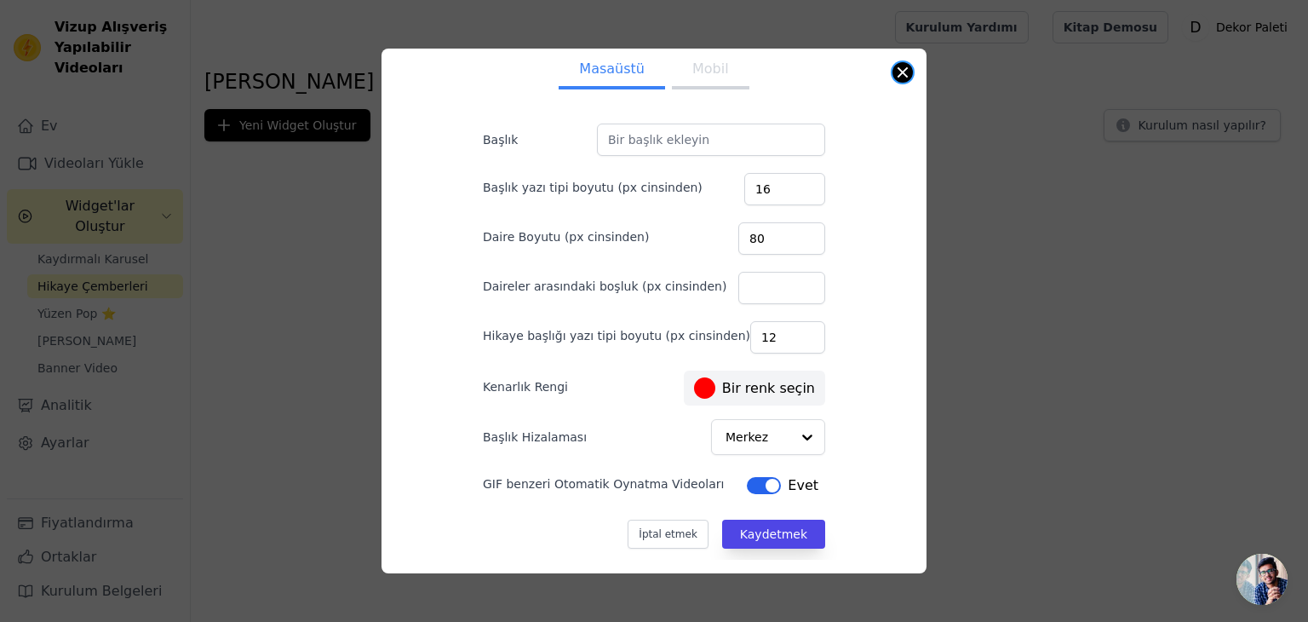
click at [909, 76] on button "Modal'ı kapat" at bounding box center [902, 72] width 20 height 20
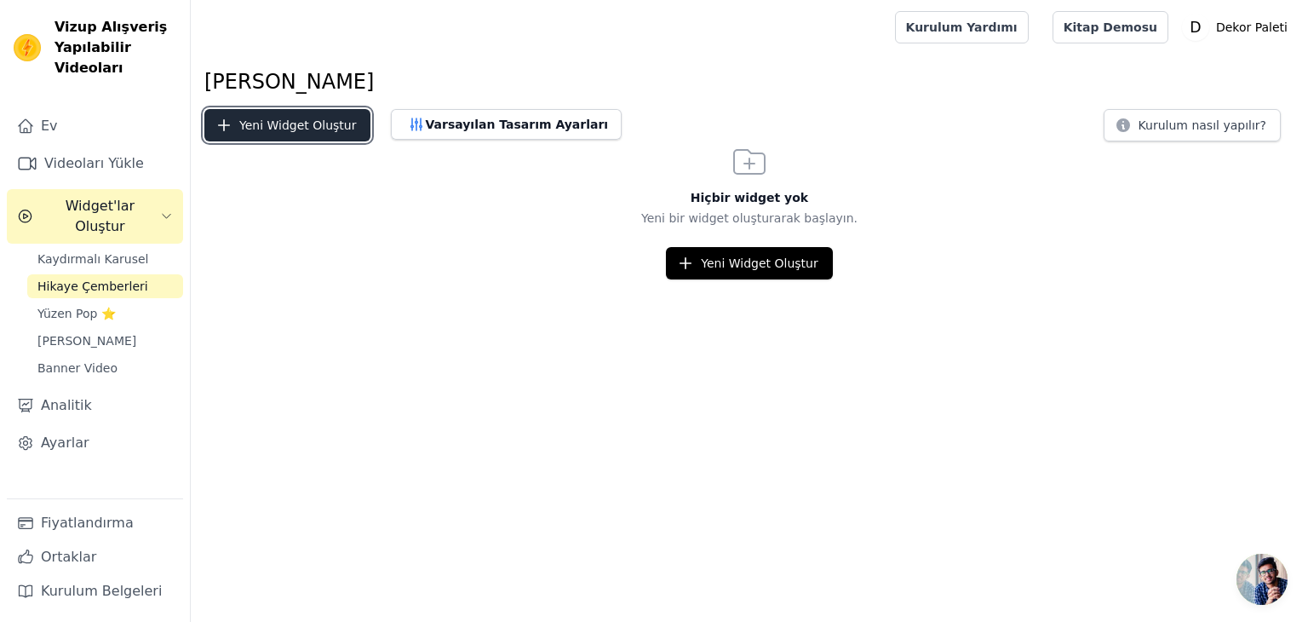
click at [312, 137] on button "Yeni Widget Oluştur" at bounding box center [287, 125] width 166 height 32
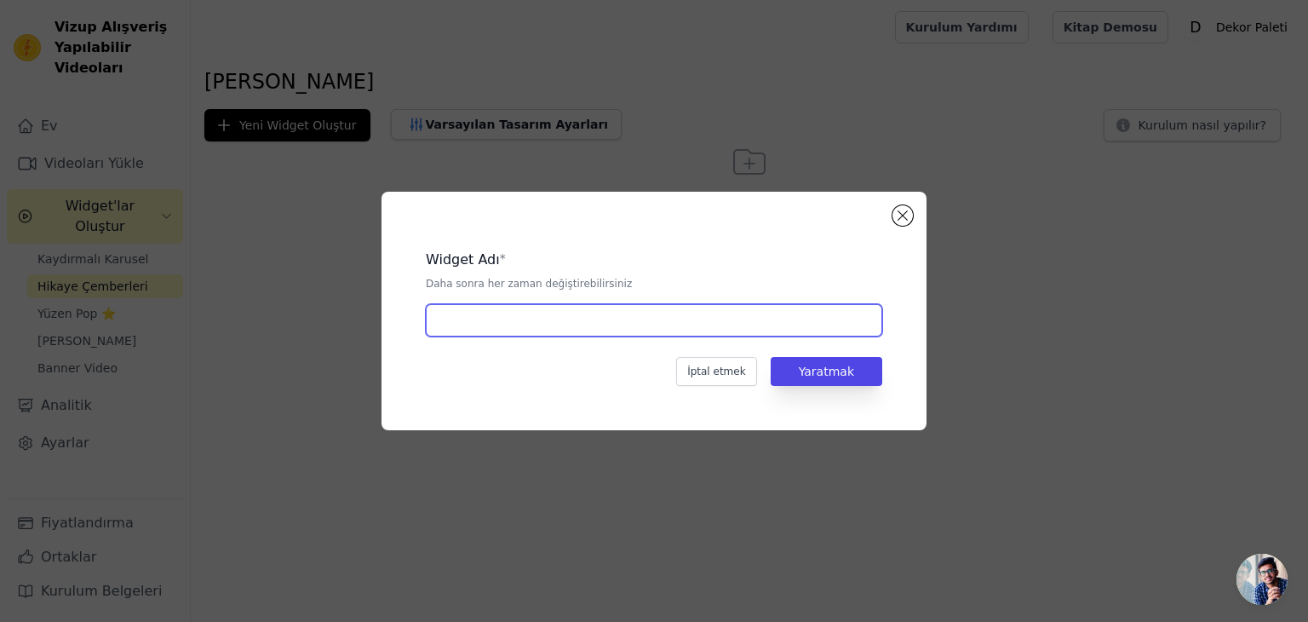
click at [559, 327] on input "text" at bounding box center [654, 320] width 456 height 32
type input "Deneme Üst Widget"
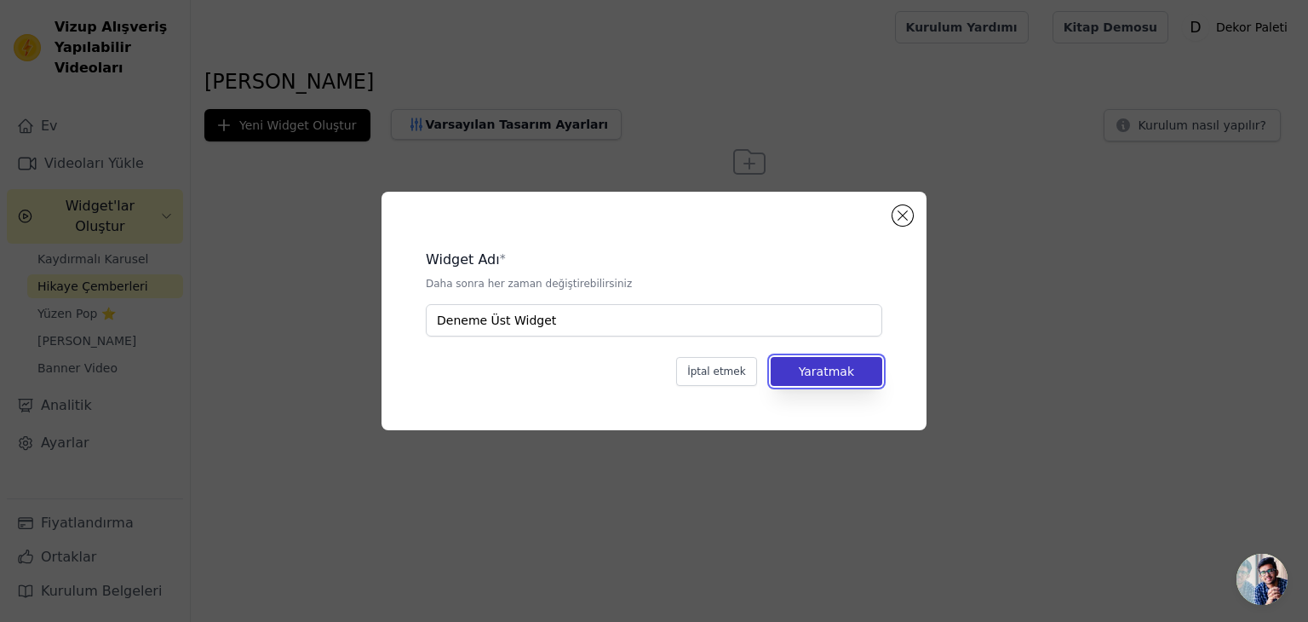
click at [862, 376] on button "Yaratmak" at bounding box center [827, 371] width 112 height 29
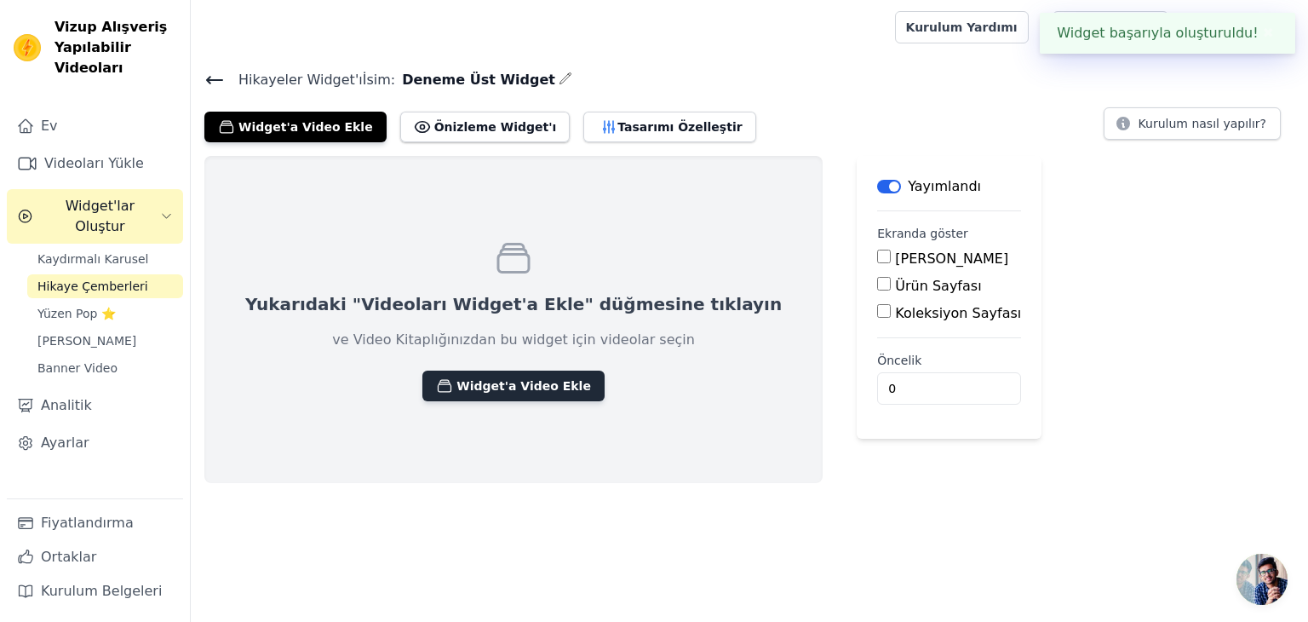
click at [460, 385] on font "Widget'a Video Ekle" at bounding box center [523, 386] width 135 height 14
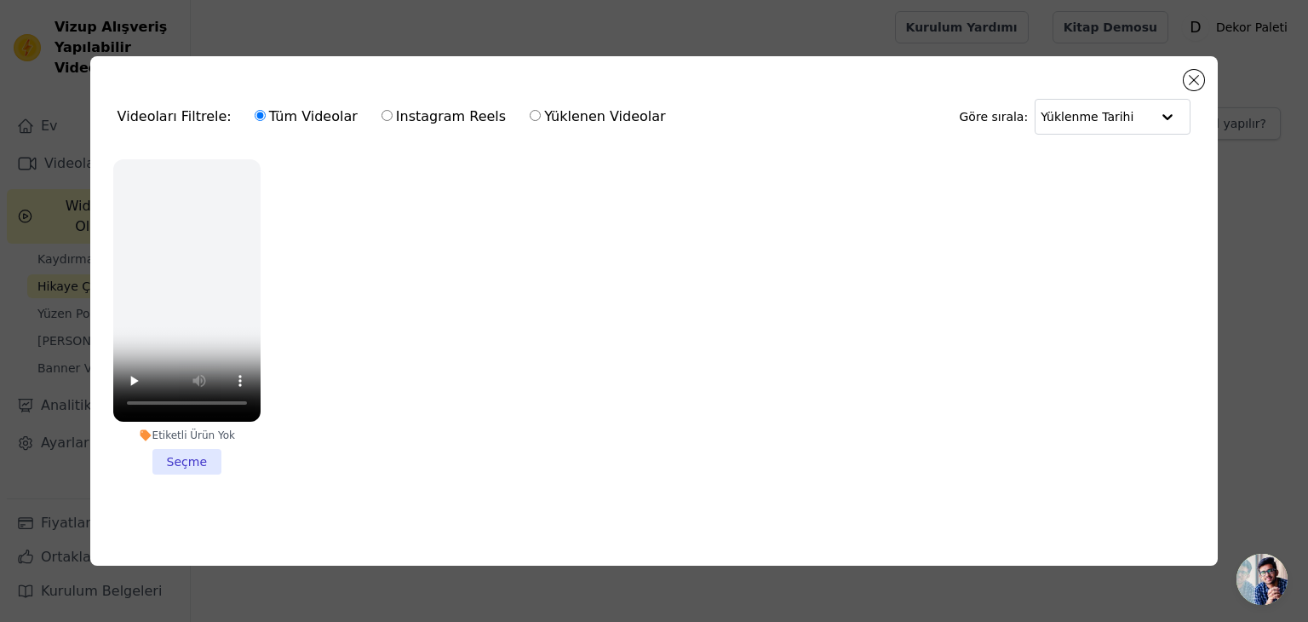
click at [381, 110] on input "Instagram Reels" at bounding box center [386, 115] width 11 height 11
radio input "true"
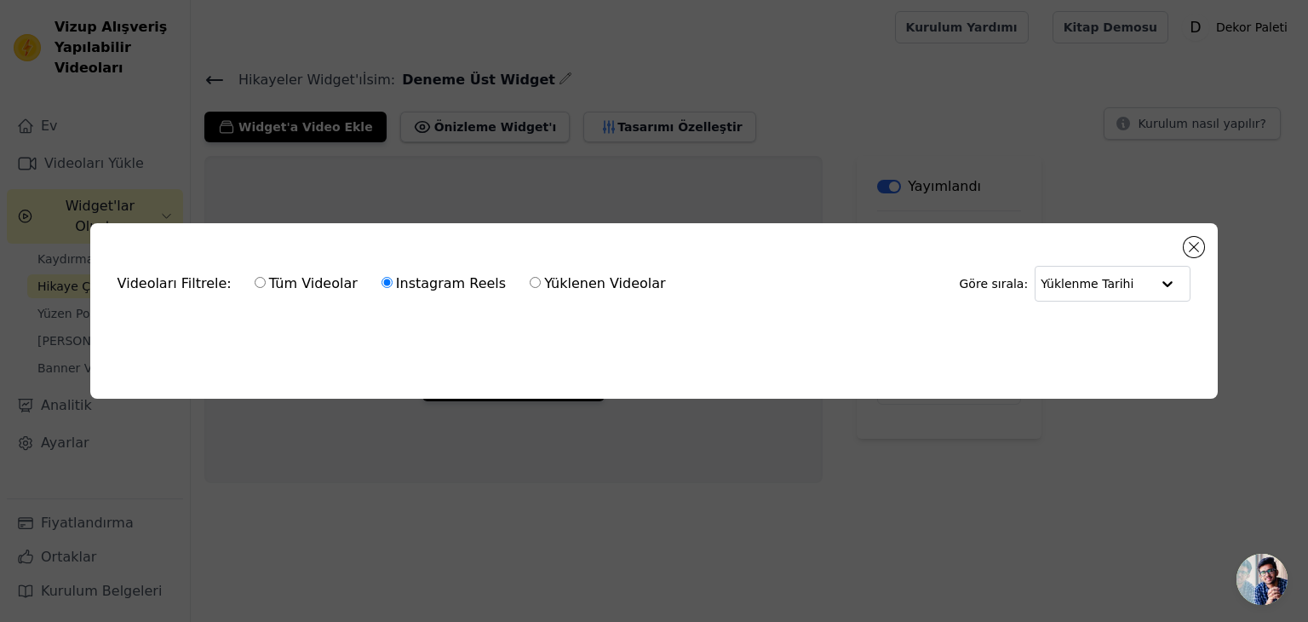
click at [531, 266] on div "Tüm Videolar Instagram Reels Yüklenen Videolar" at bounding box center [460, 283] width 430 height 39
click at [544, 275] on font "Yüklenen Videolar" at bounding box center [605, 283] width 122 height 16
click at [536, 277] on input "Yüklenen Videolar" at bounding box center [535, 282] width 11 height 11
radio input "true"
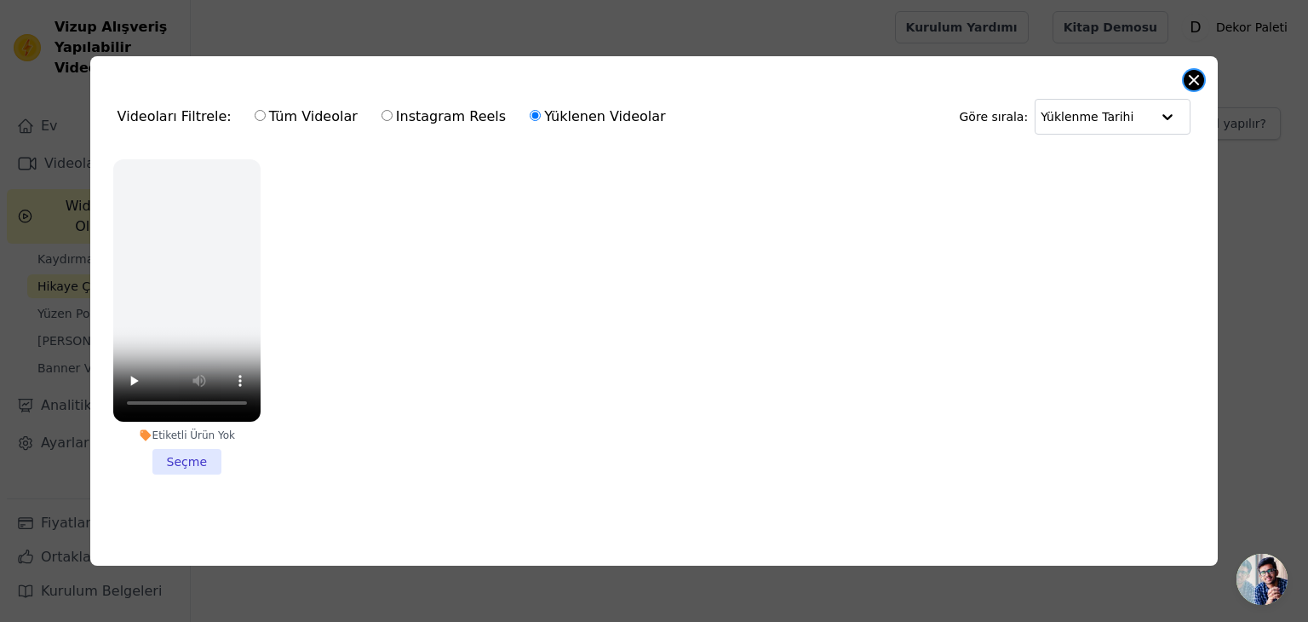
click at [1201, 79] on button "Modal'ı kapat" at bounding box center [1193, 80] width 20 height 20
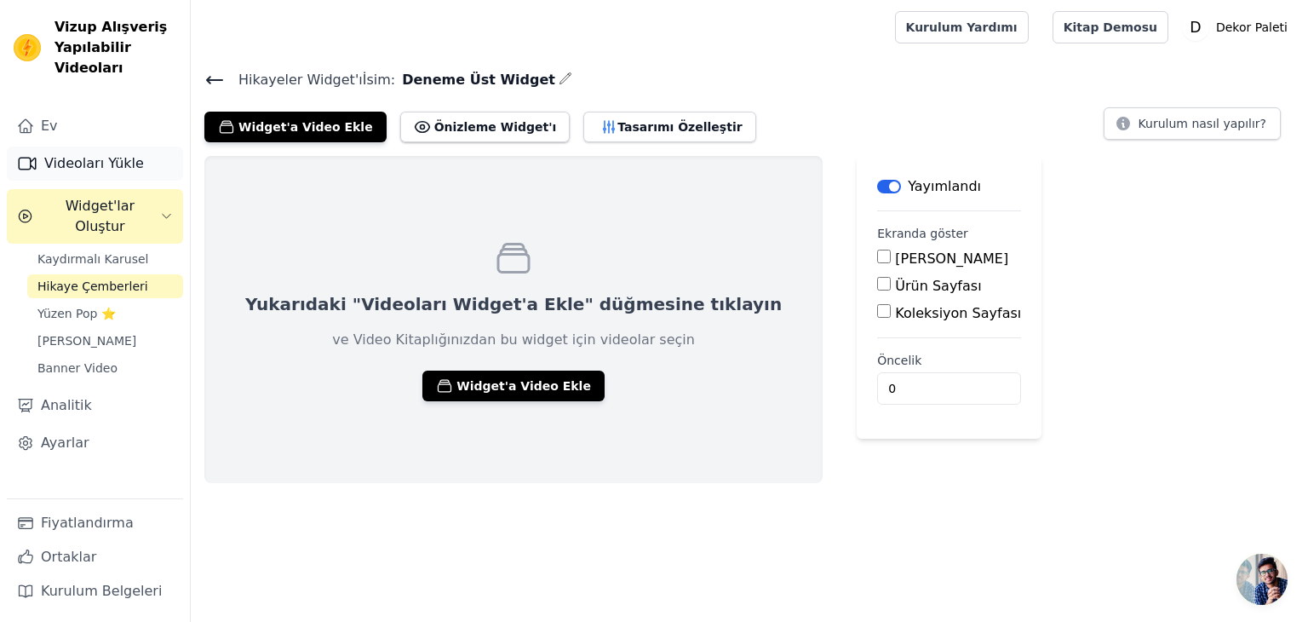
click at [78, 164] on font "Videoları Yükle" at bounding box center [94, 163] width 100 height 16
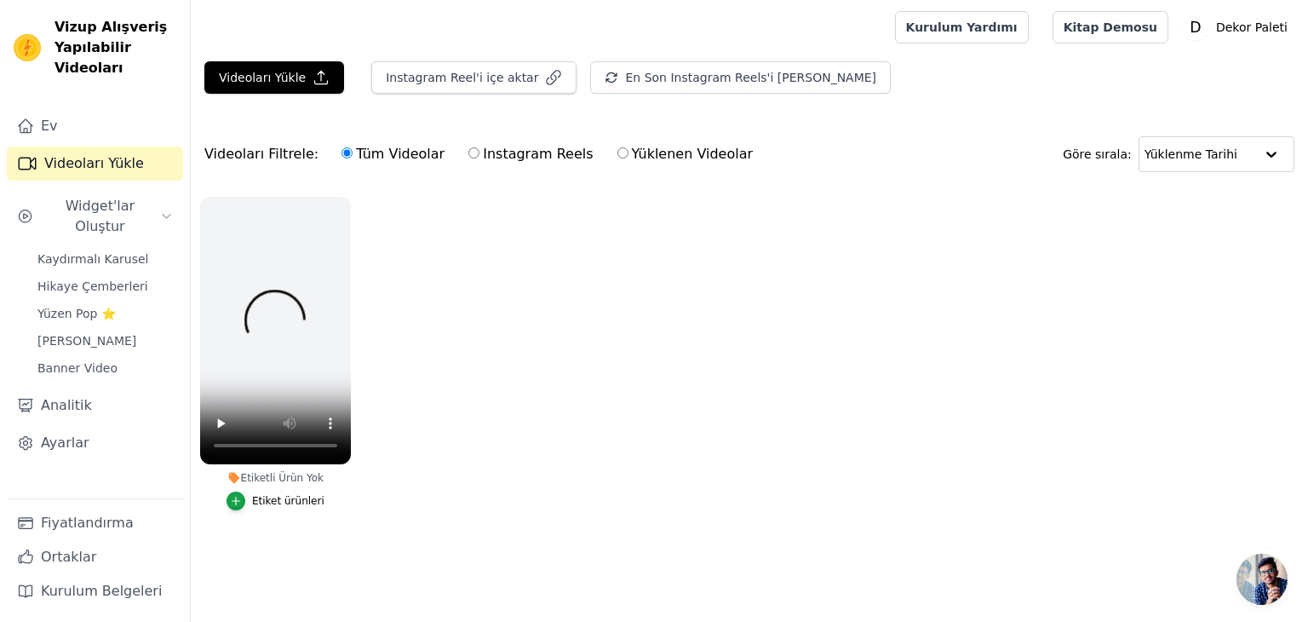
click at [654, 155] on font "Yüklenen Videolar" at bounding box center [693, 154] width 122 height 16
click at [628, 155] on input "Yüklenen Videolar" at bounding box center [622, 152] width 11 height 11
radio input "true"
click at [97, 168] on font "Videoları Yükle" at bounding box center [94, 163] width 100 height 16
click at [260, 91] on button "Videoları Yükle" at bounding box center [274, 77] width 140 height 32
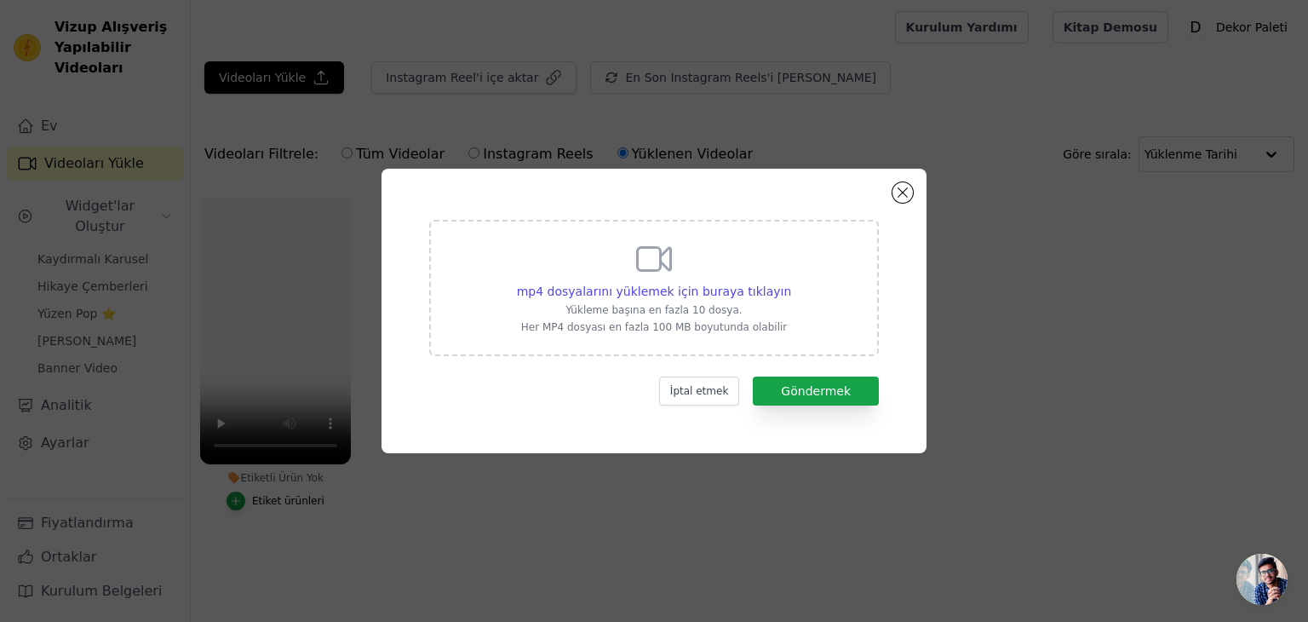
click at [703, 307] on font "Yükleme başına en fazla 10 dosya." at bounding box center [653, 310] width 176 height 12
click at [790, 283] on input "mp4 dosyalarını yüklemek için buraya tıklayın Yükleme başına en fazla 10 dosya.…" at bounding box center [790, 282] width 1 height 1
click at [732, 297] on div "mp4 dosyalarını yüklemek için buraya tıklayın" at bounding box center [654, 291] width 275 height 17
click at [790, 283] on input "mp4 dosyalarını yüklemek için buraya tıklayın Yükleme başına en fazla 10 dosya.…" at bounding box center [790, 282] width 1 height 1
type input "C:\fakepath\TÜm ÜRÜNLERDE KARGO BEDAVA.mp4"
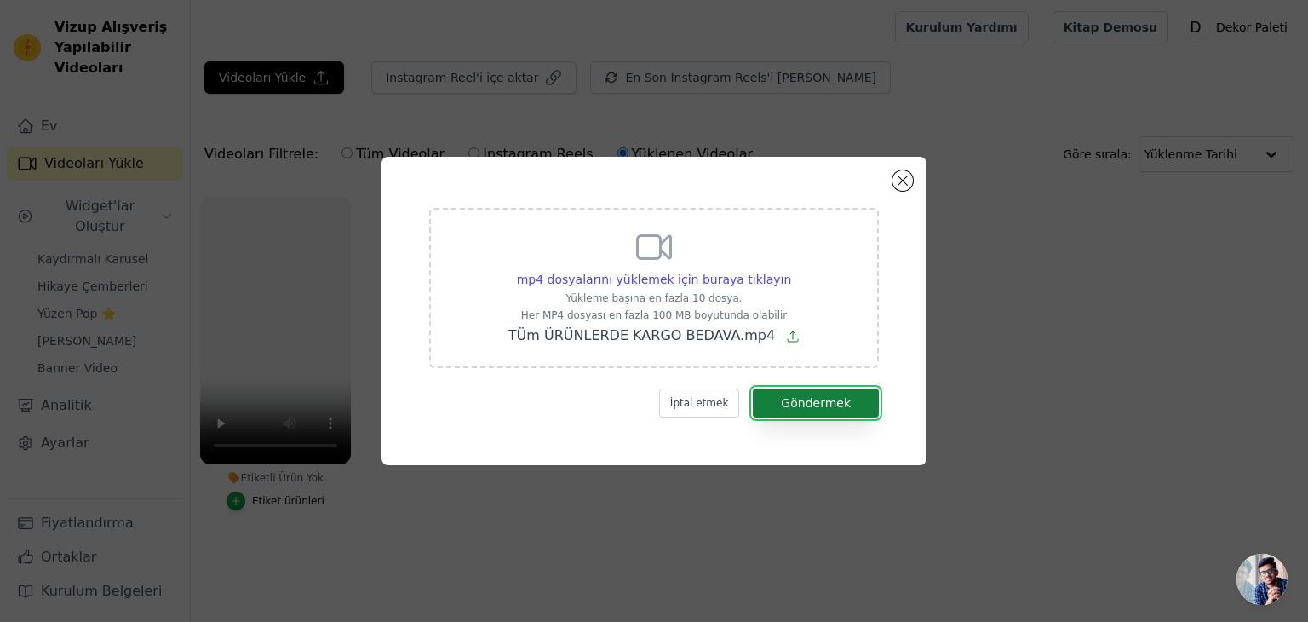
click at [822, 405] on font "Göndermek" at bounding box center [816, 403] width 70 height 14
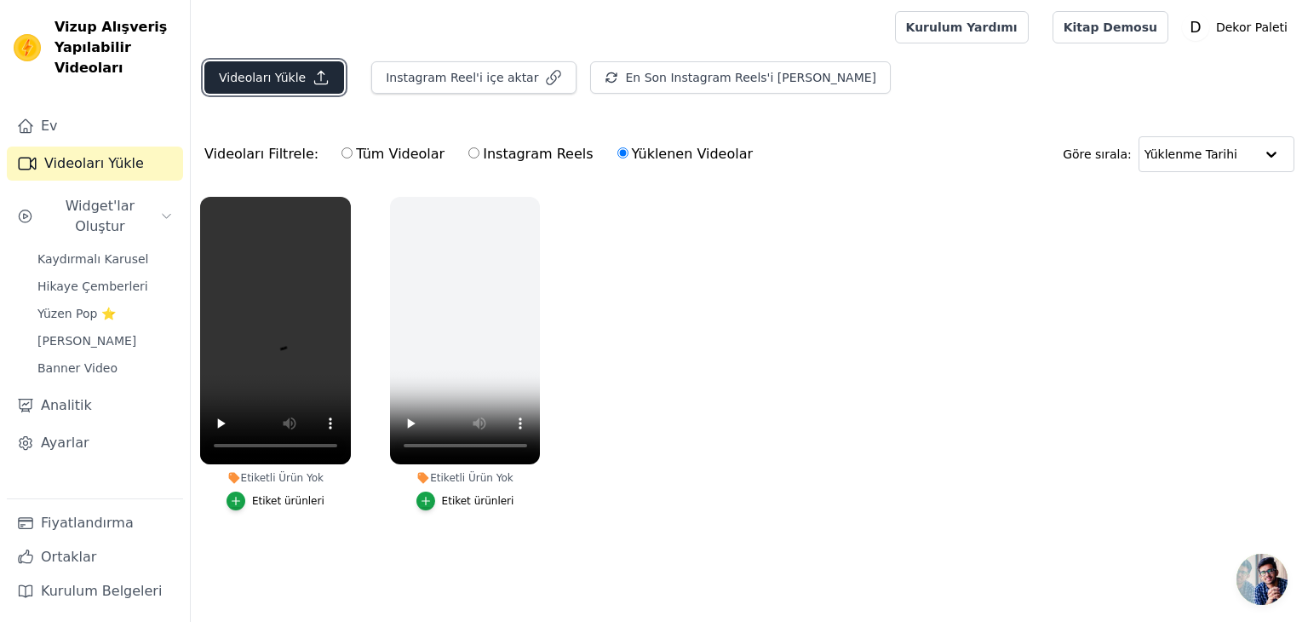
click at [288, 72] on font "Videoları Yükle" at bounding box center [262, 78] width 87 height 14
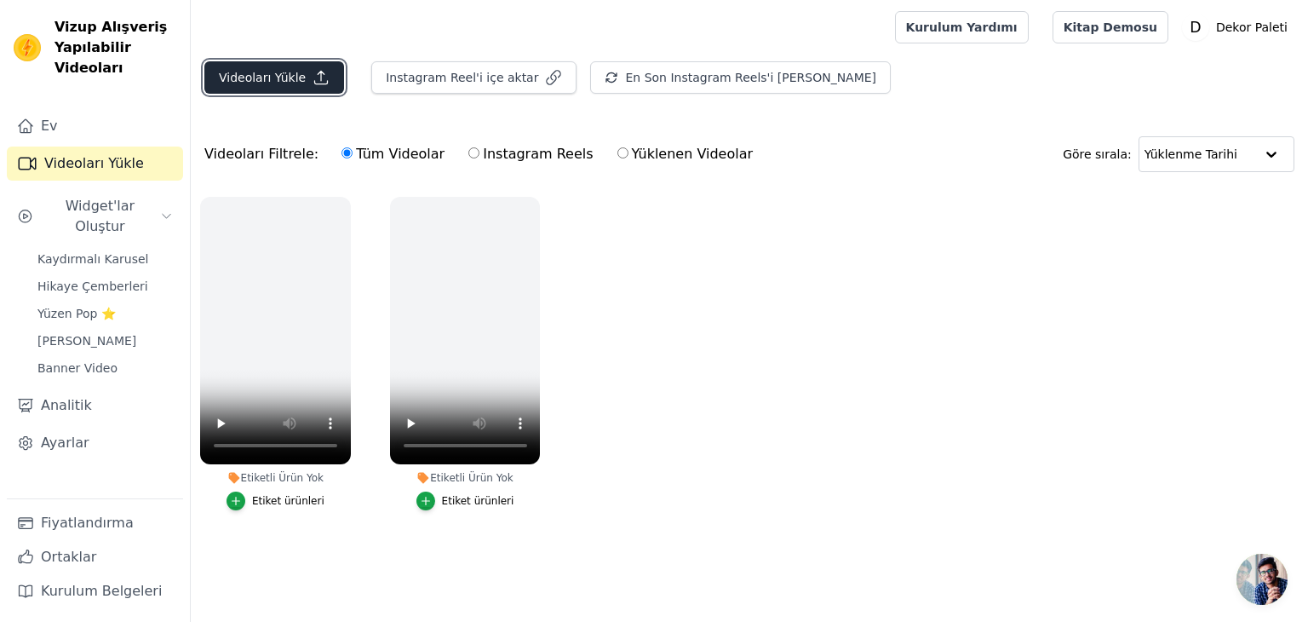
click at [254, 85] on font "Videoları Yükle" at bounding box center [262, 77] width 87 height 17
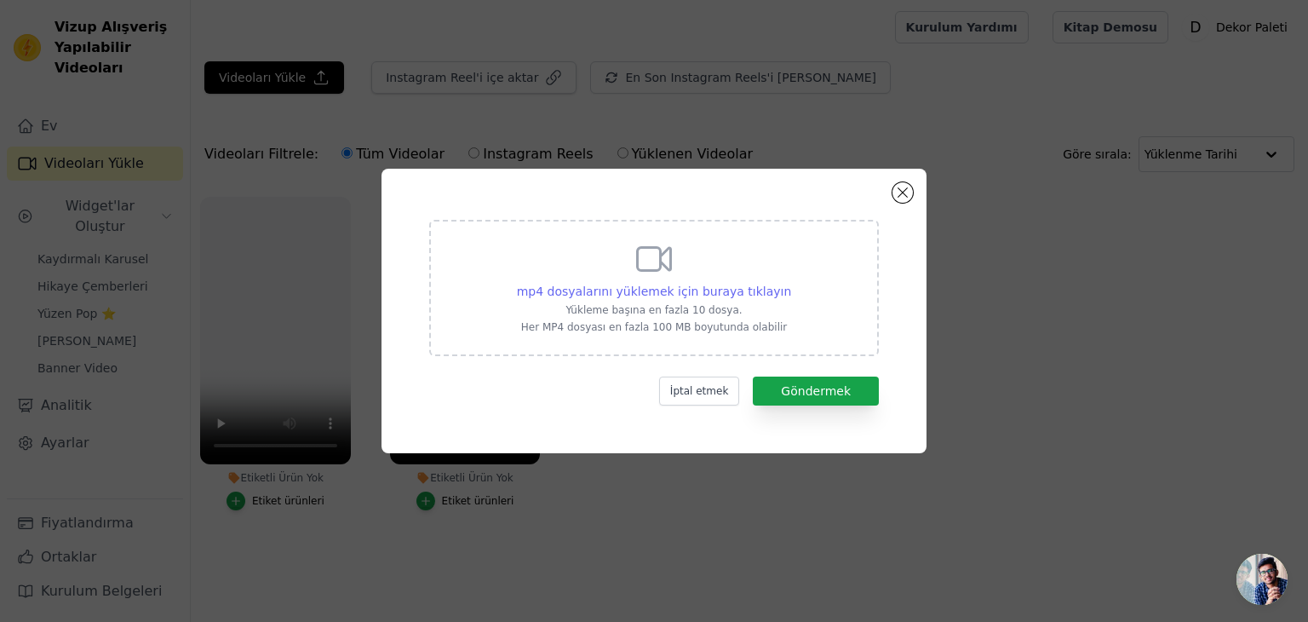
click at [659, 291] on font "mp4 dosyalarını yüklemek için buraya tıklayın" at bounding box center [654, 291] width 275 height 14
click at [790, 283] on input "mp4 dosyalarını yüklemek için buraya tıklayın Yükleme başına en fazla 10 dosya.…" at bounding box center [790, 282] width 1 height 1
type input "C:\fakepath\TÜm ÜRÜNLERDE KARGO BEDAVA (1).mp4"
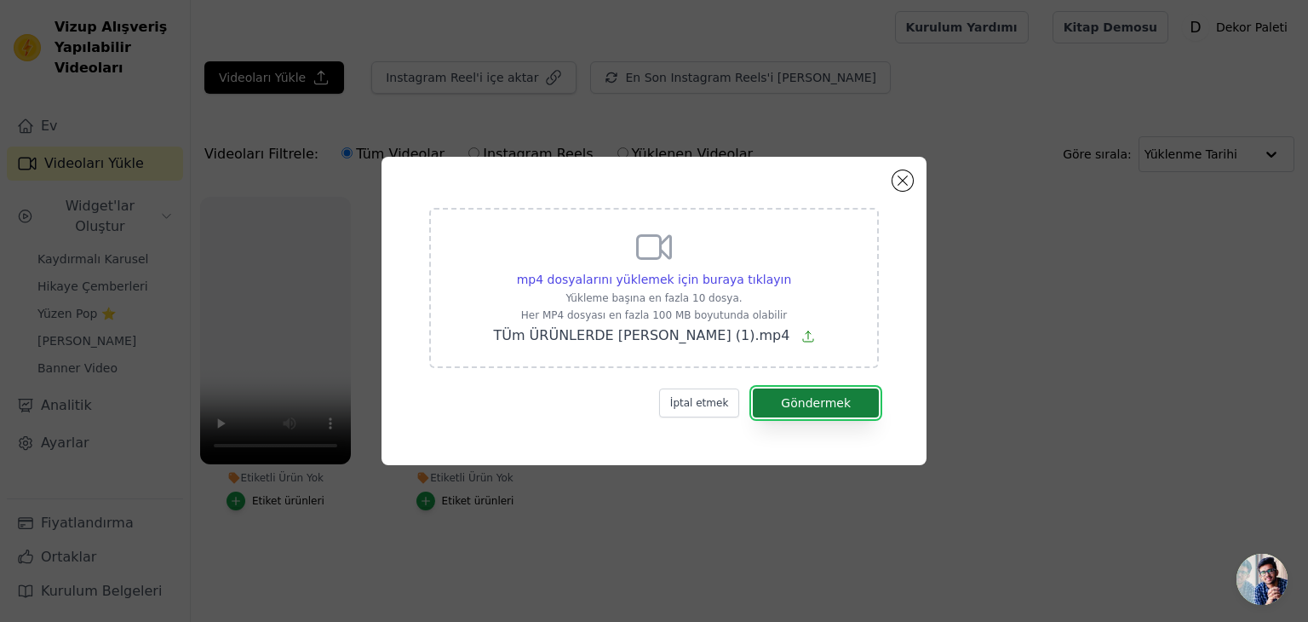
click at [801, 409] on font "Göndermek" at bounding box center [816, 403] width 70 height 14
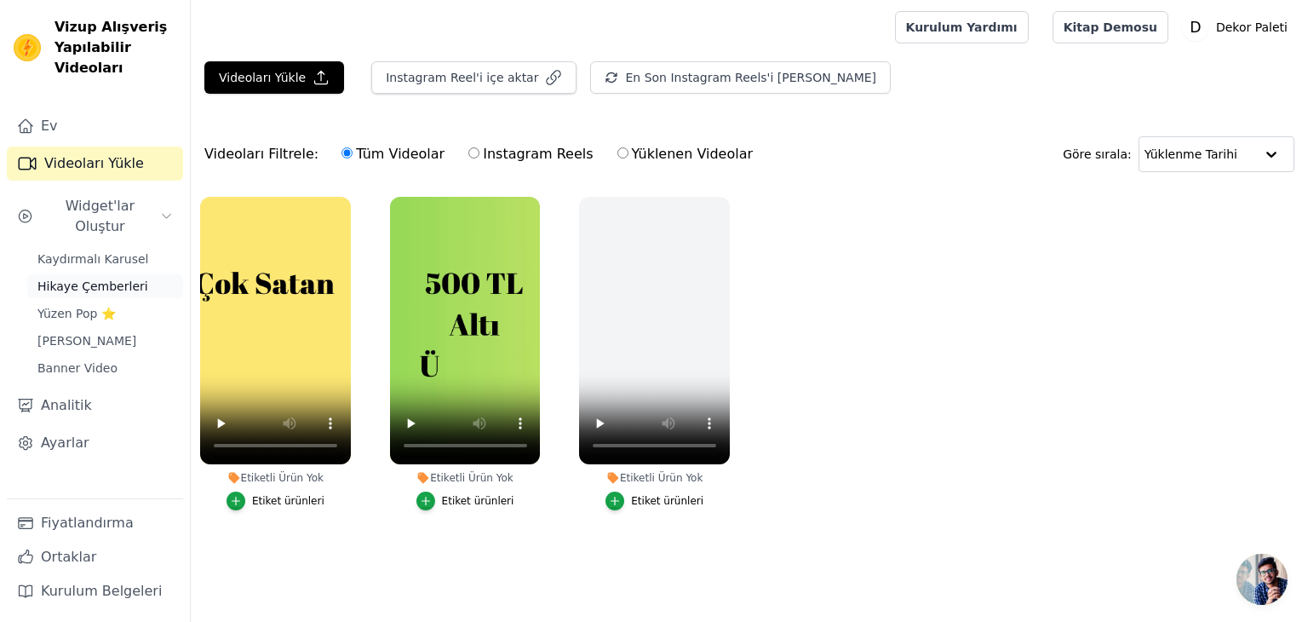
click at [115, 279] on font "Hikaye Çemberleri" at bounding box center [92, 286] width 111 height 14
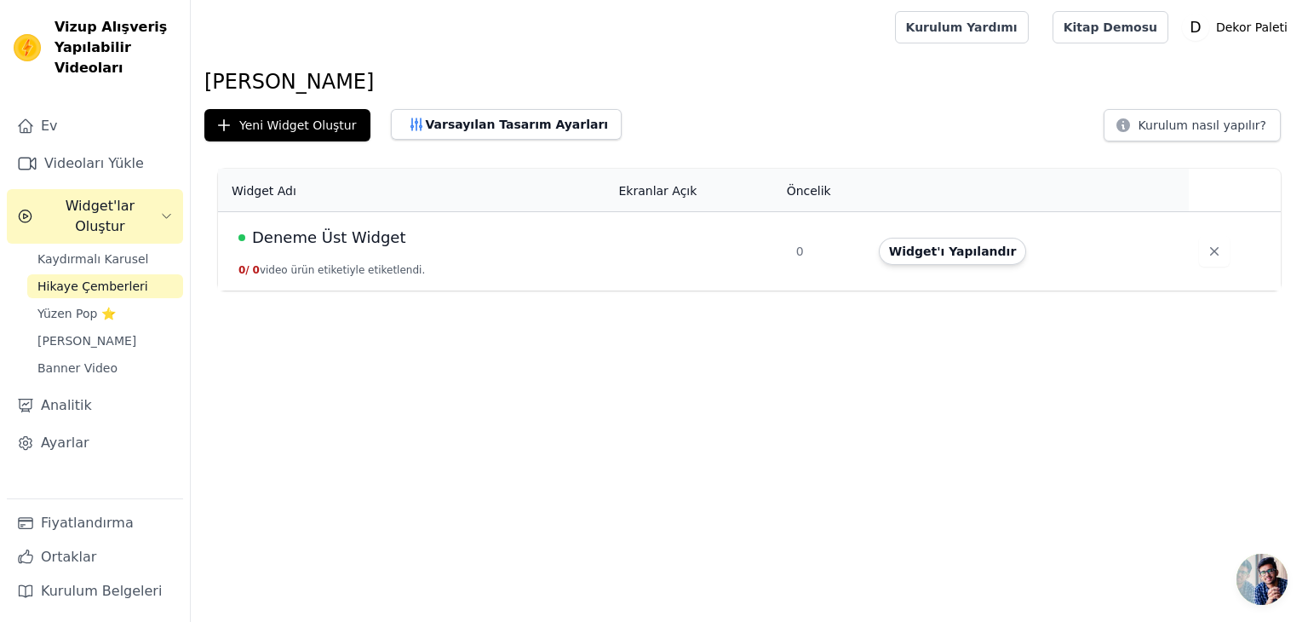
click at [324, 240] on font "Deneme Üst Widget" at bounding box center [328, 237] width 153 height 18
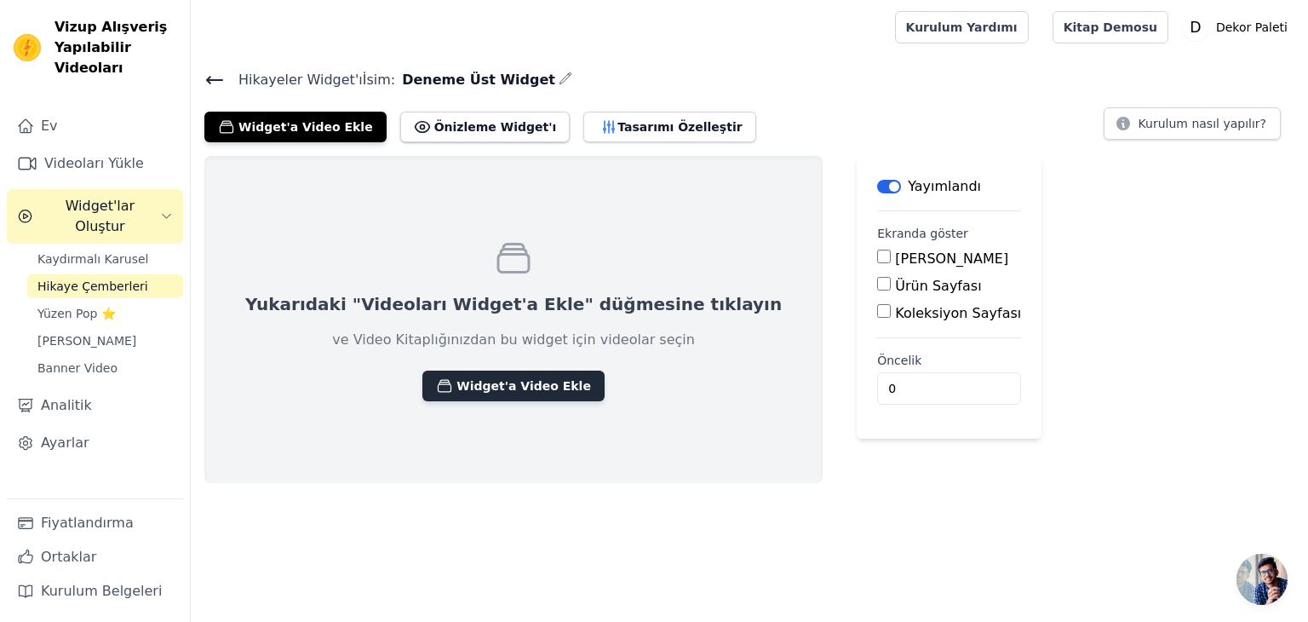
click at [479, 379] on font "Widget'a Video Ekle" at bounding box center [523, 386] width 135 height 14
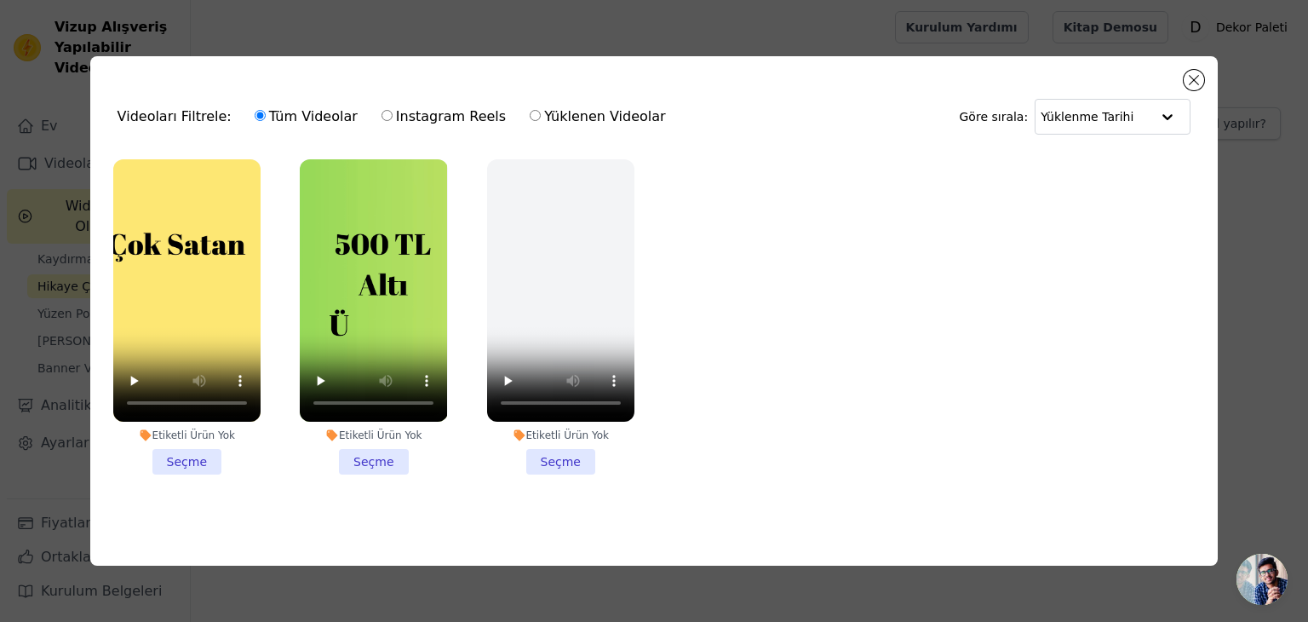
click at [181, 450] on li "Etiketli Ürün Yok Seçme" at bounding box center [186, 316] width 147 height 315
click at [0, 0] on input "Etiketli Ürün Yok Seçme" at bounding box center [0, 0] width 0 height 0
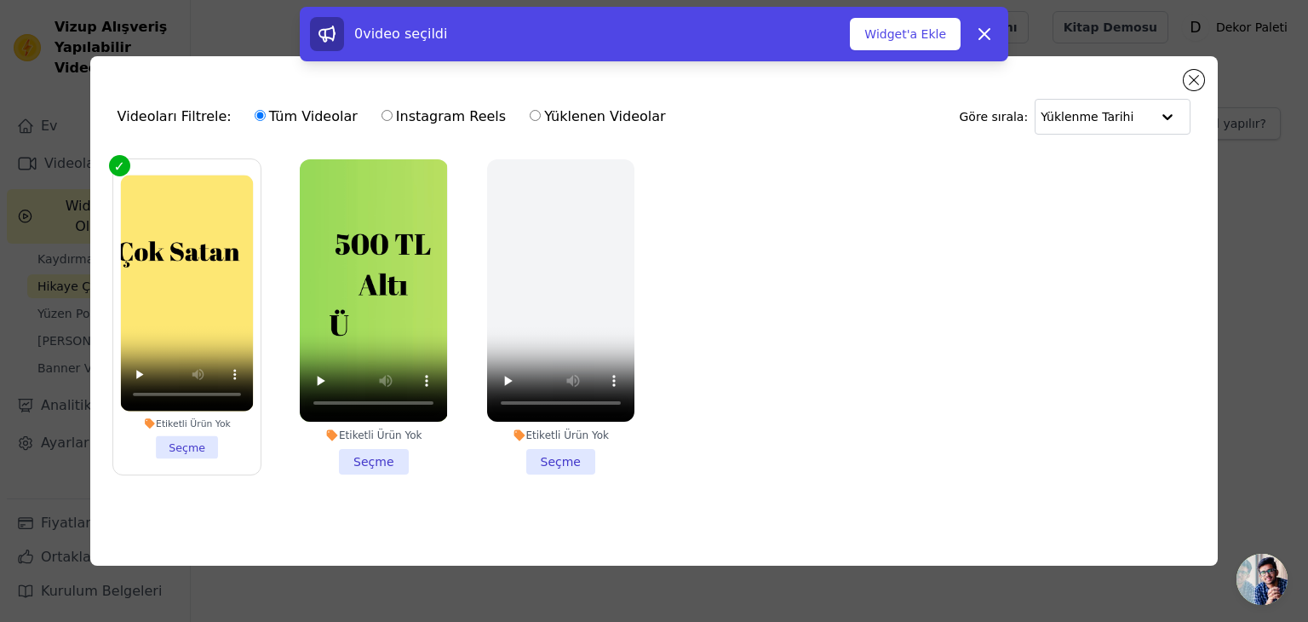
click at [360, 447] on li "Etiketli Ürün Yok Seçme" at bounding box center [373, 316] width 147 height 315
click at [0, 0] on input "Etiketli Ürün Yok Seçme" at bounding box center [0, 0] width 0 height 0
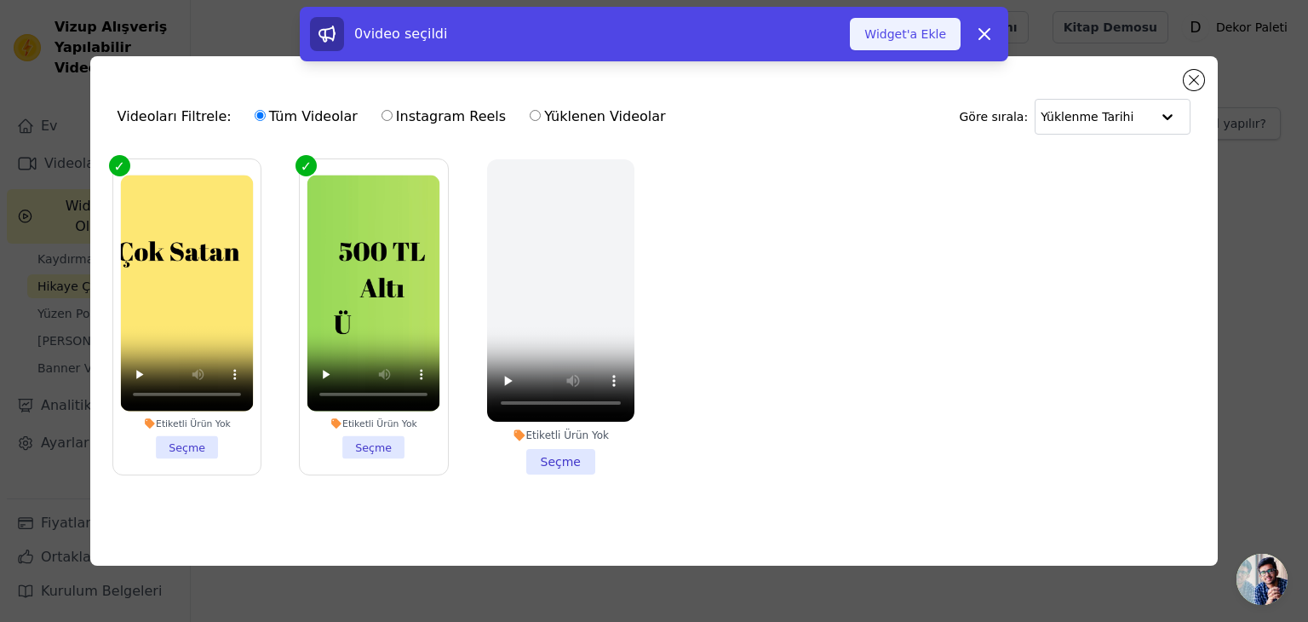
click at [949, 34] on button "Widget'a Ekle" at bounding box center [905, 34] width 111 height 32
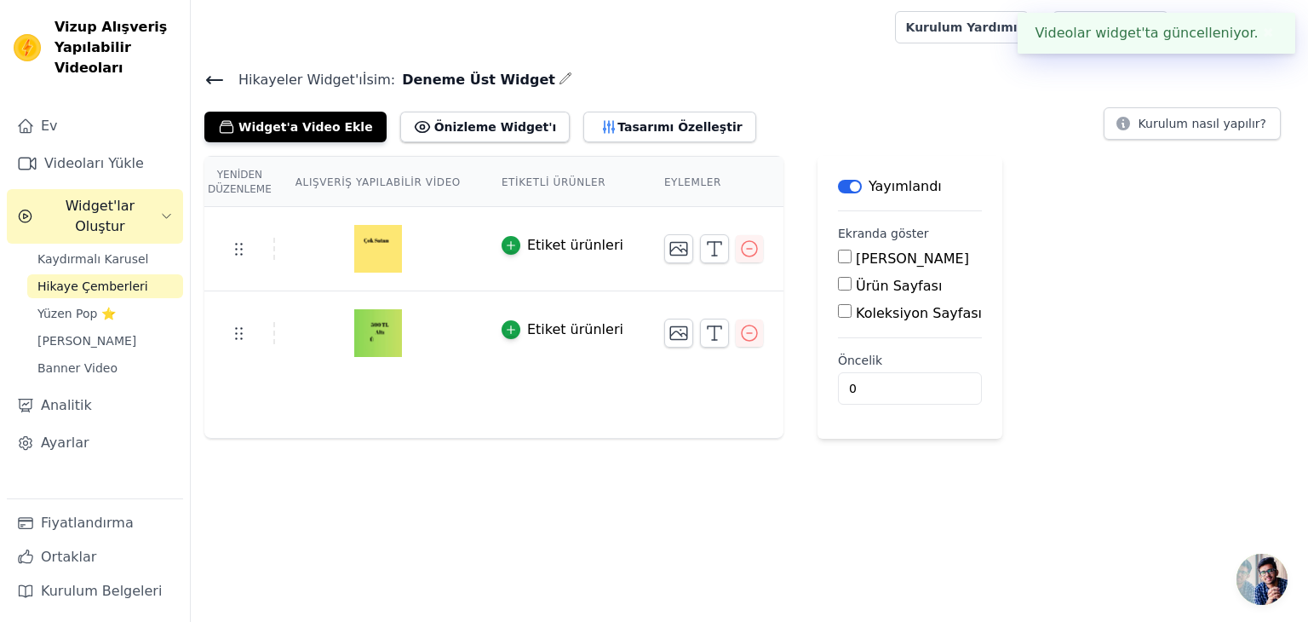
click at [838, 255] on div "Ana Sayfa" at bounding box center [910, 259] width 144 height 20
click at [838, 256] on input "Ana Sayfa" at bounding box center [845, 256] width 14 height 14
checkbox input "true"
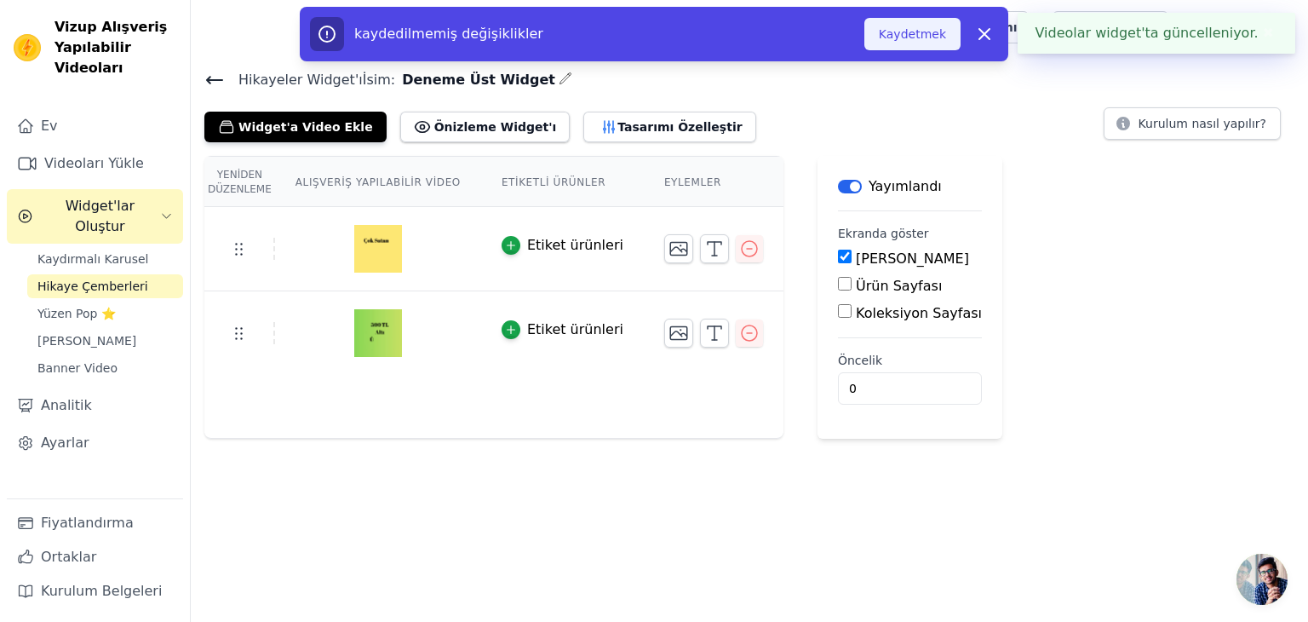
click at [904, 36] on font "Kaydetmek" at bounding box center [912, 34] width 67 height 14
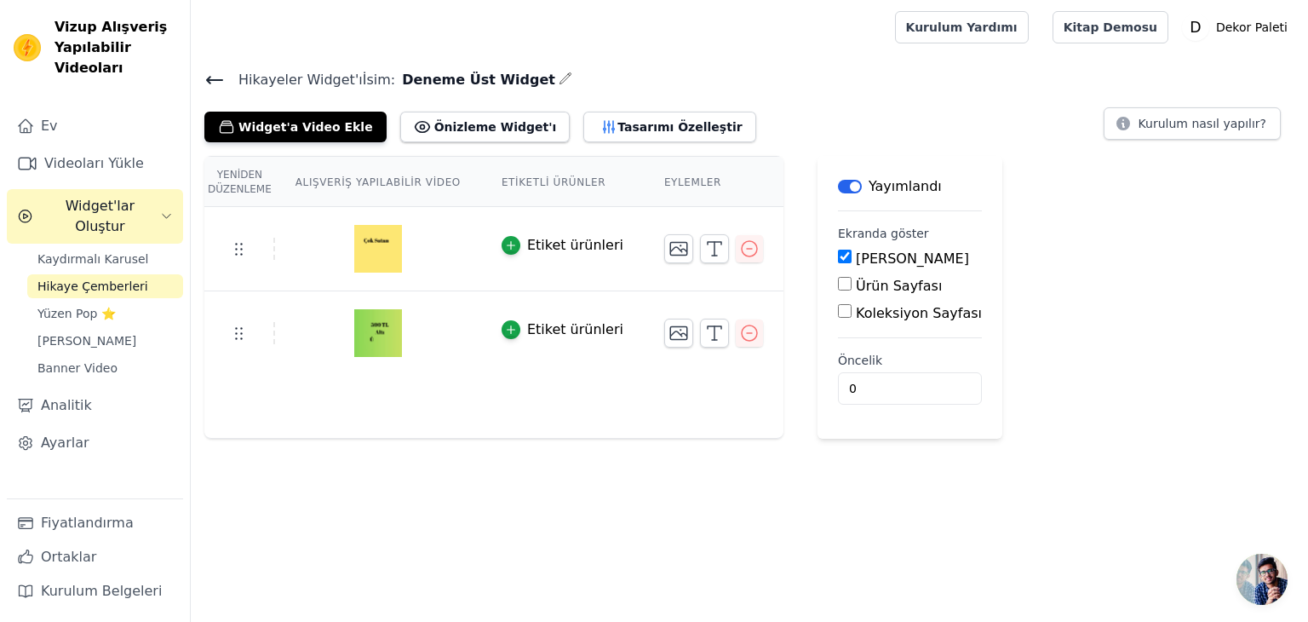
click at [503, 247] on button "Etiket ürünleri" at bounding box center [562, 245] width 122 height 20
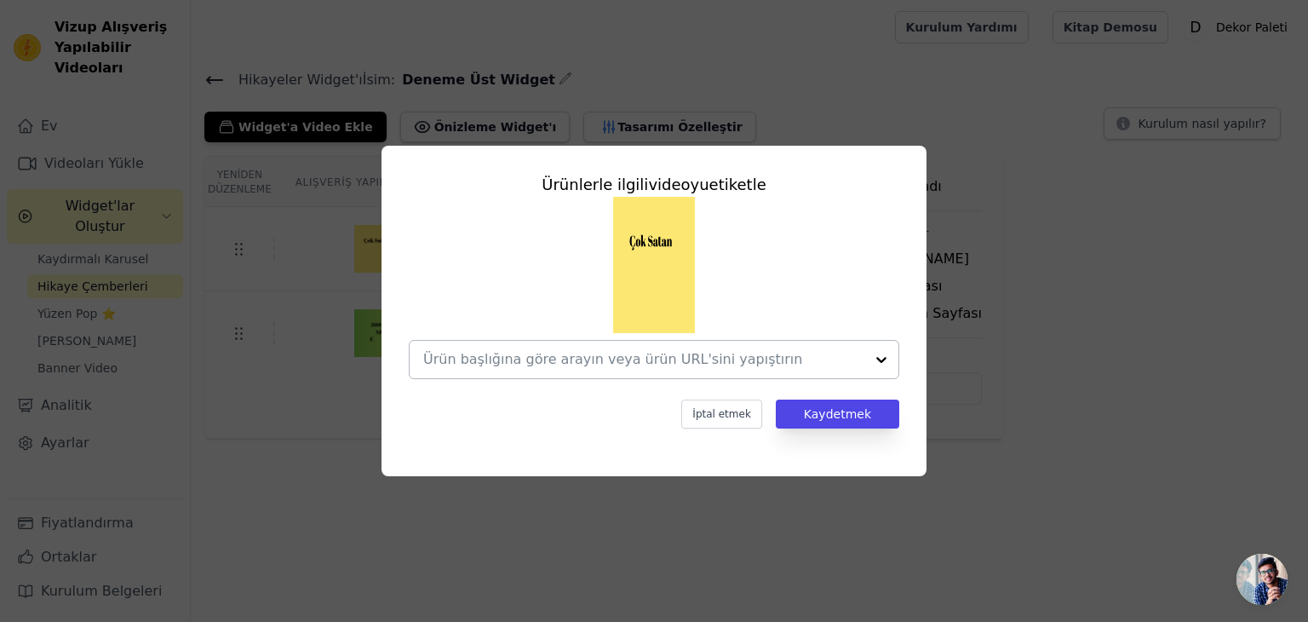
click at [694, 358] on input "text" at bounding box center [643, 359] width 441 height 20
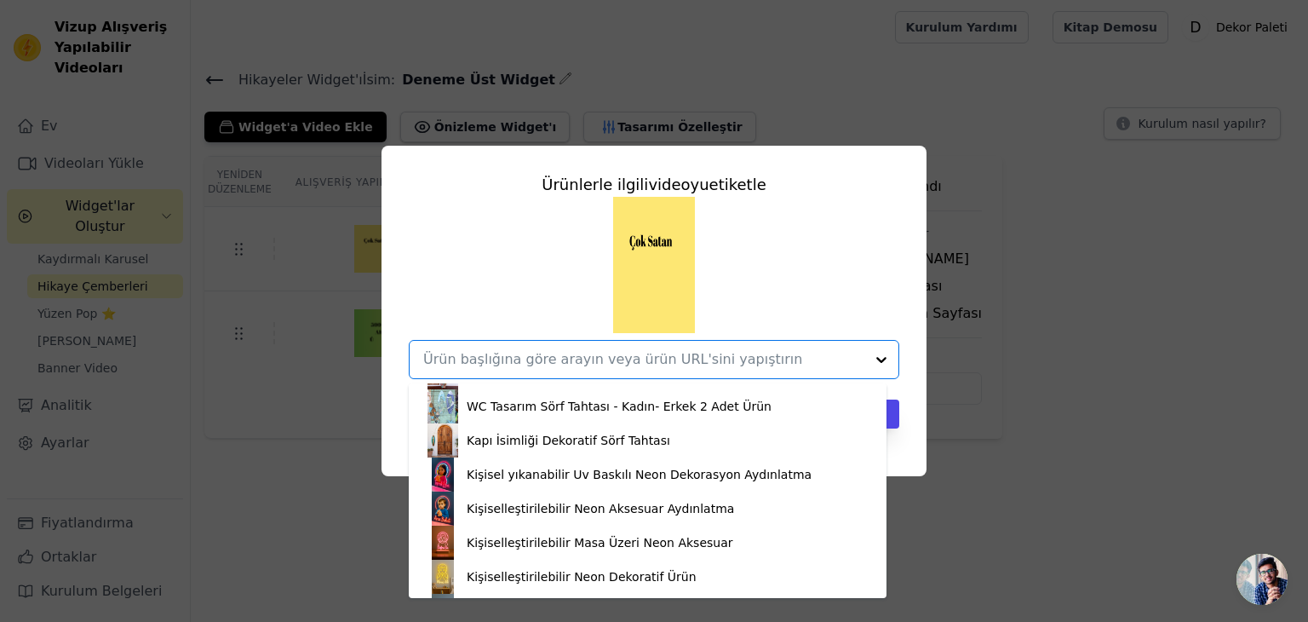
scroll to position [2074, 0]
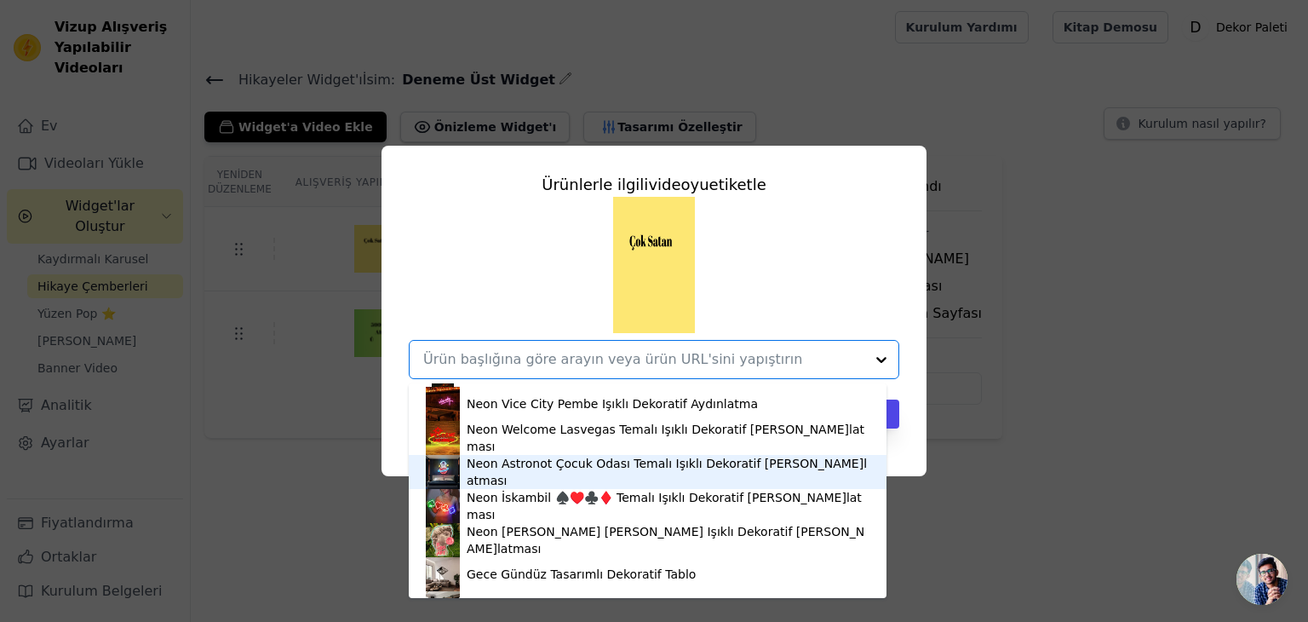
click at [797, 461] on div "Neon Astronot Çocuk Odası Temalı Işıklı Dekoratif Duvar Aydınlatması" at bounding box center [668, 472] width 403 height 34
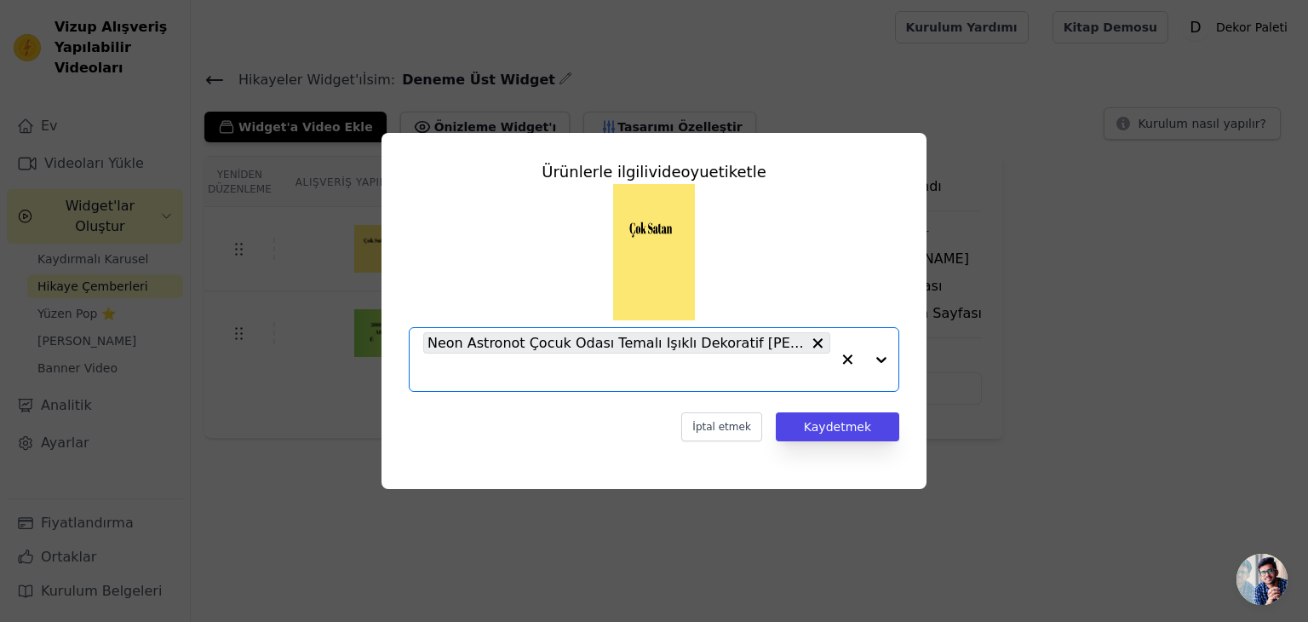
click at [845, 366] on icon "button" at bounding box center [847, 359] width 17 height 17
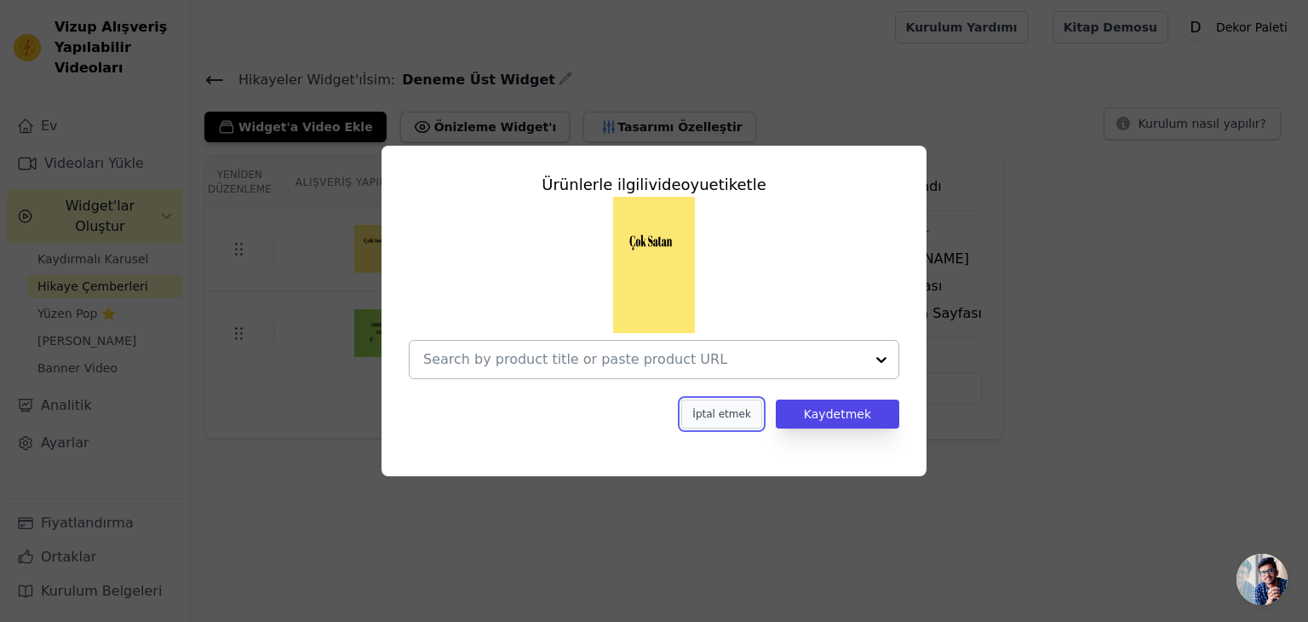
click at [749, 423] on button "İptal etmek" at bounding box center [721, 413] width 80 height 29
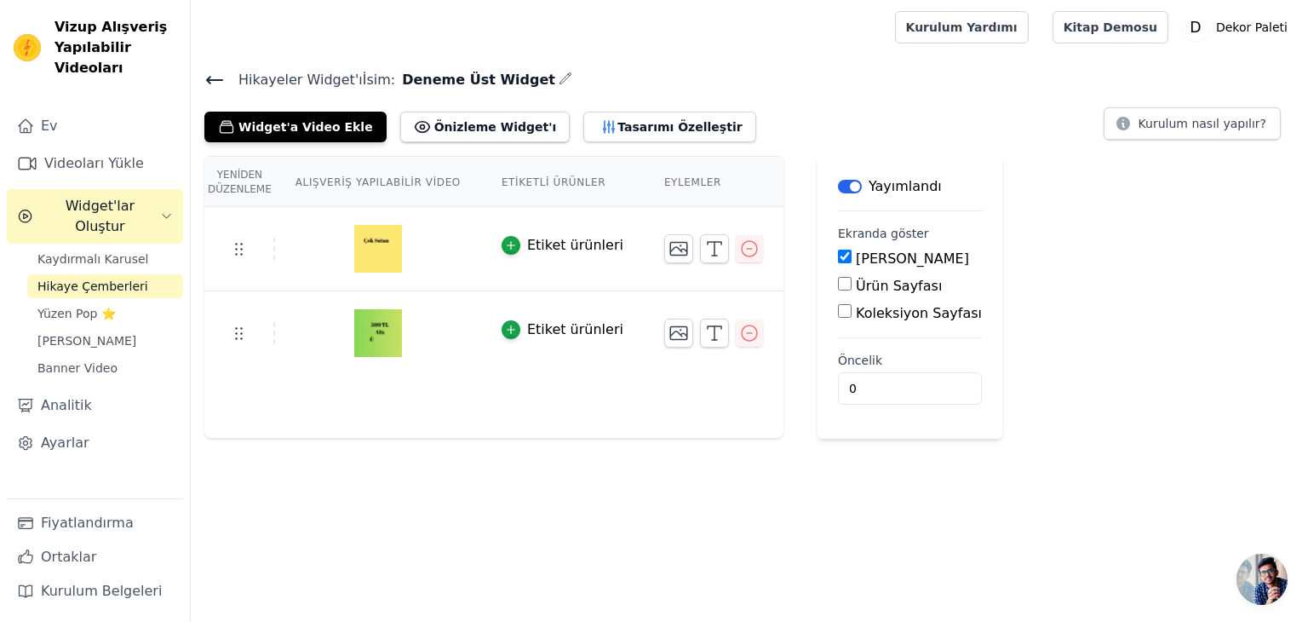
click at [381, 264] on img at bounding box center [378, 249] width 48 height 82
click at [387, 330] on img at bounding box center [378, 333] width 48 height 82
click at [471, 122] on font "Önizleme Widget'ı" at bounding box center [495, 127] width 123 height 14
click at [597, 135] on button "Tasarımı Özelleştir" at bounding box center [669, 127] width 172 height 31
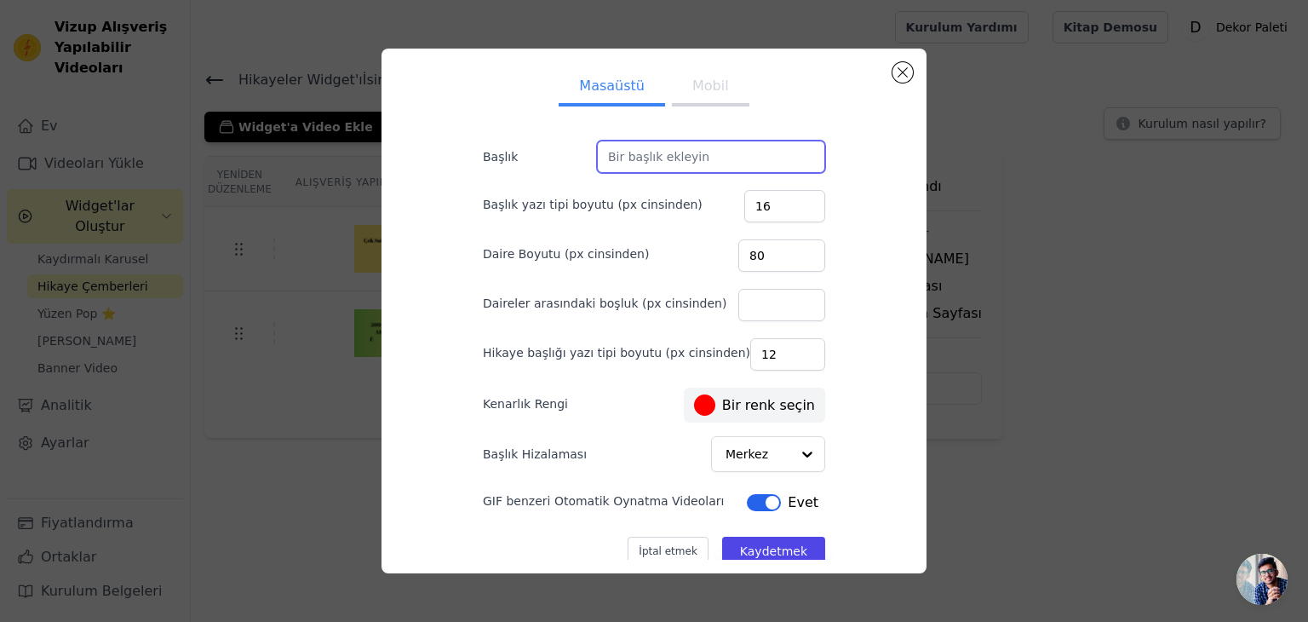
click at [633, 171] on input "Başlık" at bounding box center [711, 156] width 228 height 32
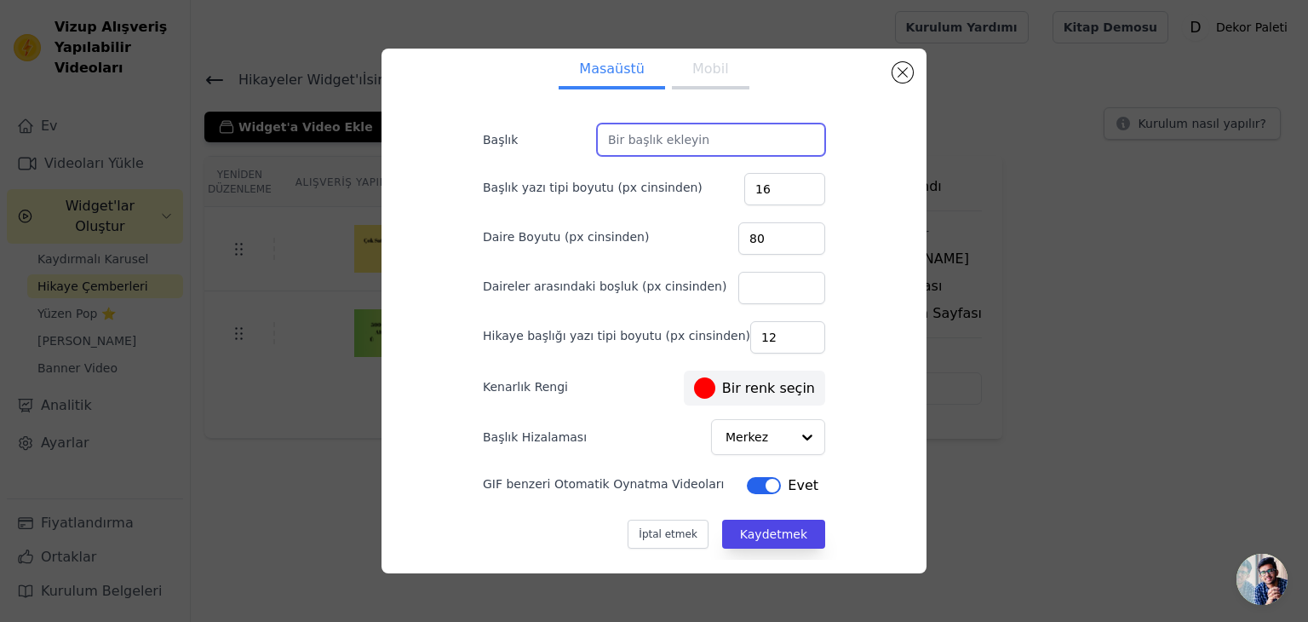
scroll to position [17, 0]
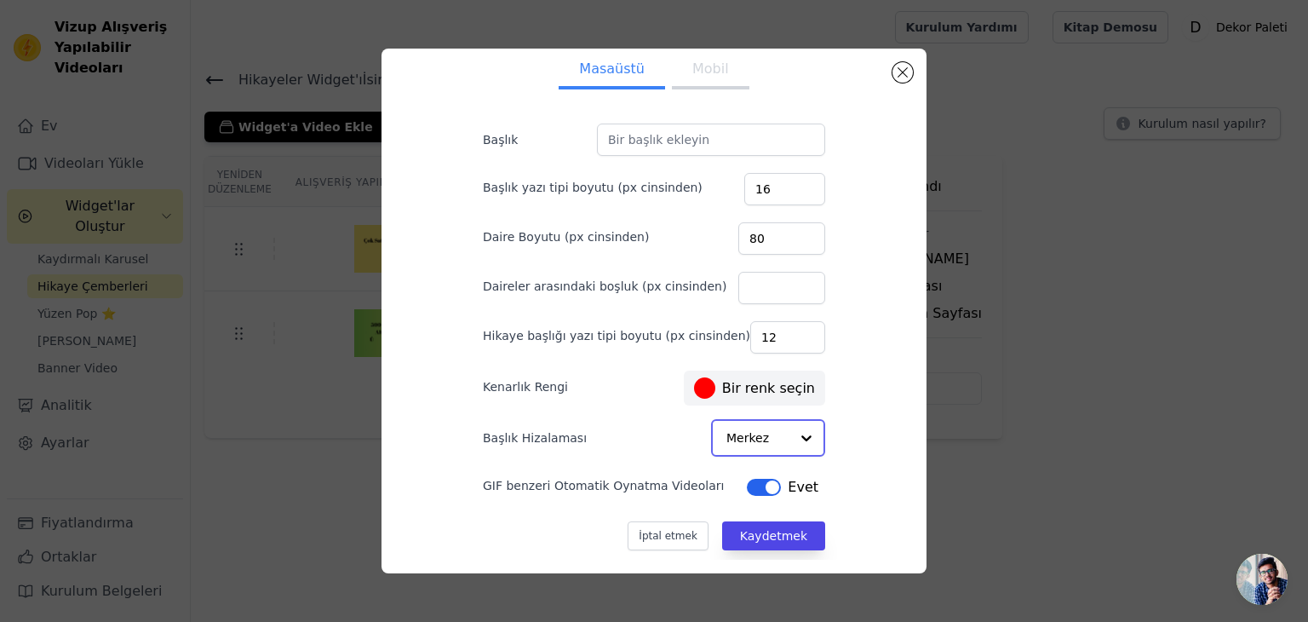
click at [764, 441] on input "Başlık Hizalaması" at bounding box center [757, 438] width 63 height 34
click at [672, 536] on font "İptal etmek" at bounding box center [668, 534] width 58 height 12
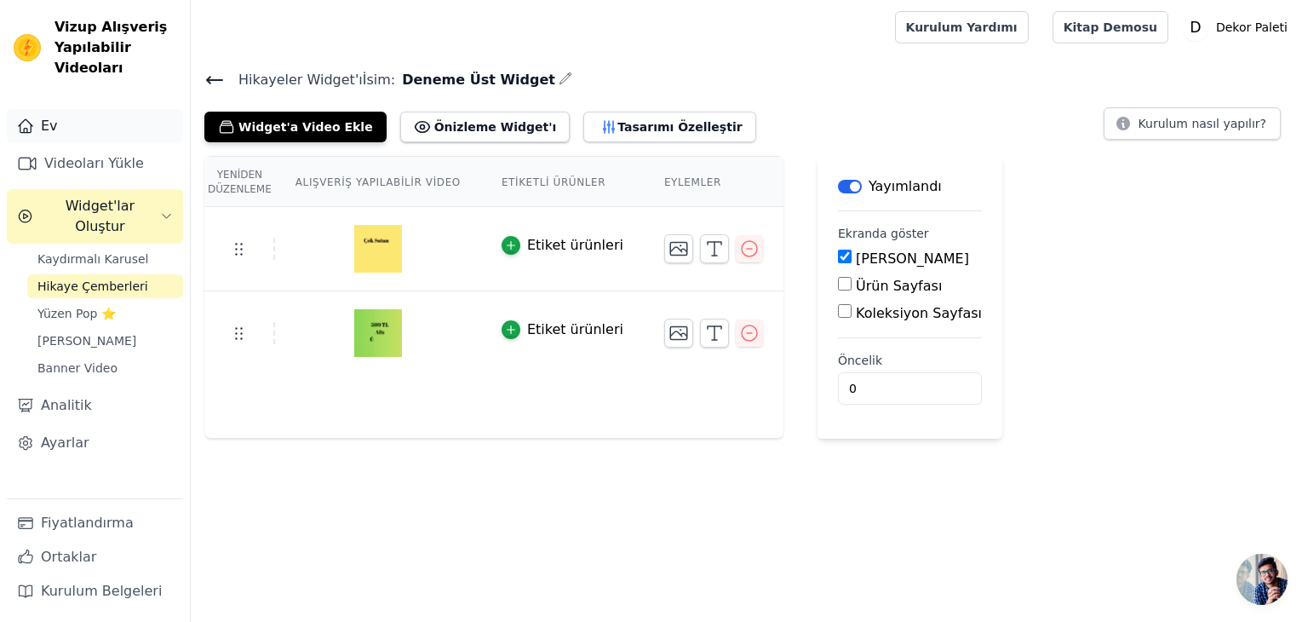
click at [111, 123] on link "Ev" at bounding box center [95, 126] width 176 height 34
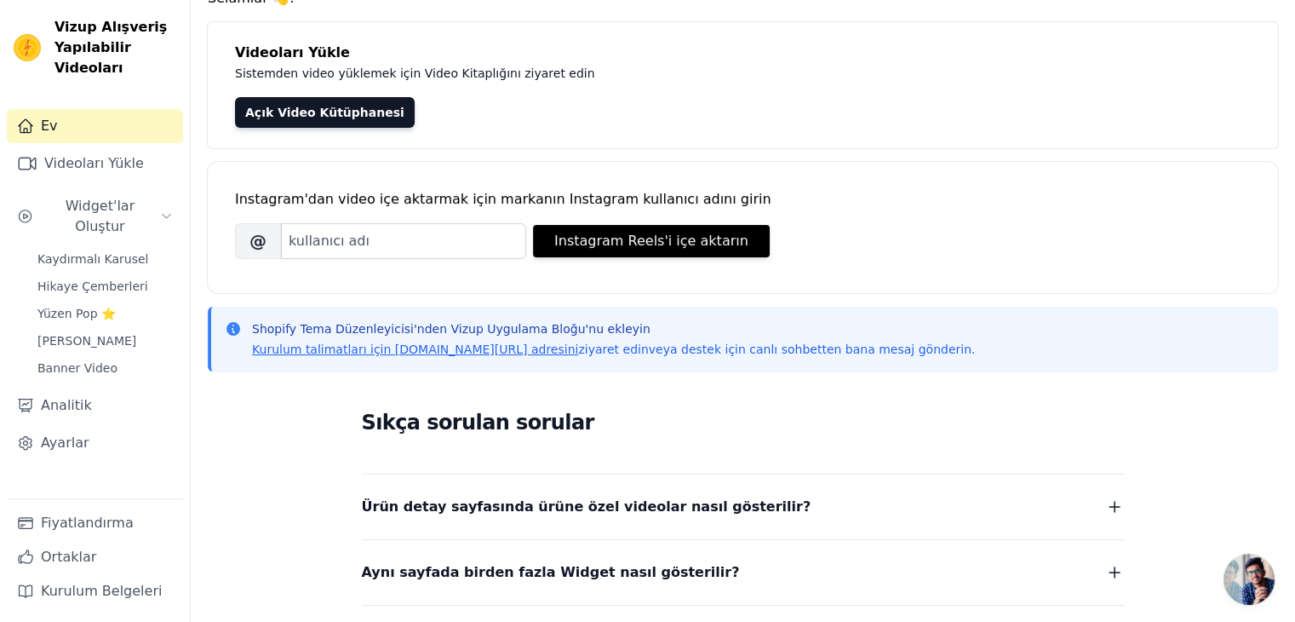
scroll to position [333, 0]
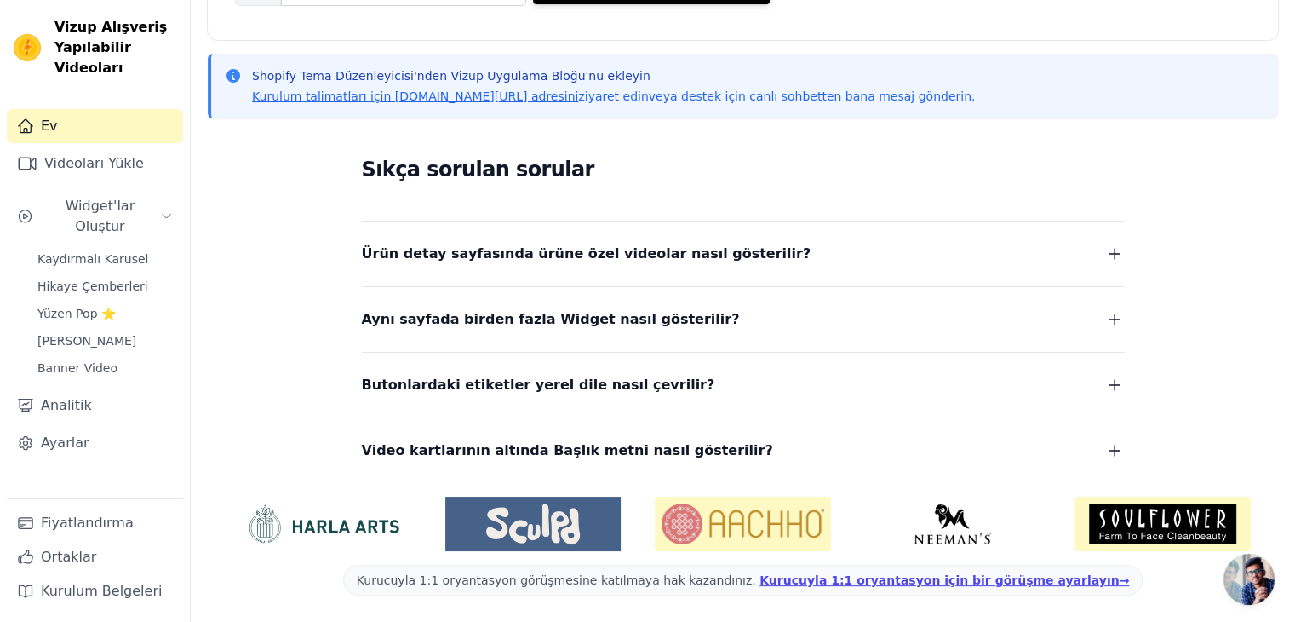
click at [532, 321] on font "Aynı sayfada birden fazla Widget nasıl gösterilir?" at bounding box center [551, 319] width 378 height 16
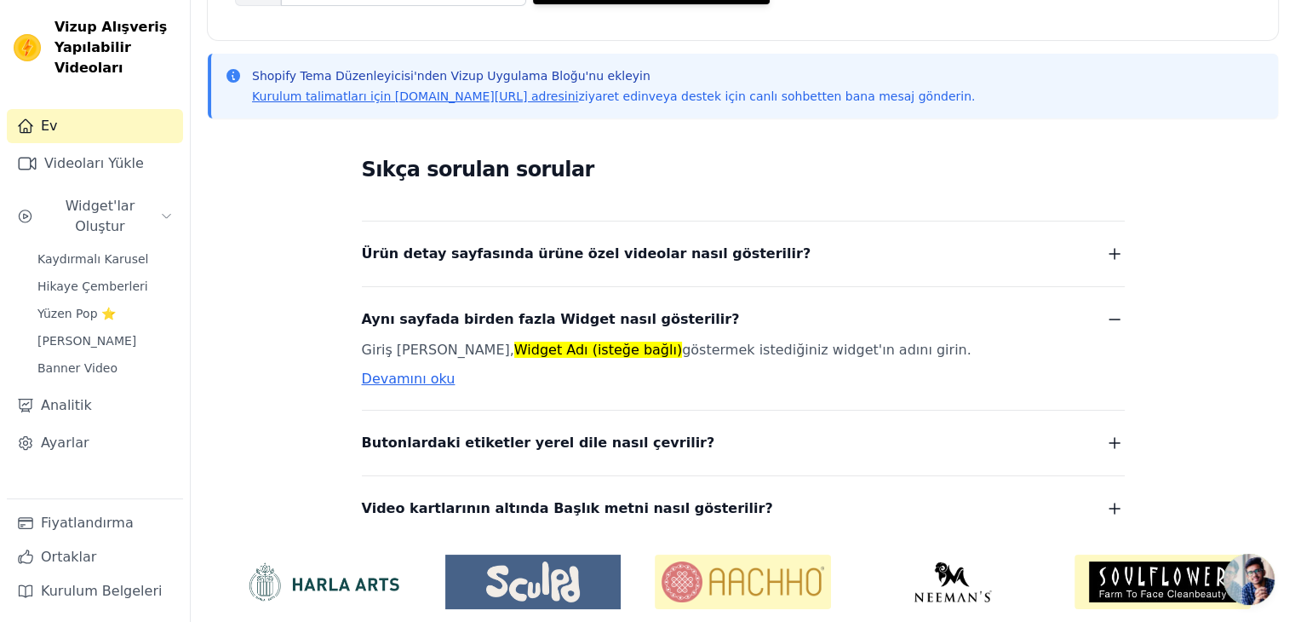
click at [531, 320] on font "Aynı sayfada birden fazla Widget nasıl gösterilir?" at bounding box center [551, 319] width 378 height 16
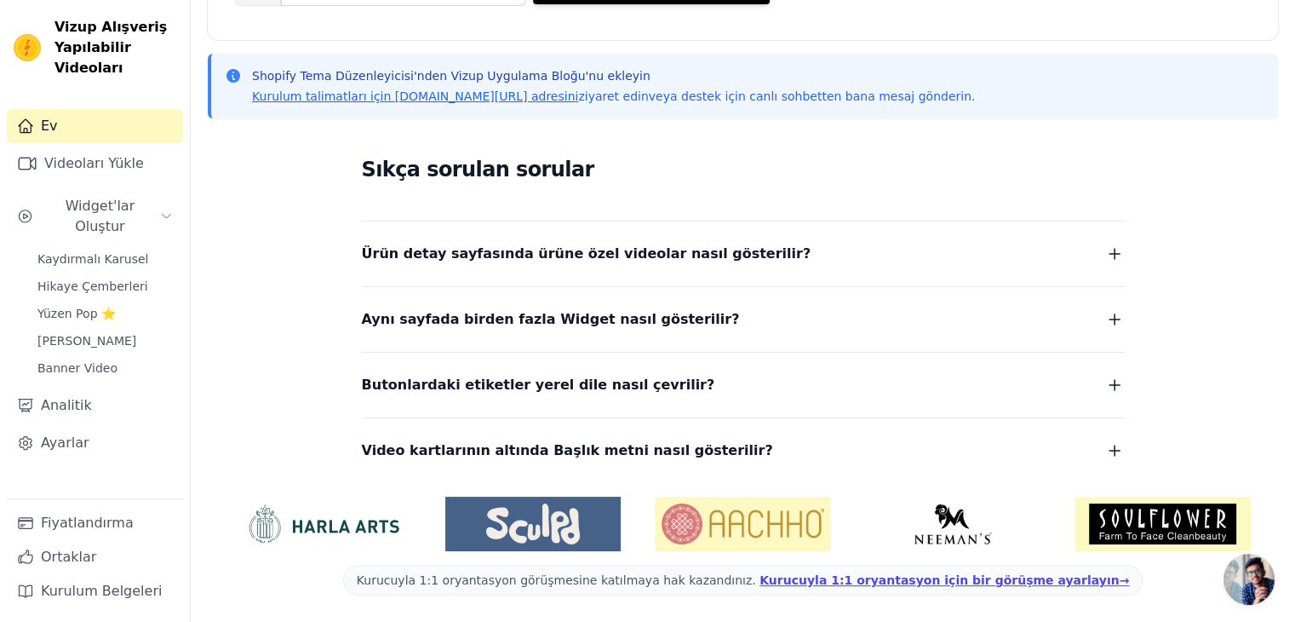
click at [518, 450] on font "Video kartlarının altında Başlık metni nasıl gösterilir?" at bounding box center [567, 450] width 411 height 16
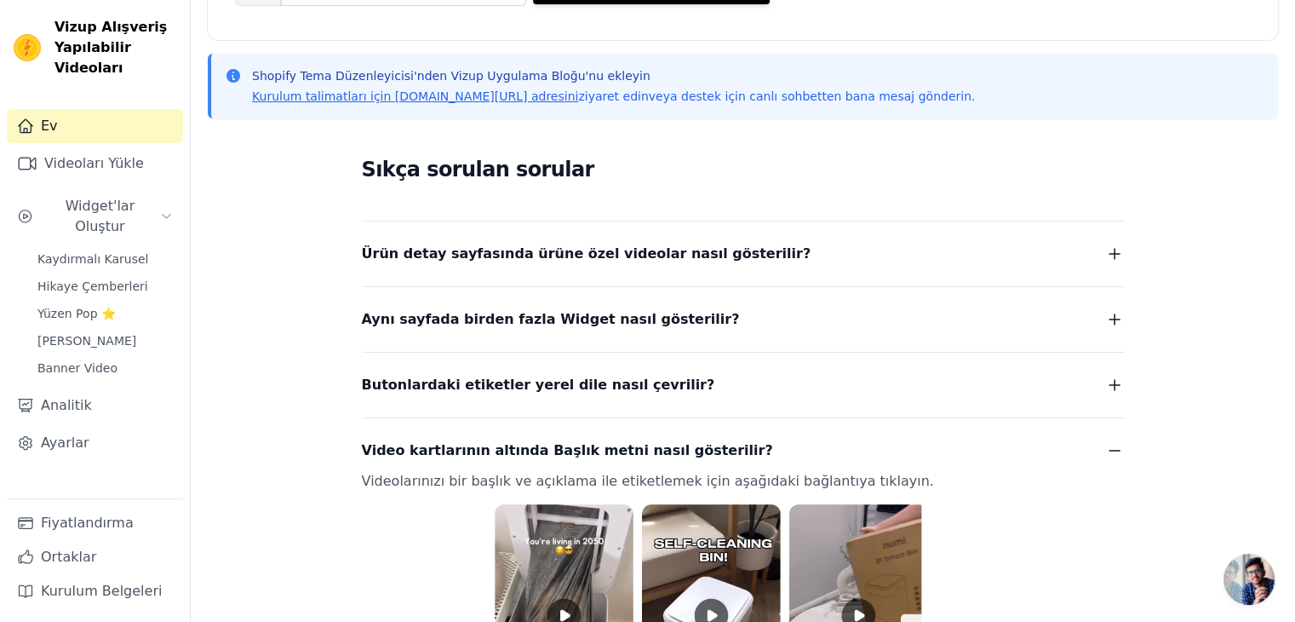
click at [518, 450] on font "Video kartlarının altında Başlık metni nasıl gösterilir?" at bounding box center [567, 450] width 411 height 16
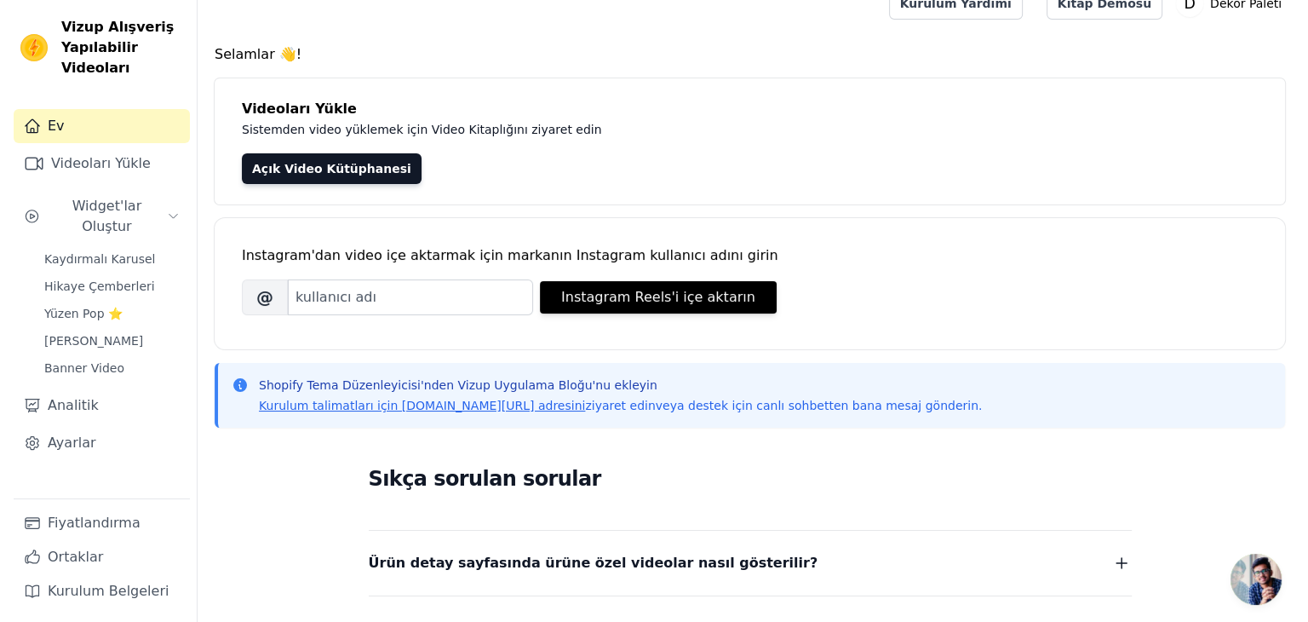
scroll to position [0, 0]
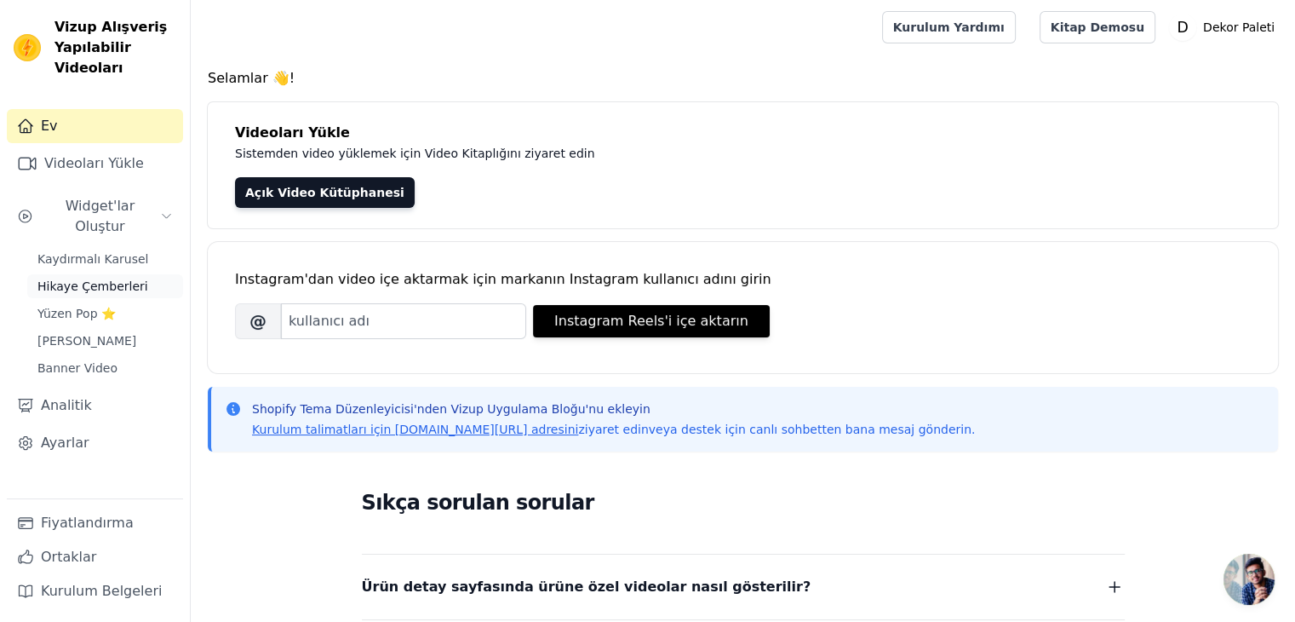
click at [100, 279] on font "Hikaye Çemberleri" at bounding box center [92, 286] width 111 height 14
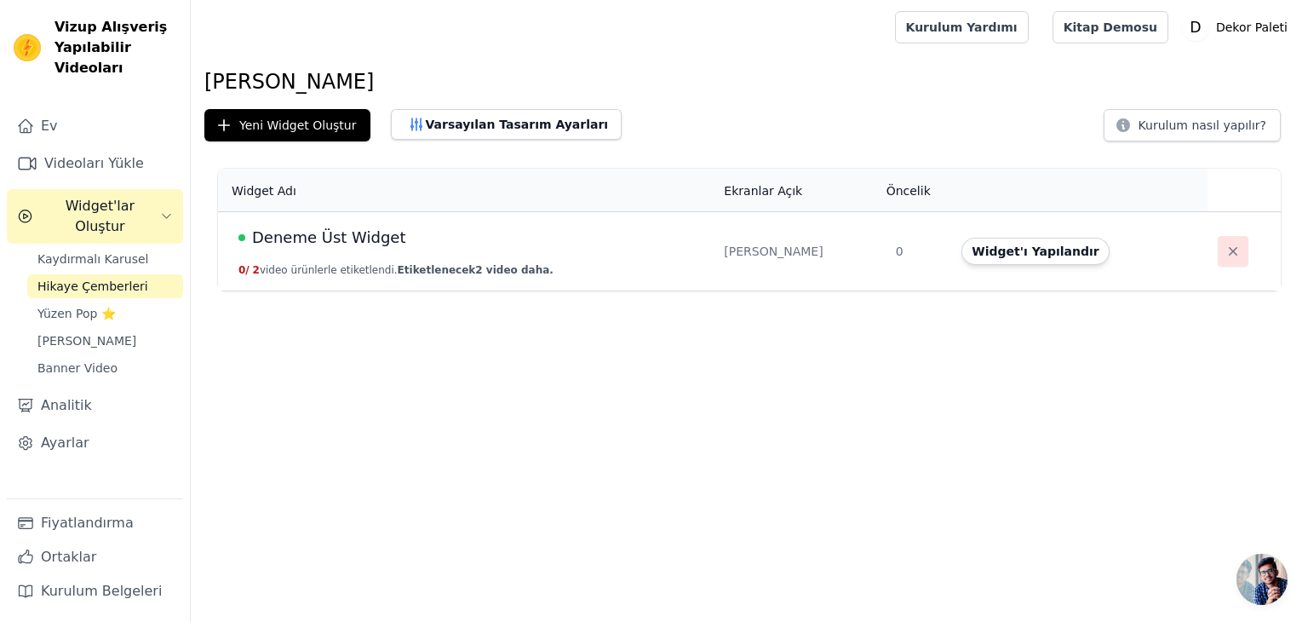
click at [1224, 250] on icon "button" at bounding box center [1232, 251] width 17 height 17
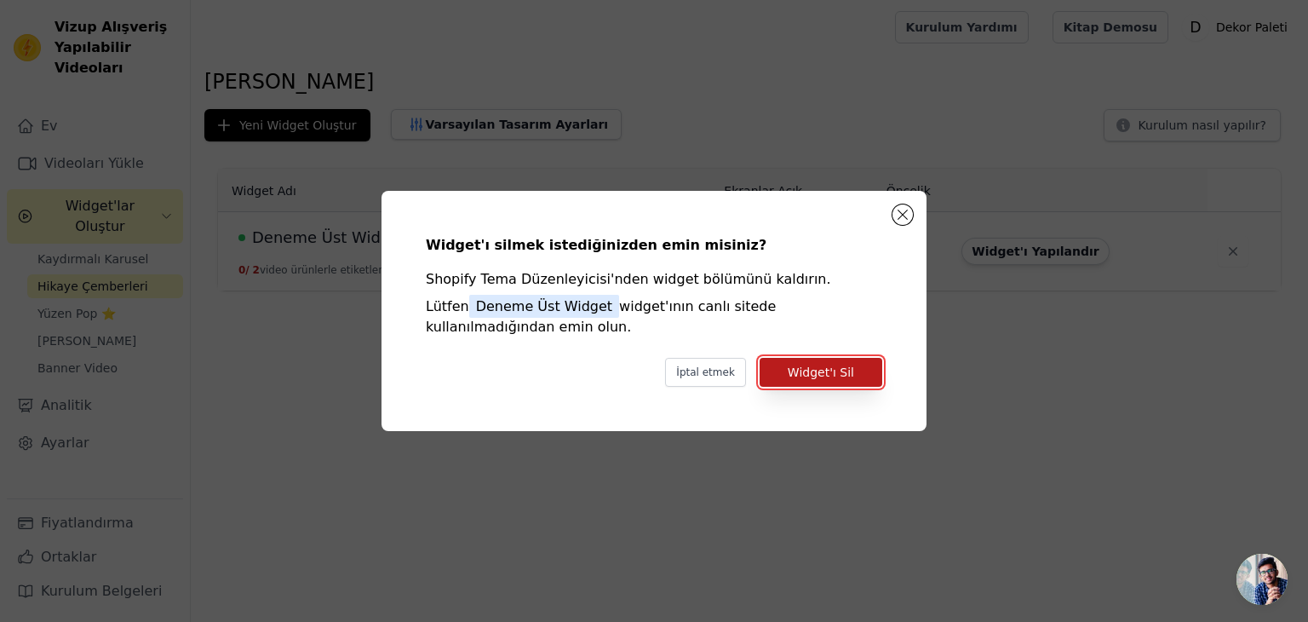
click at [830, 375] on font "Widget'ı Sil" at bounding box center [821, 372] width 66 height 14
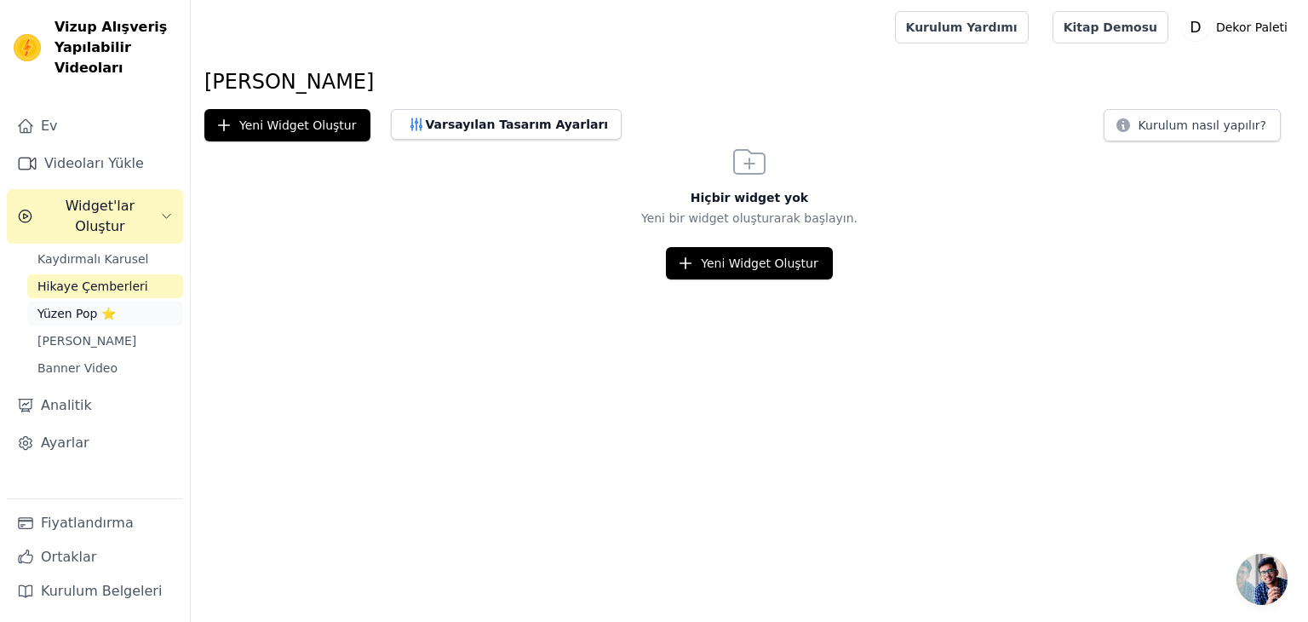
click at [71, 307] on font "Yüzen Pop ⭐" at bounding box center [76, 314] width 78 height 14
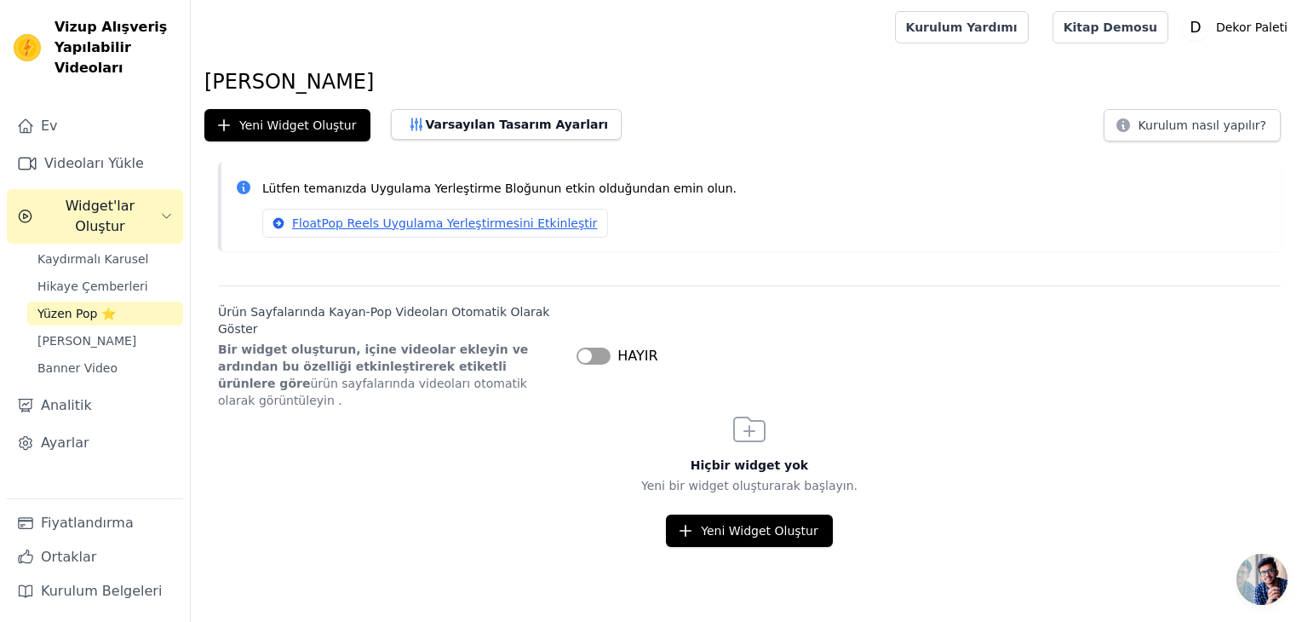
drag, startPoint x: 388, startPoint y: 316, endPoint x: 440, endPoint y: 358, distance: 66.6
click at [440, 358] on div "Ürün Sayfalarında Kayan-Pop Videoları Otomatik Olarak Göster Bir widget oluştur…" at bounding box center [390, 356] width 345 height 106
click at [440, 358] on p "Bir widget oluşturun, içine videolar ekleyin ve ardından bu özelliği etkinleşti…" at bounding box center [390, 375] width 345 height 68
